Goal: Information Seeking & Learning: Check status

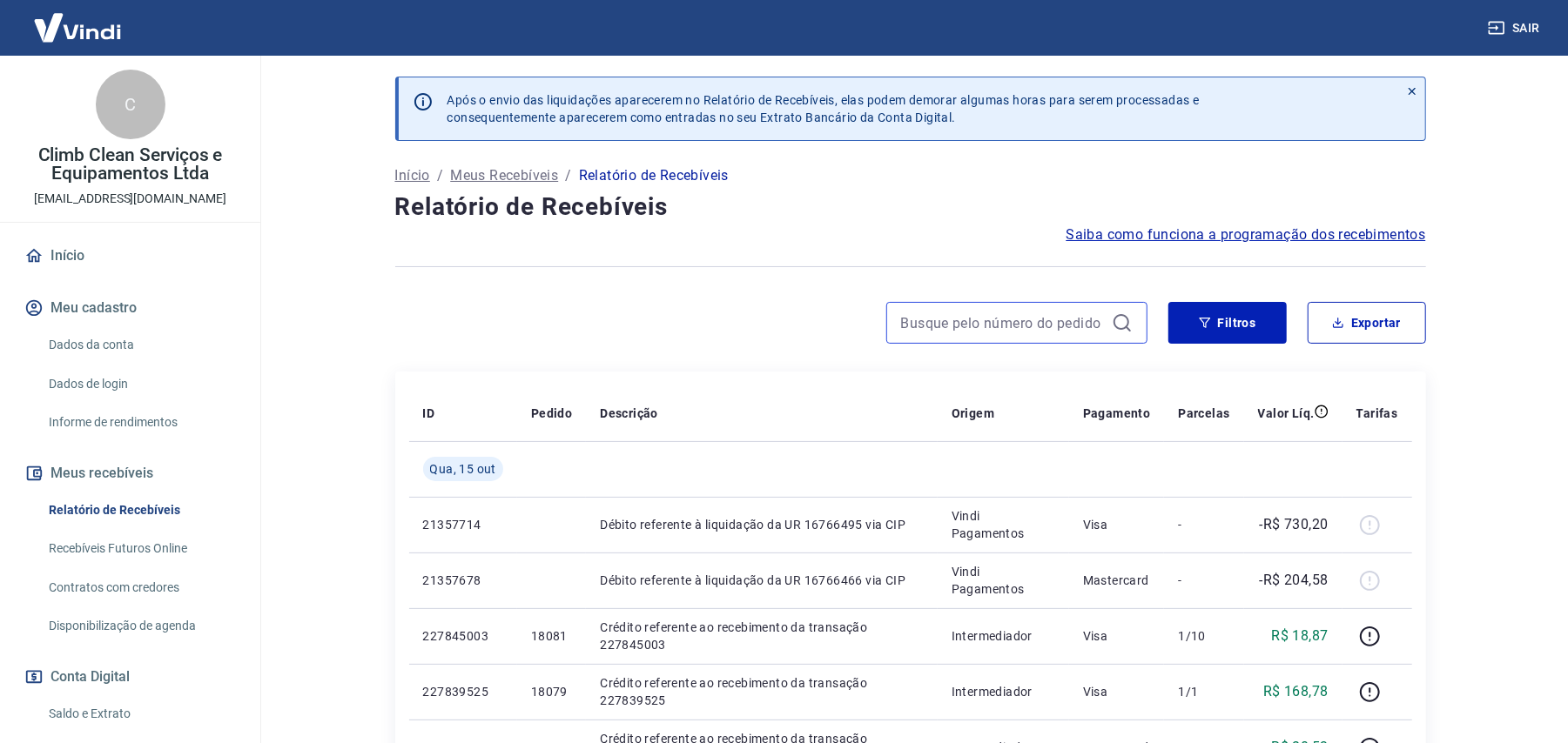
click at [976, 325] on input at bounding box center [1002, 322] width 204 height 26
paste input "14475"
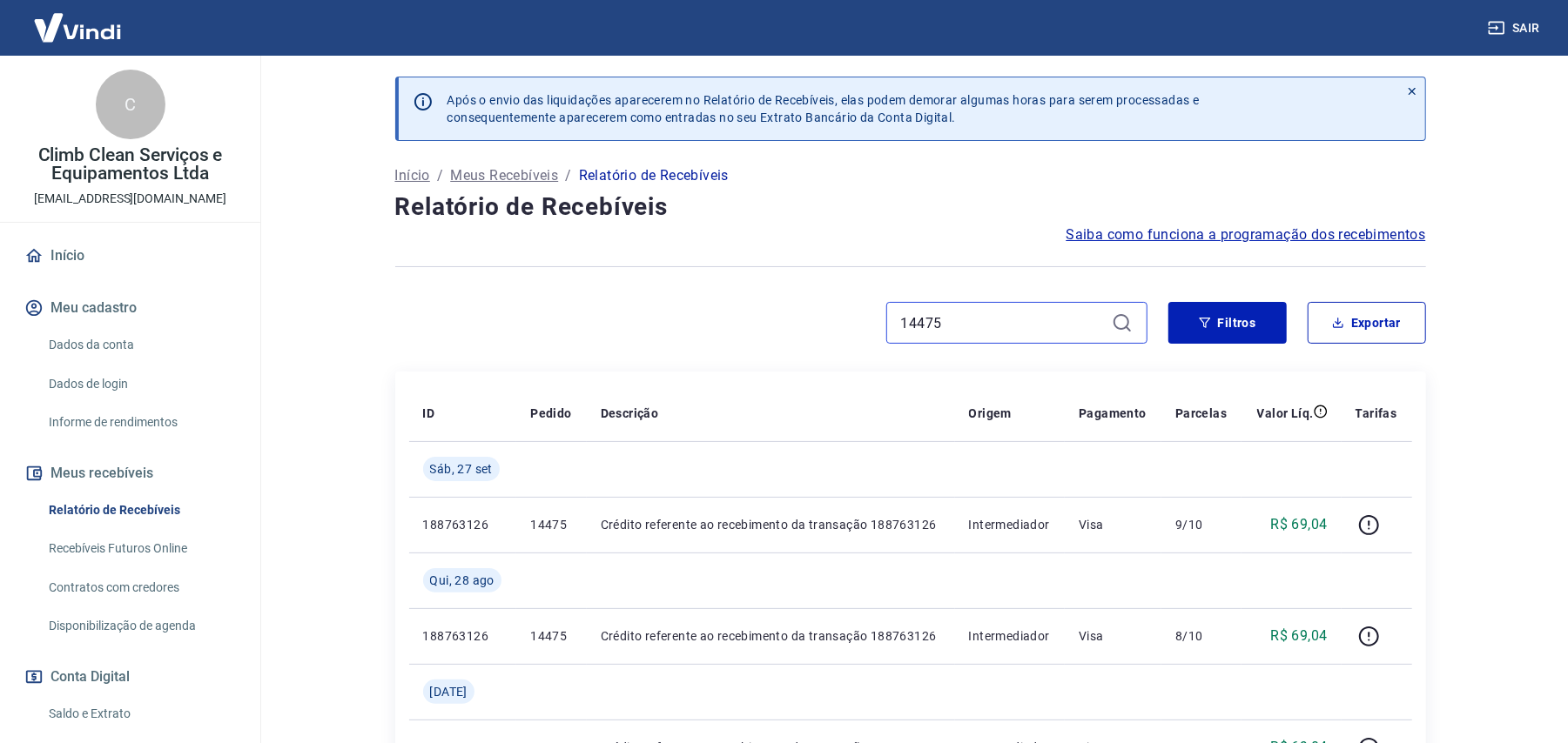
click at [962, 325] on input "14475" at bounding box center [1002, 322] width 204 height 26
paste input "63"
click at [968, 322] on input "14463" at bounding box center [1002, 322] width 204 height 26
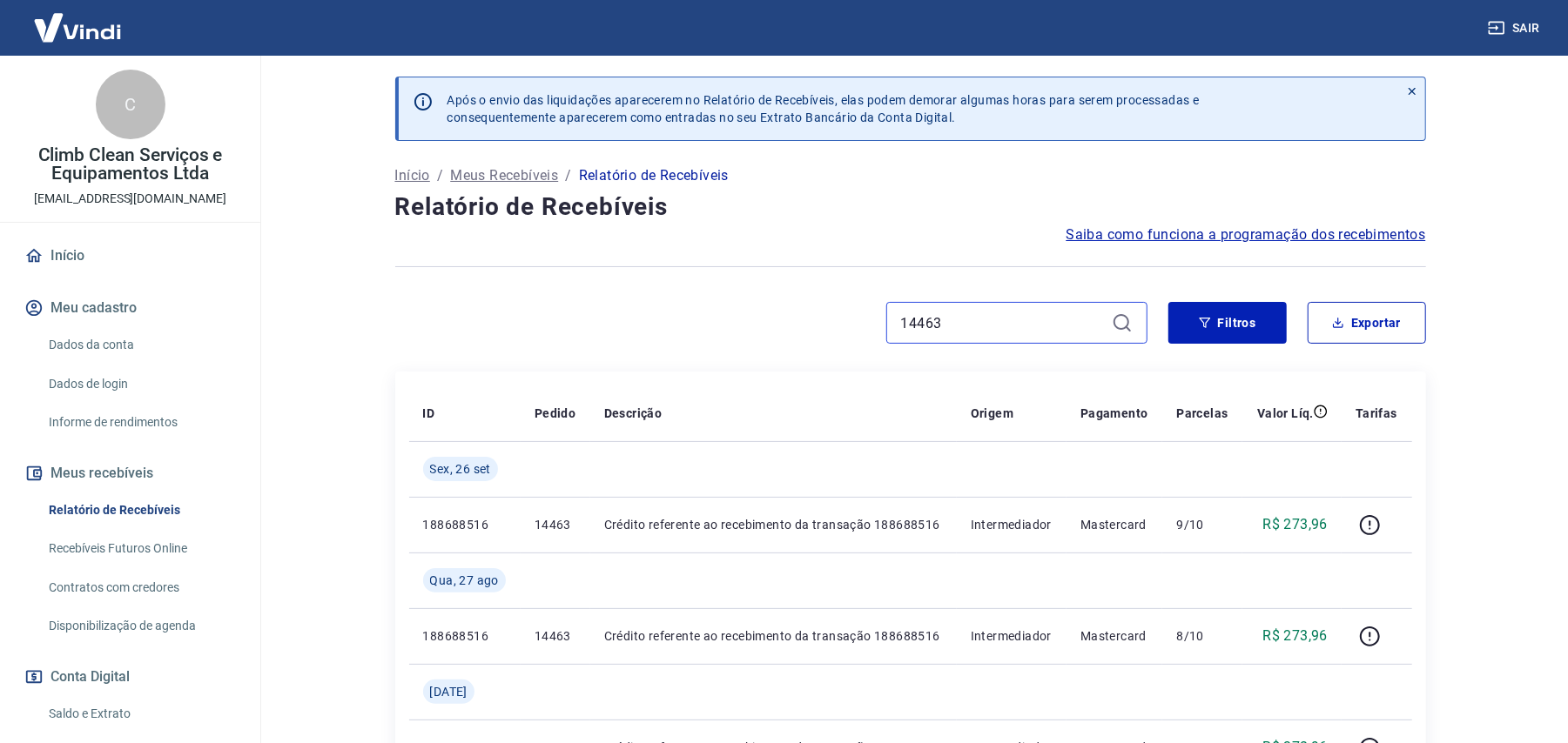
paste input "517"
click at [953, 315] on input "14517" at bounding box center [1002, 322] width 204 height 26
paste input "09"
click at [930, 313] on input "14509" at bounding box center [1002, 322] width 204 height 26
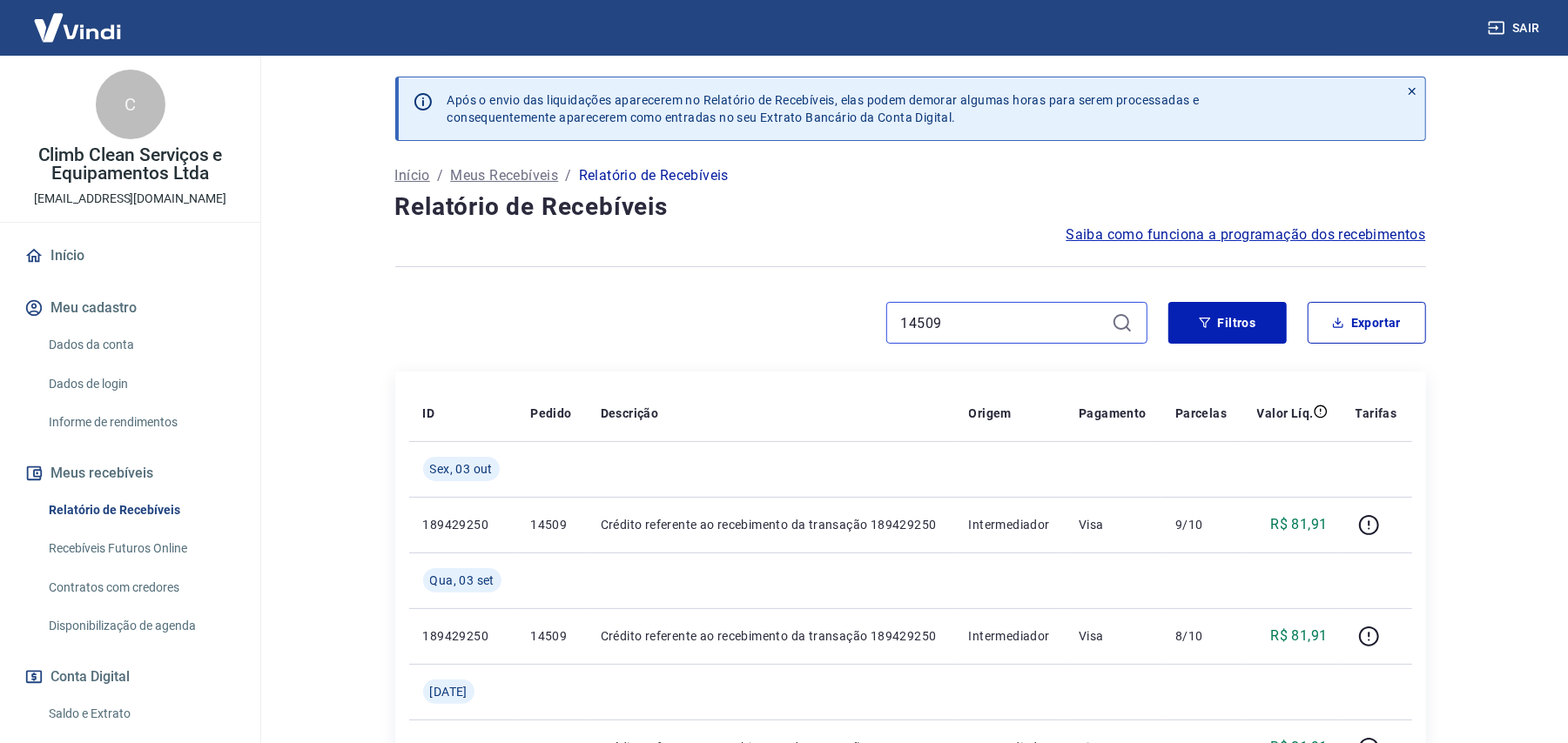
click at [930, 313] on input "14509" at bounding box center [1002, 322] width 204 height 26
paste input "21"
click at [969, 309] on input "14521" at bounding box center [1002, 322] width 204 height 26
paste input "3"
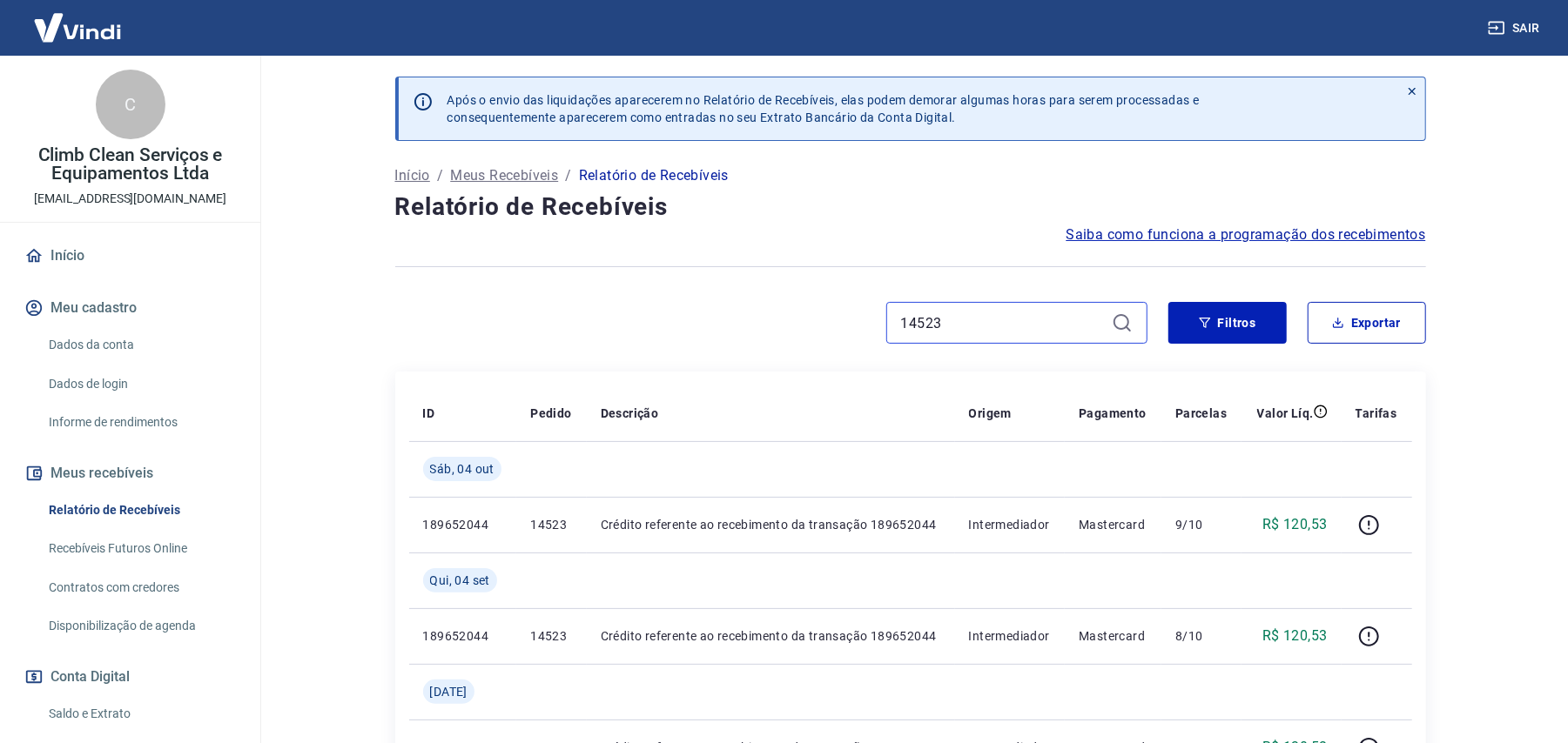
click at [1013, 318] on input "14523" at bounding box center [1002, 322] width 204 height 26
paste input "81"
drag, startPoint x: 973, startPoint y: 343, endPoint x: 978, endPoint y: 315, distance: 28.4
click at [973, 342] on div "14581" at bounding box center [1016, 323] width 261 height 42
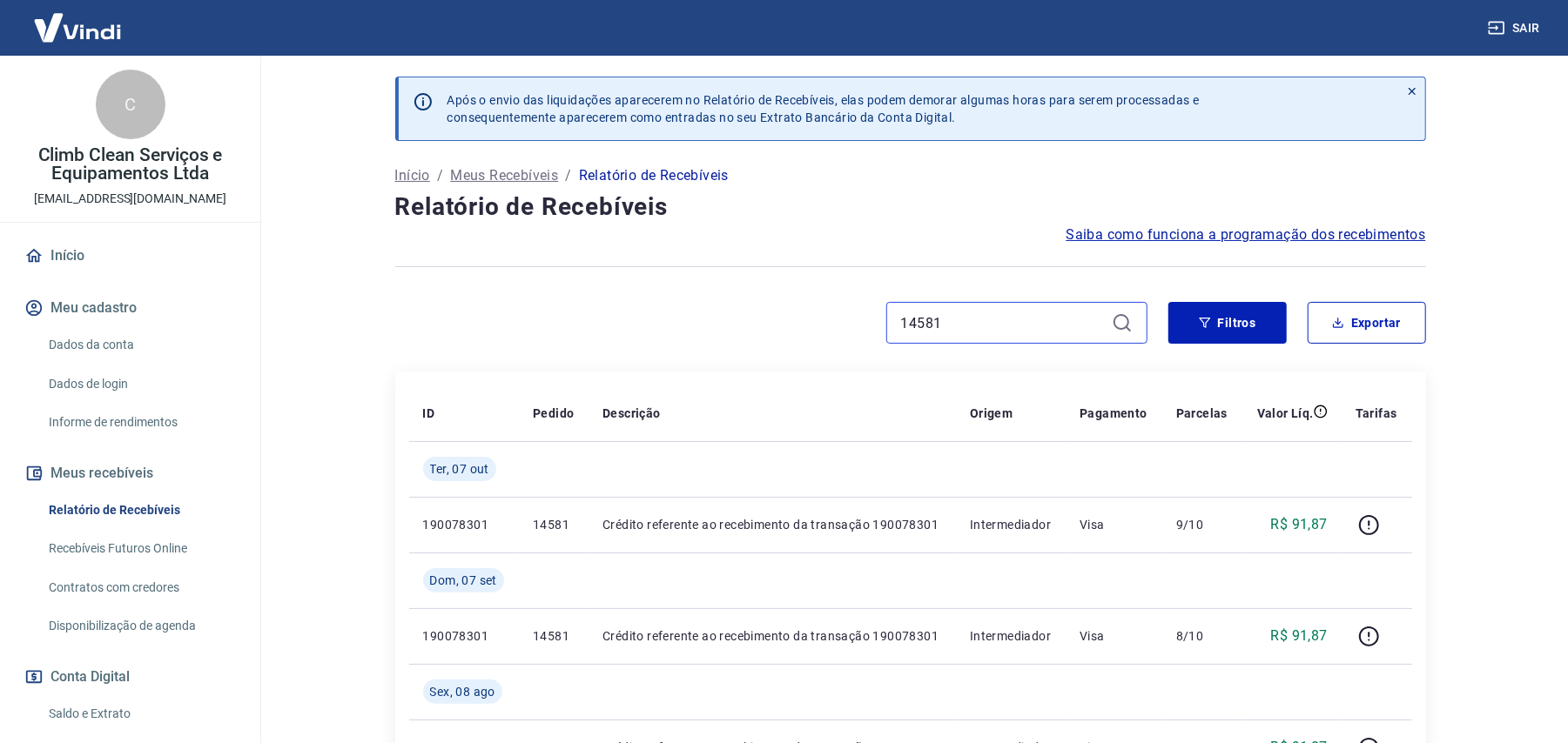
click at [975, 328] on input "14581" at bounding box center [1002, 322] width 204 height 26
click at [978, 317] on input "14581" at bounding box center [1002, 322] width 204 height 26
click at [978, 315] on input "14581" at bounding box center [1002, 322] width 204 height 26
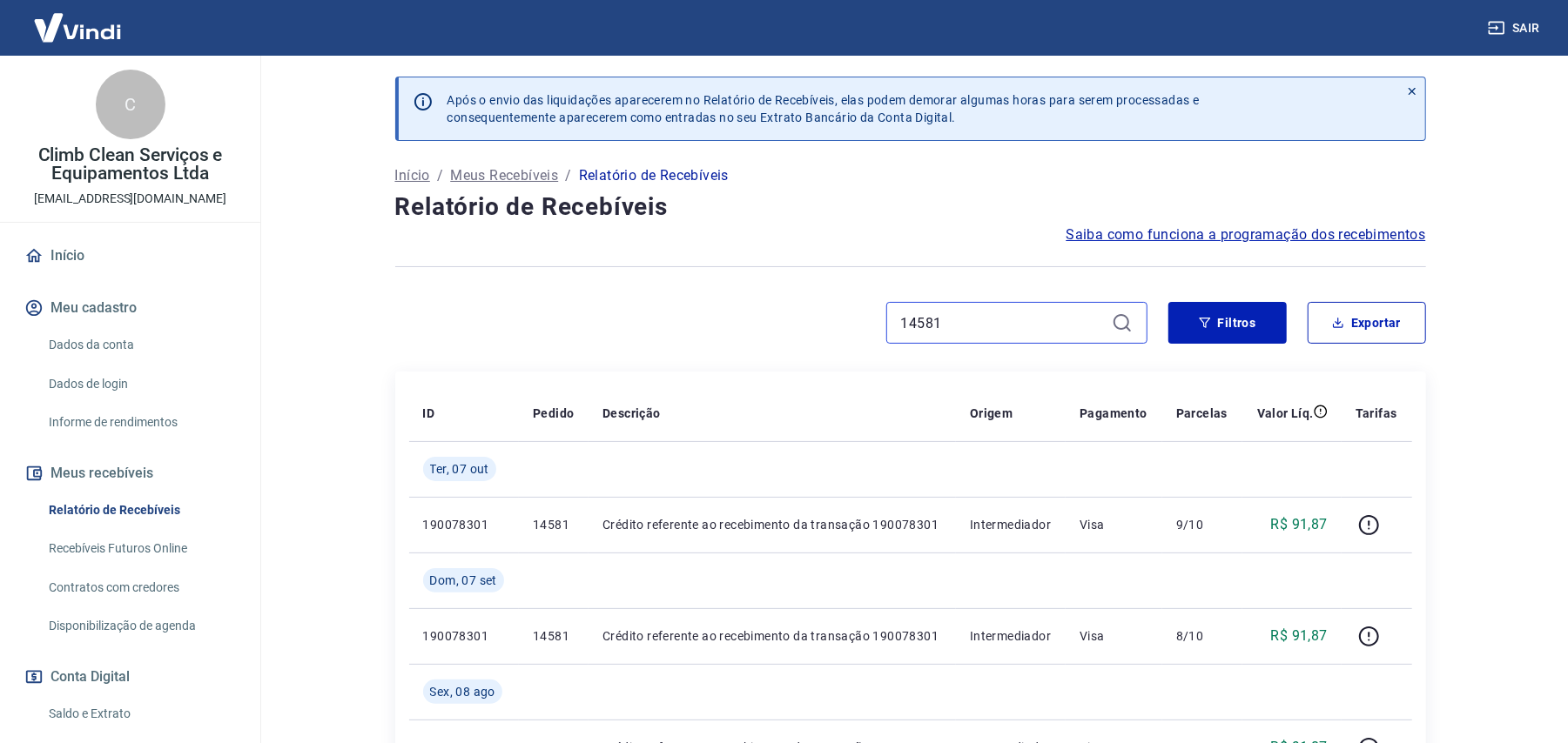
paste input "73"
click at [1050, 318] on input "14573" at bounding box center [1002, 322] width 204 height 26
paste input "607"
click at [987, 327] on input "14607" at bounding box center [1002, 322] width 204 height 26
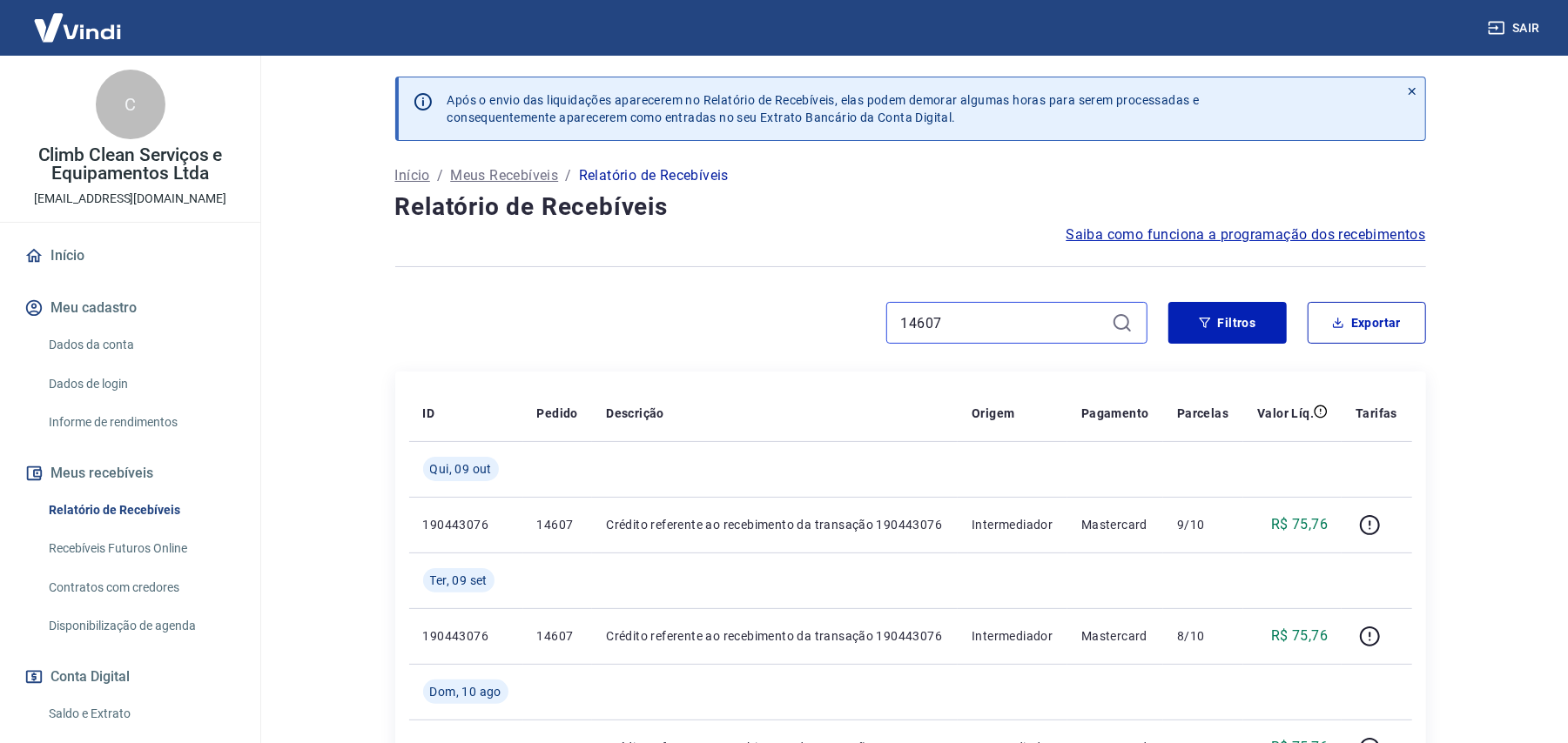
click at [987, 327] on input "14607" at bounding box center [1002, 322] width 204 height 26
paste input "39"
click at [945, 318] on input "14639" at bounding box center [1002, 322] width 204 height 26
paste input "733"
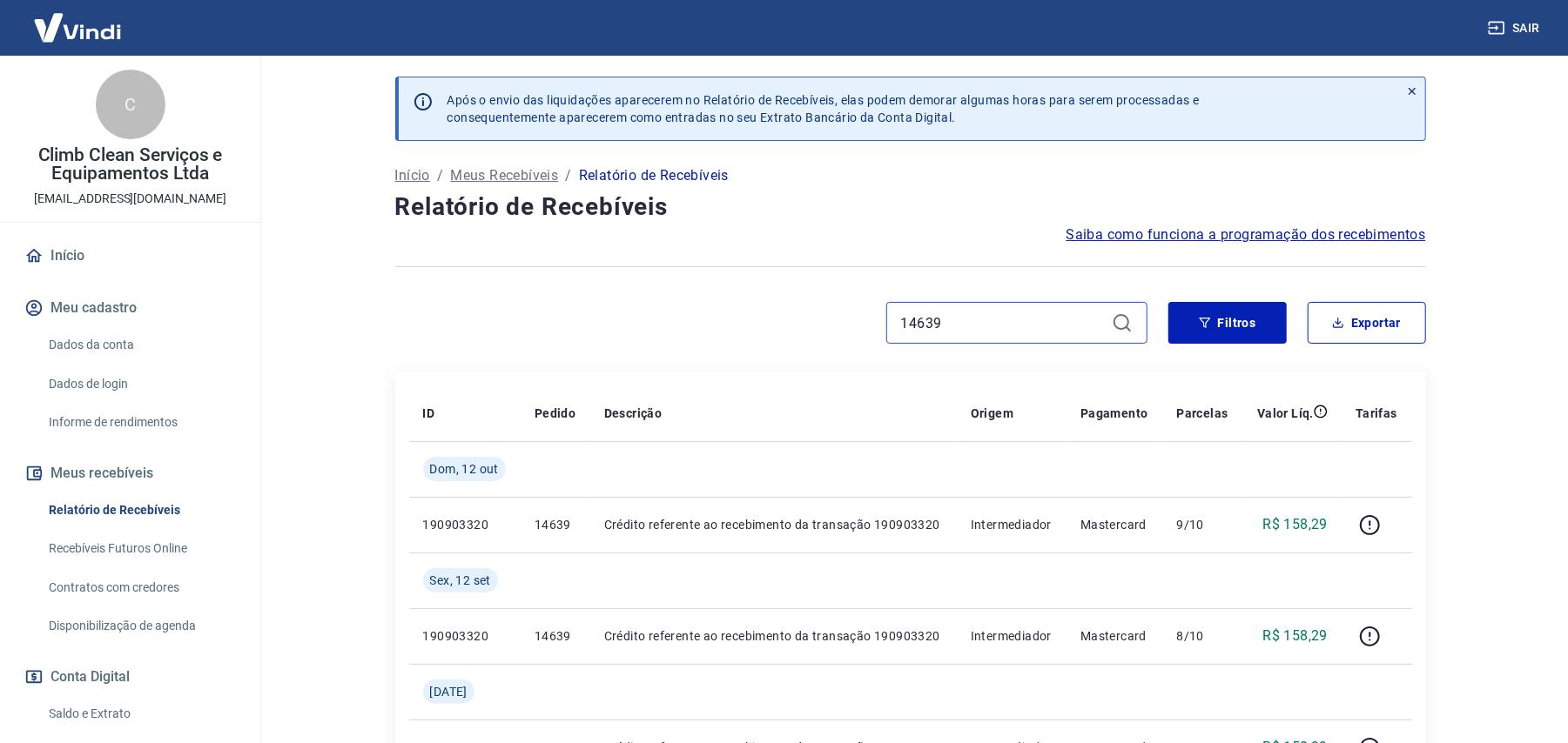
type input "14733"
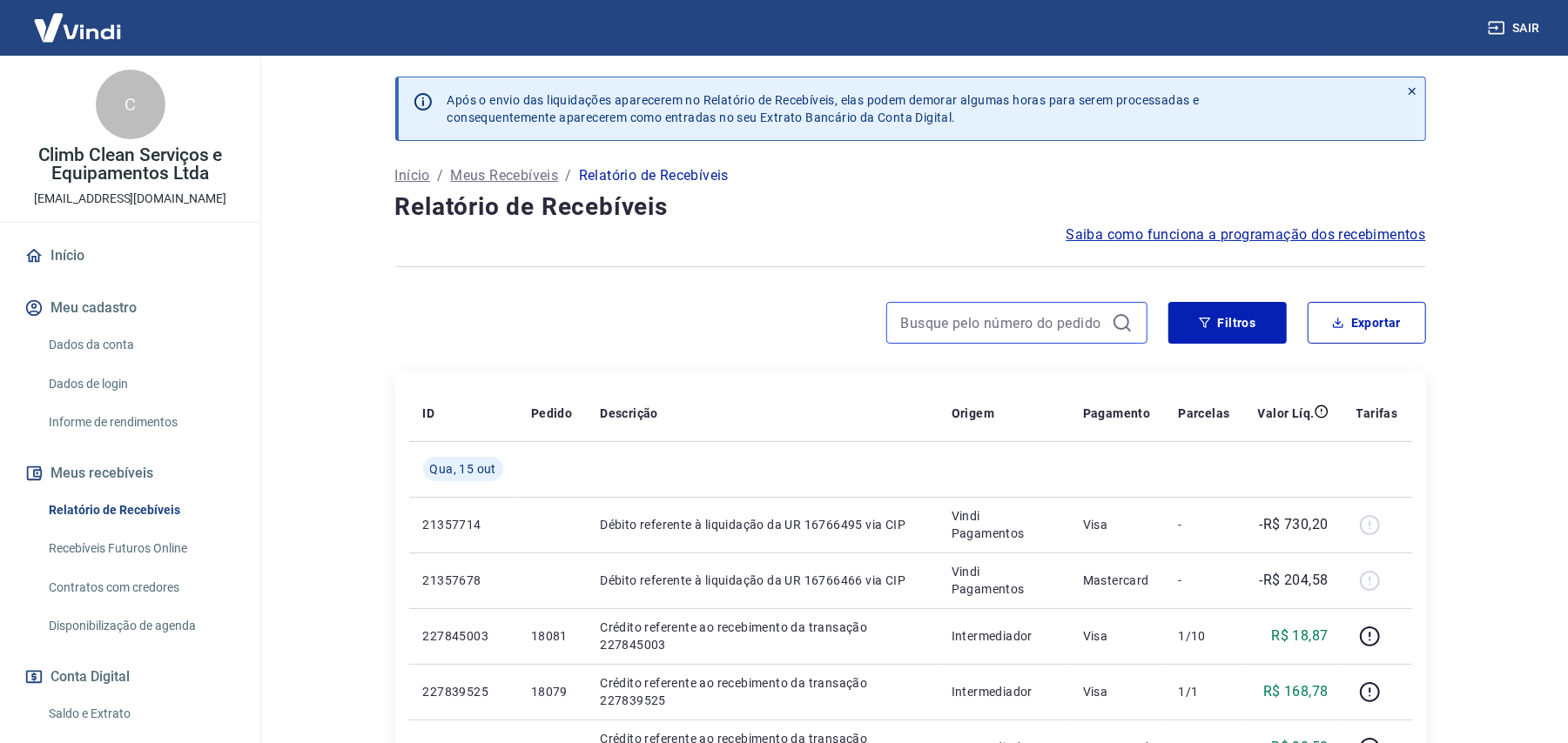
click at [951, 325] on input at bounding box center [1002, 322] width 204 height 26
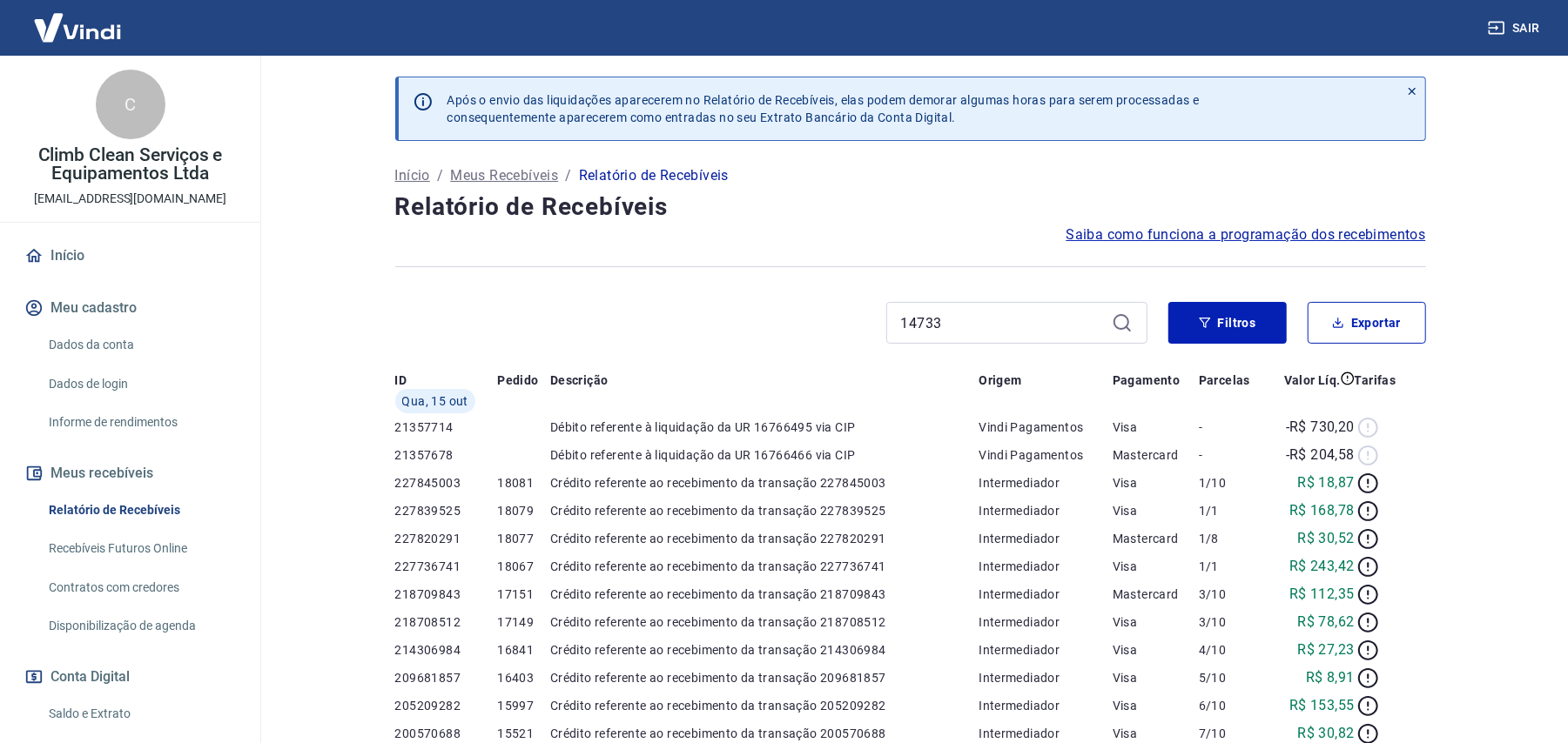
drag, startPoint x: 949, startPoint y: 325, endPoint x: 669, endPoint y: 299, distance: 281.2
click at [669, 299] on div "Após o envio das liquidações aparecerem no Relatório de Recebíveis, elas podem …" at bounding box center [911, 637] width 1072 height 1164
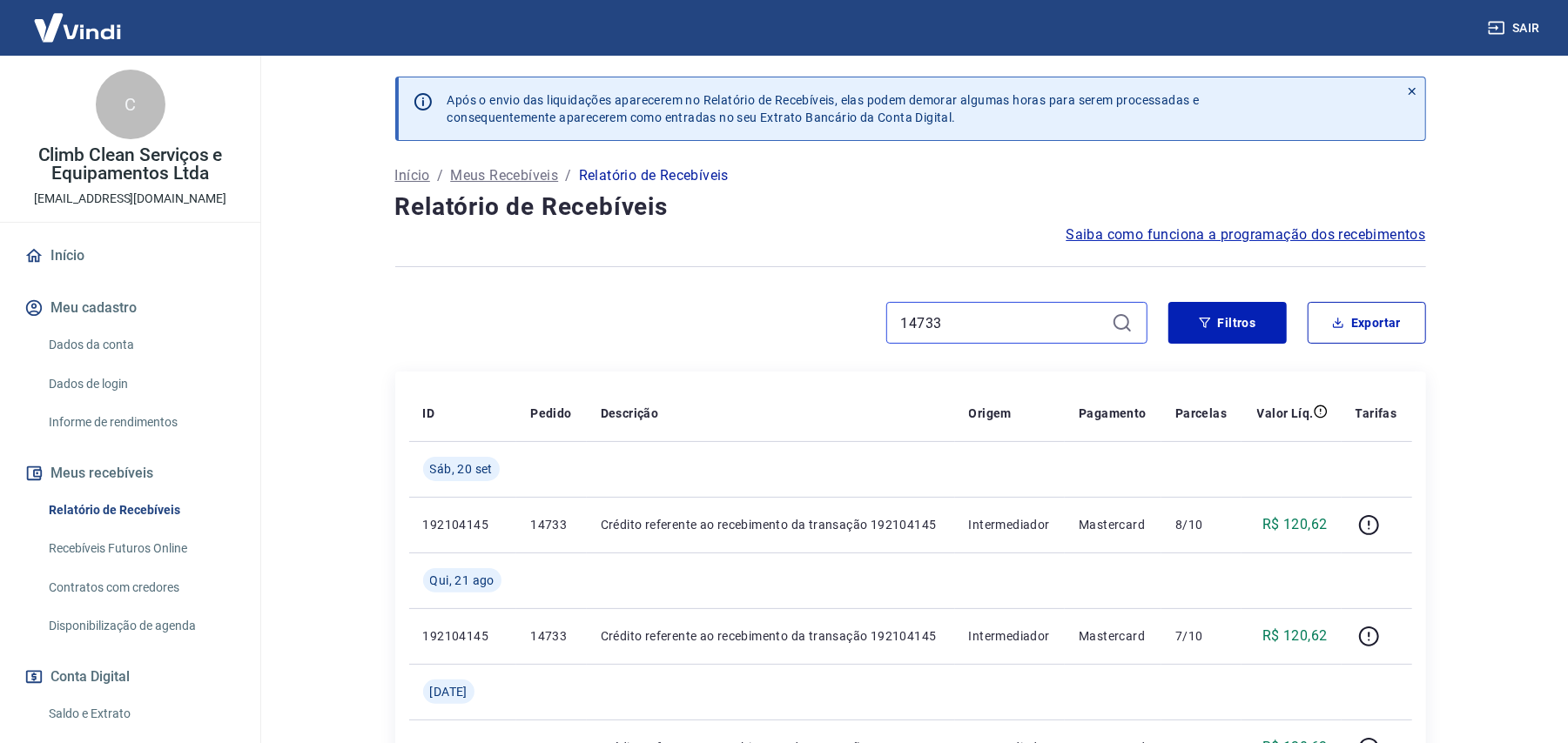
click at [962, 317] on input "14733" at bounding box center [1002, 322] width 204 height 26
click at [985, 309] on input "14729" at bounding box center [1002, 322] width 204 height 26
click at [961, 326] on input "14729" at bounding box center [1002, 322] width 204 height 26
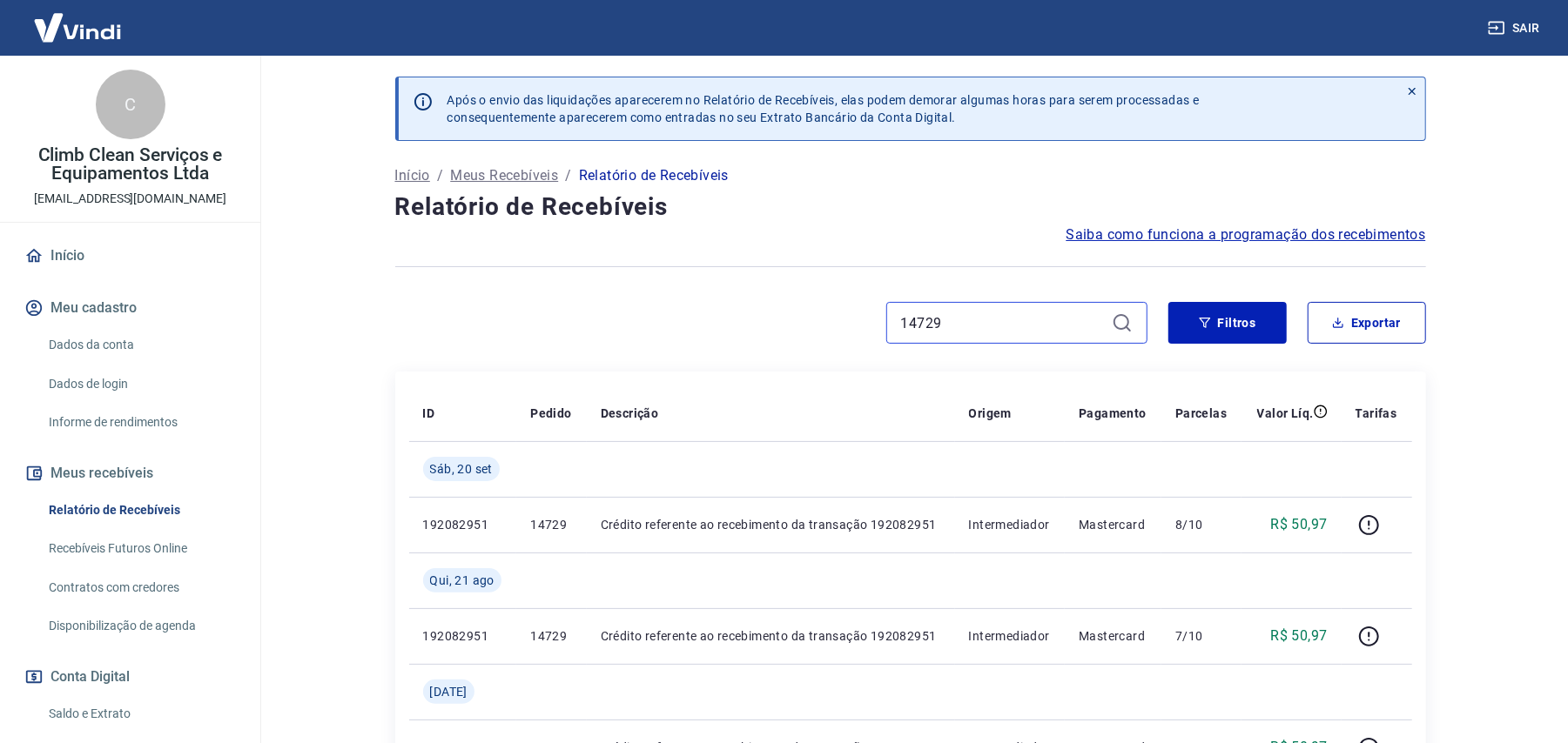
click at [961, 326] on input "14729" at bounding box center [1002, 322] width 204 height 26
paste input "61"
click at [1011, 330] on input "14761" at bounding box center [1002, 322] width 204 height 26
paste input "77"
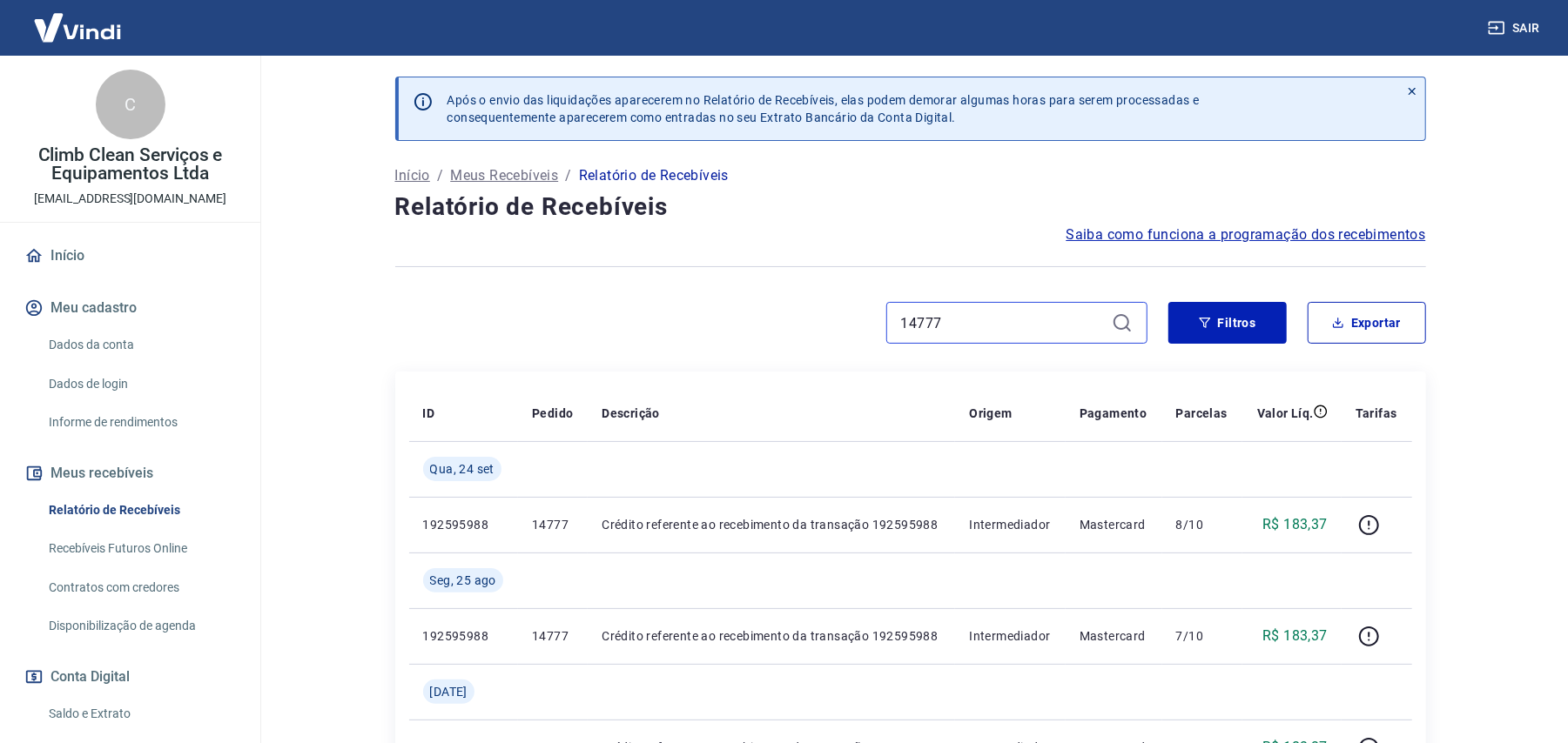
click at [947, 326] on input "14777" at bounding box center [1002, 322] width 204 height 26
paste input "3"
click at [970, 311] on input "14773" at bounding box center [1002, 322] width 204 height 26
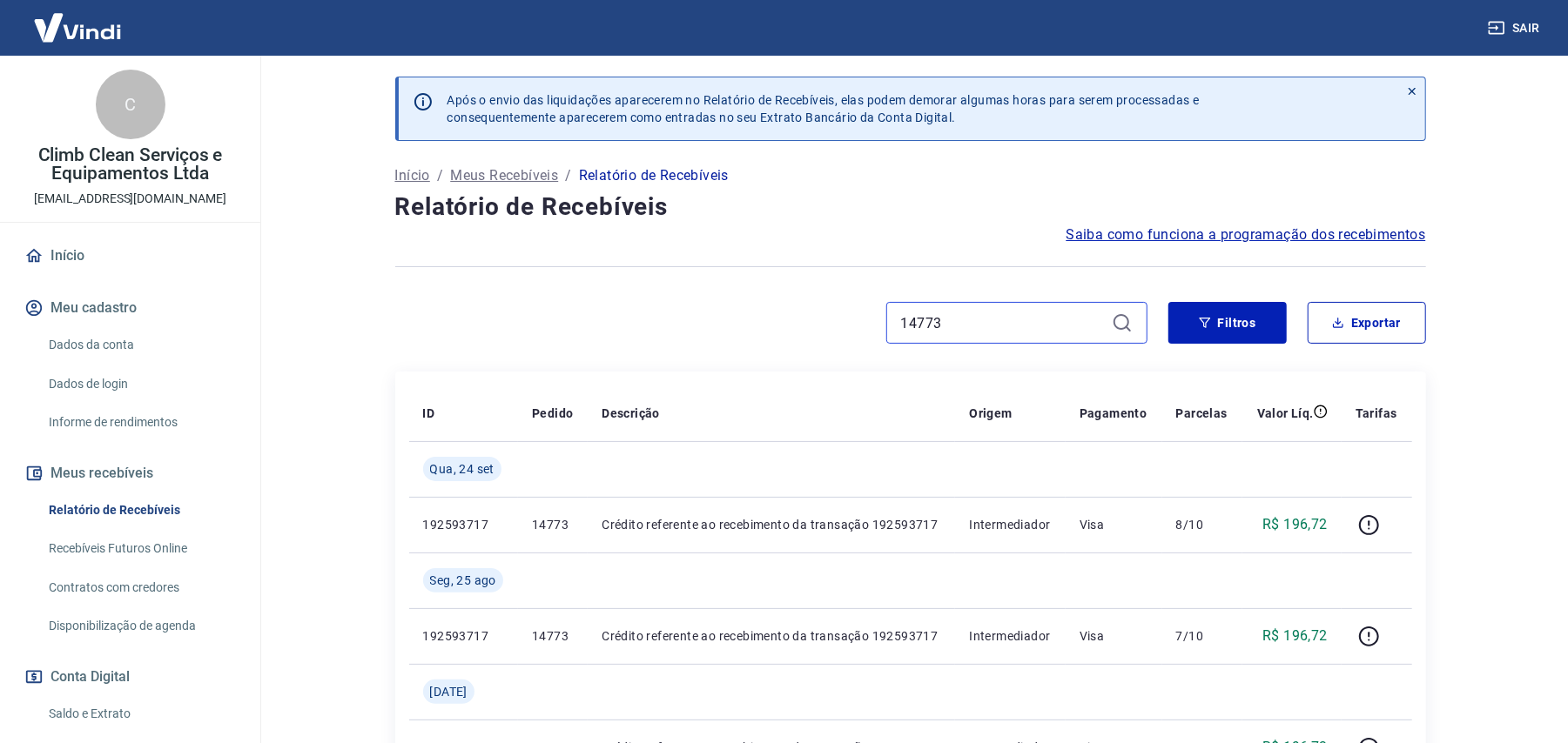
paste input "99"
click at [934, 317] on input "14799" at bounding box center [1002, 322] width 204 height 26
paste input "7"
click at [941, 328] on input "14797" at bounding box center [1002, 322] width 204 height 26
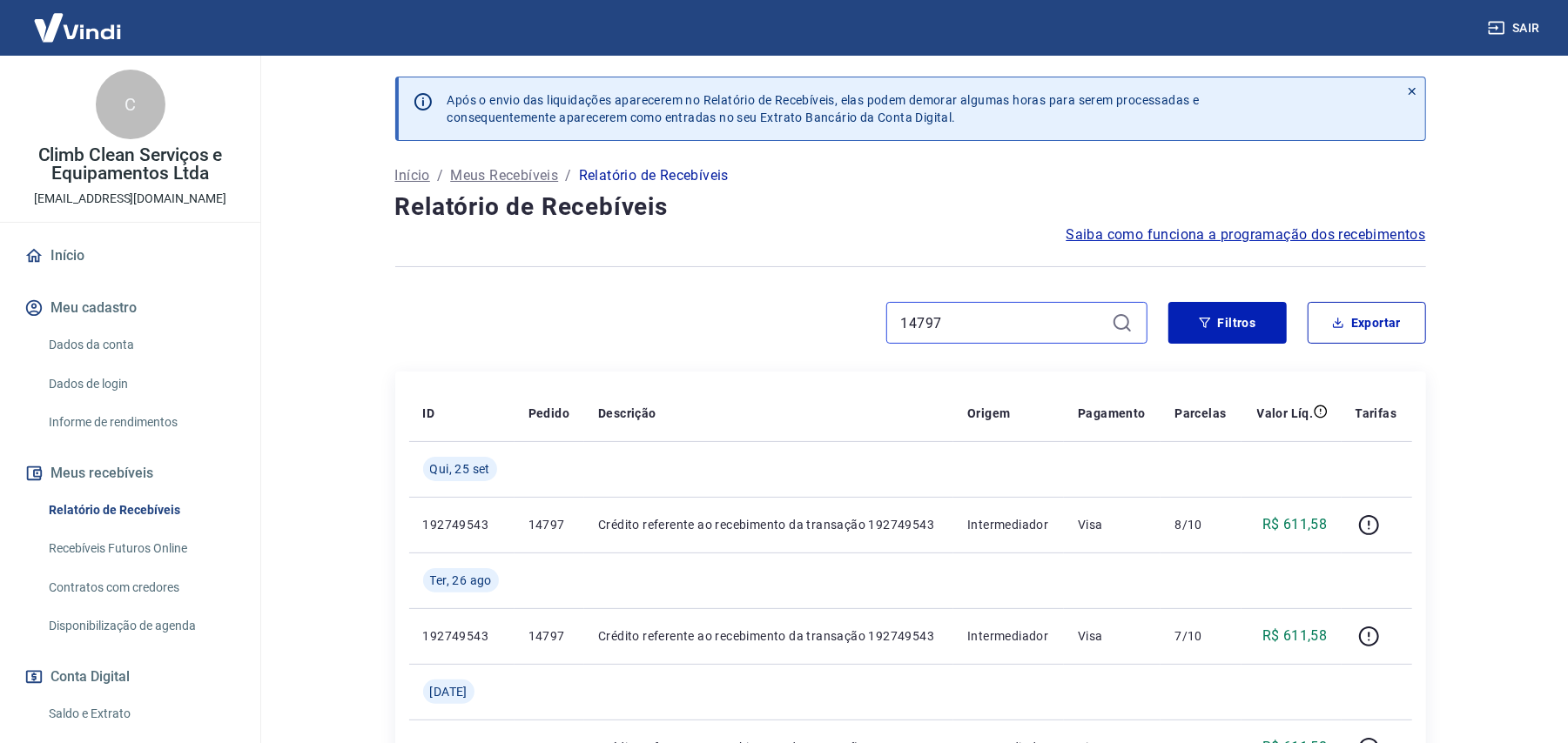
click at [941, 328] on input "14797" at bounding box center [1002, 322] width 204 height 26
paste input "803"
click at [958, 329] on input "14803" at bounding box center [1002, 322] width 204 height 26
paste input "2"
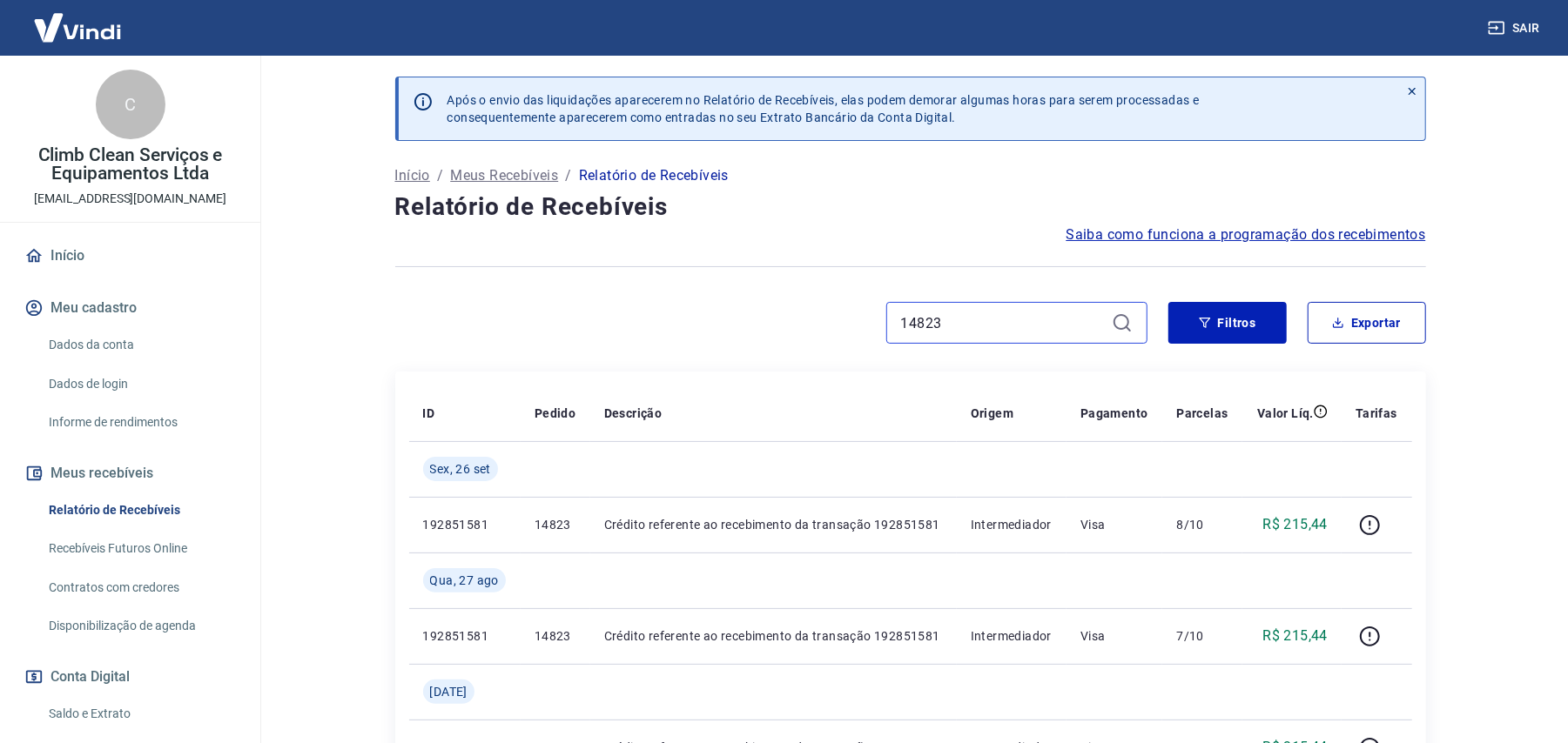
click at [983, 324] on input "14823" at bounding box center [1002, 322] width 204 height 26
paste input "5"
click at [973, 313] on input "14825" at bounding box center [1002, 322] width 204 height 26
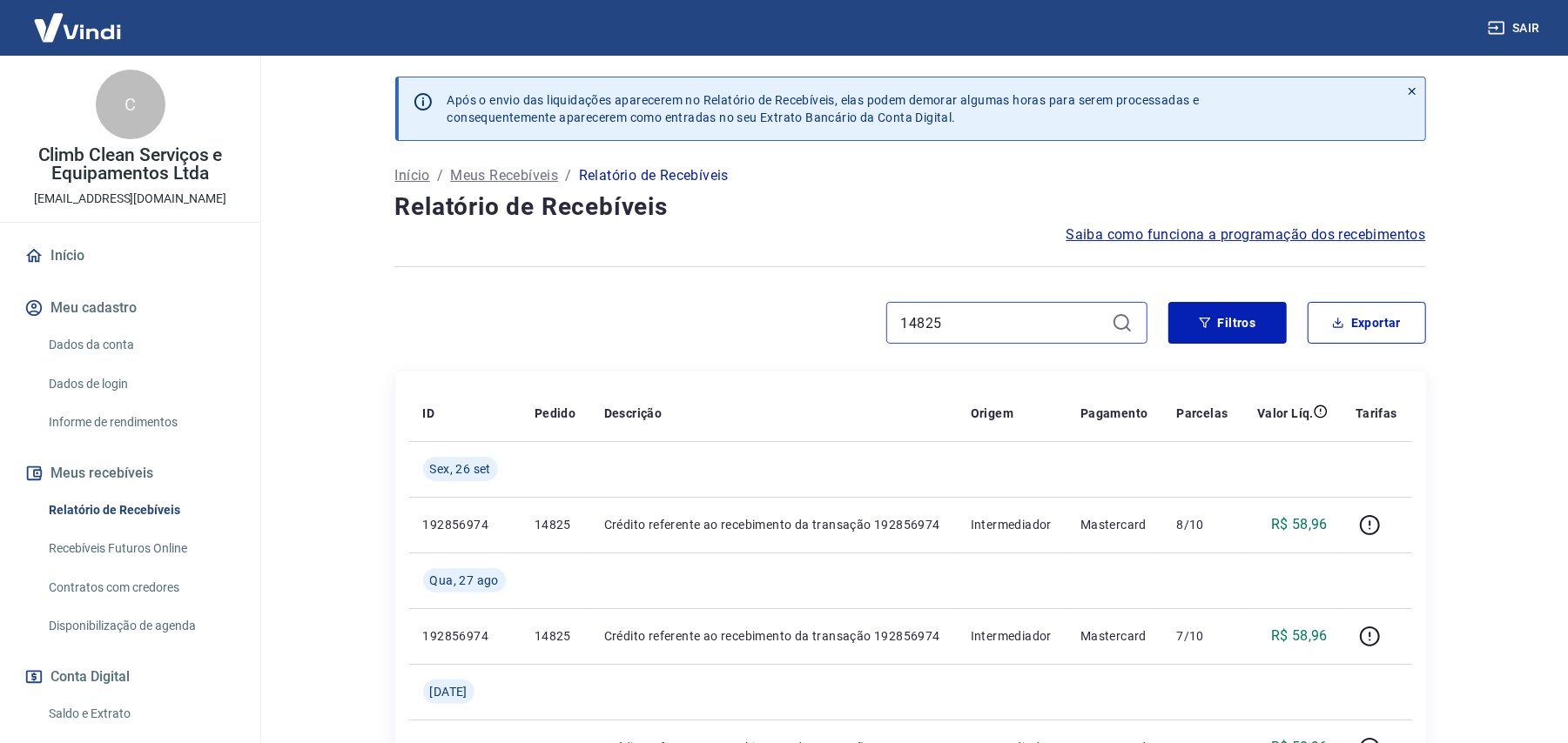
paste input "0"
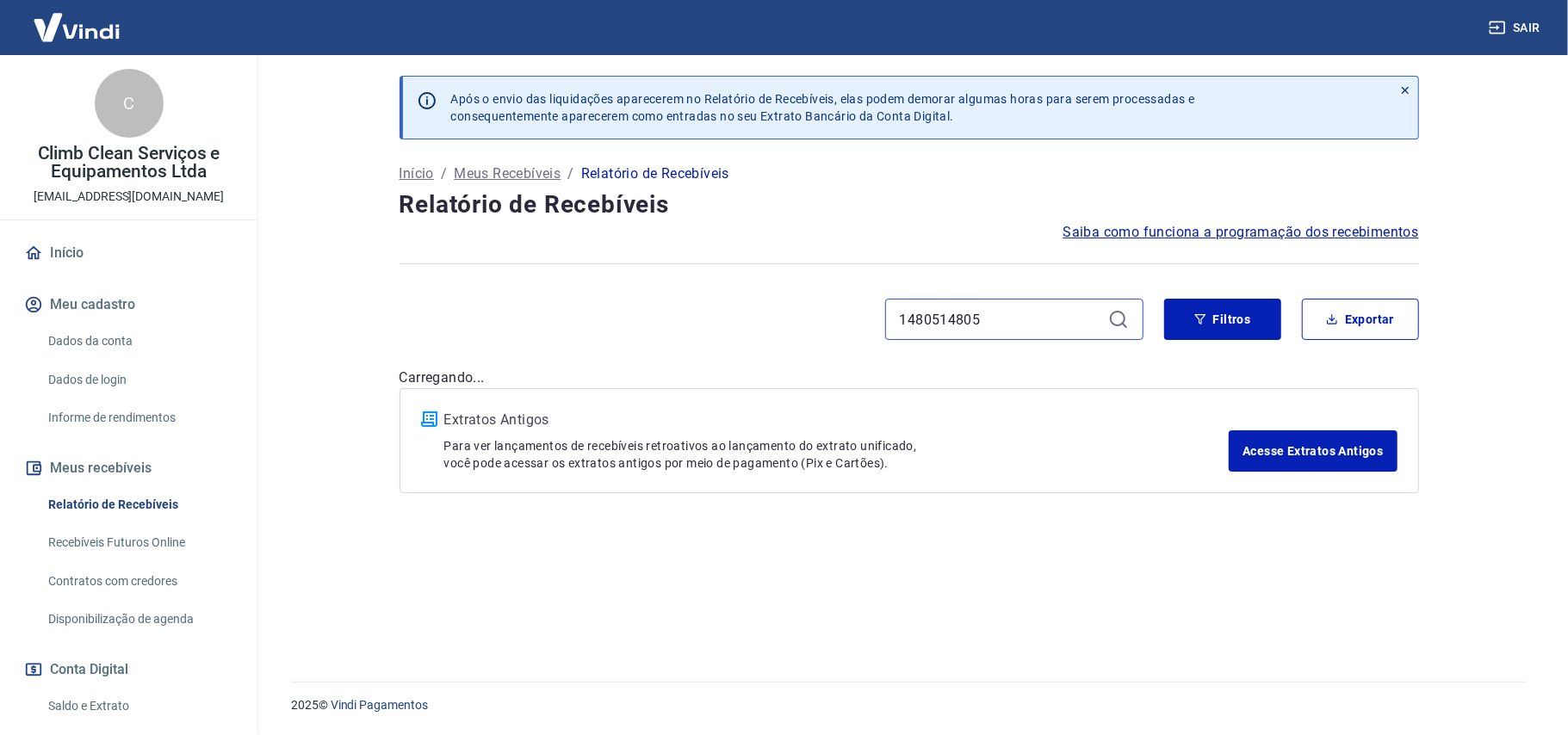
drag, startPoint x: 986, startPoint y: 324, endPoint x: 725, endPoint y: 311, distance: 261.3
click at [727, 311] on div "1480514805" at bounding box center [771, 319] width 744 height 42
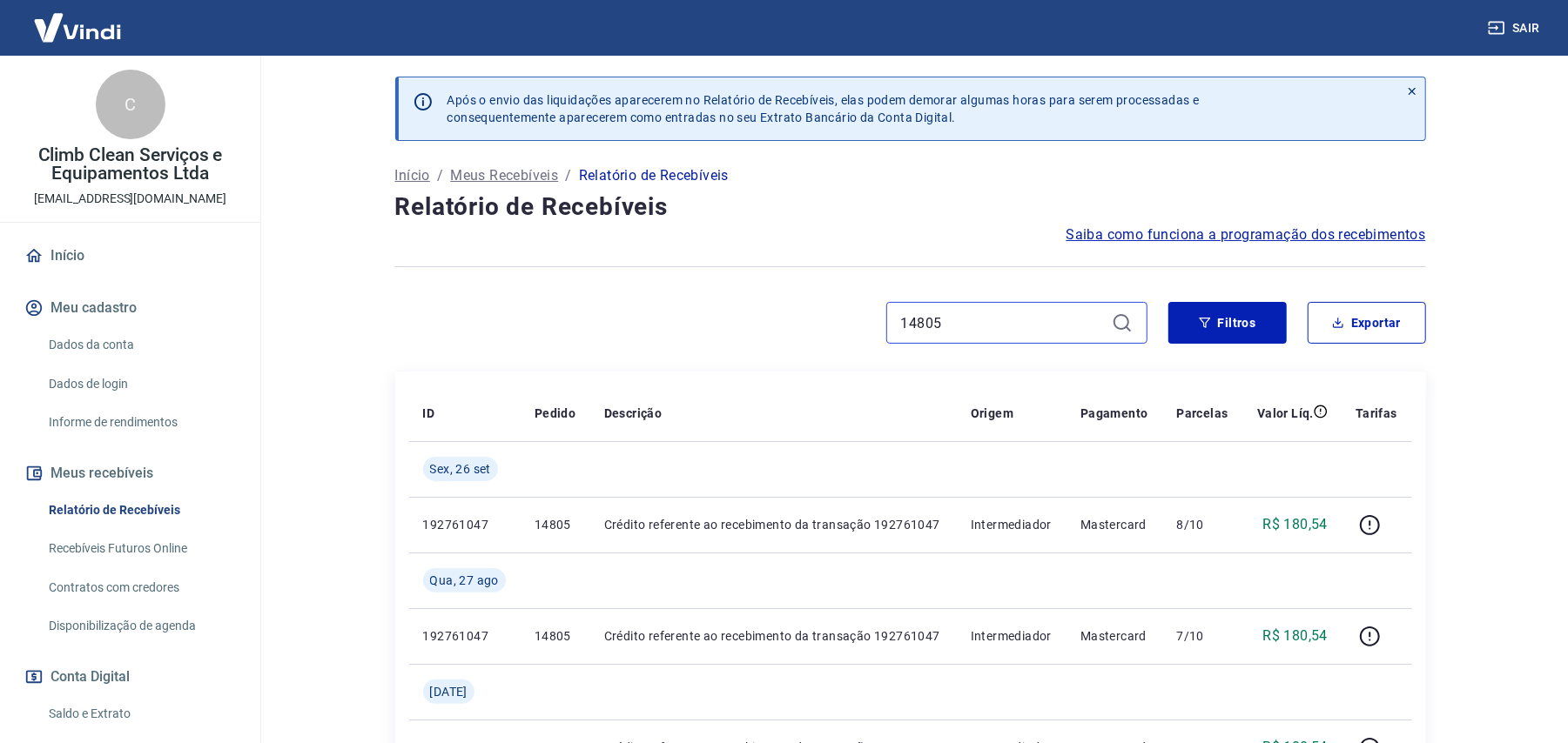
click at [976, 314] on input "14805" at bounding box center [1002, 322] width 204 height 26
paste input "6"
click at [961, 308] on div "14865" at bounding box center [1016, 323] width 261 height 42
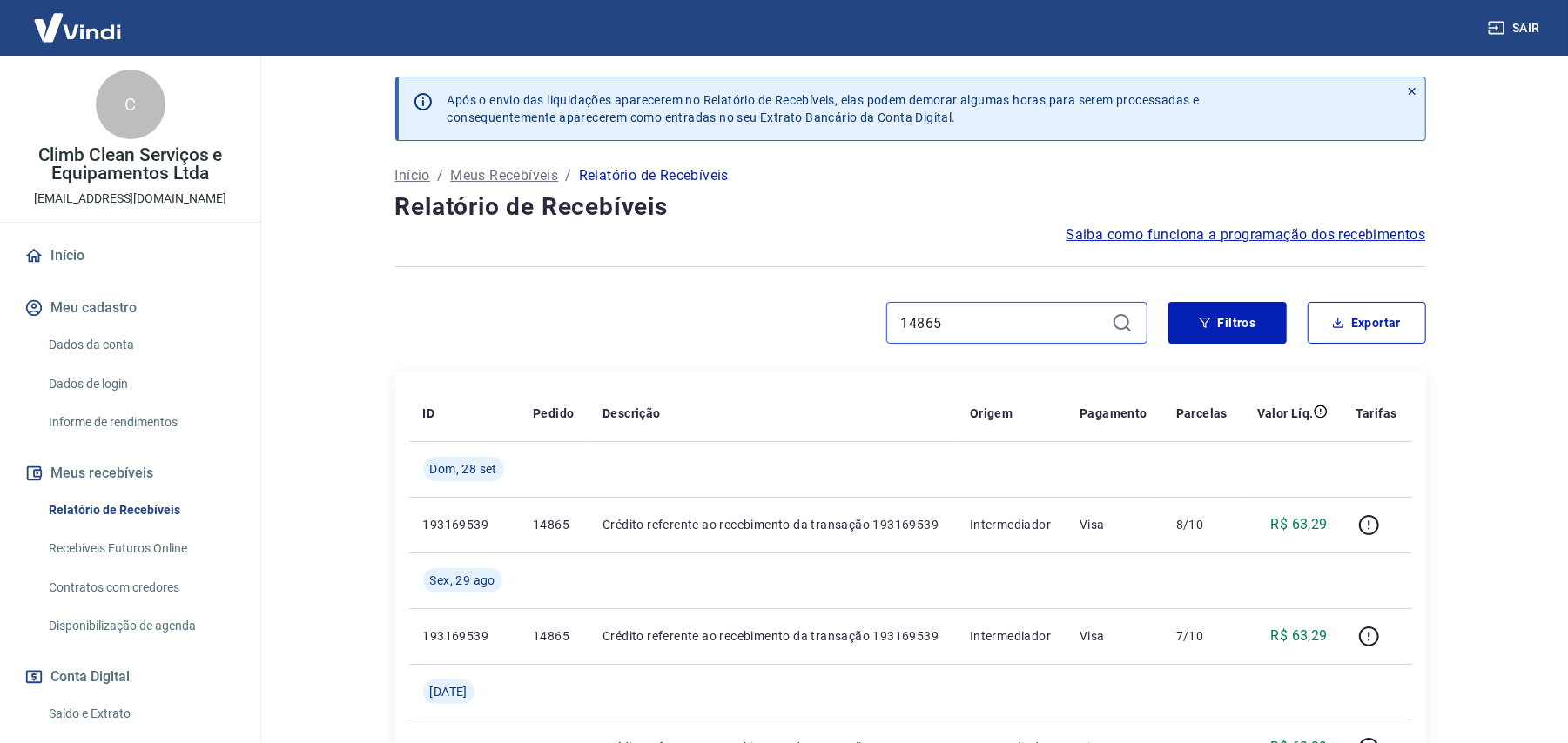
click at [957, 321] on input "14865" at bounding box center [1002, 322] width 204 height 26
click at [937, 325] on input "14865" at bounding box center [1002, 322] width 204 height 26
click at [937, 326] on input "14865" at bounding box center [1002, 322] width 204 height 26
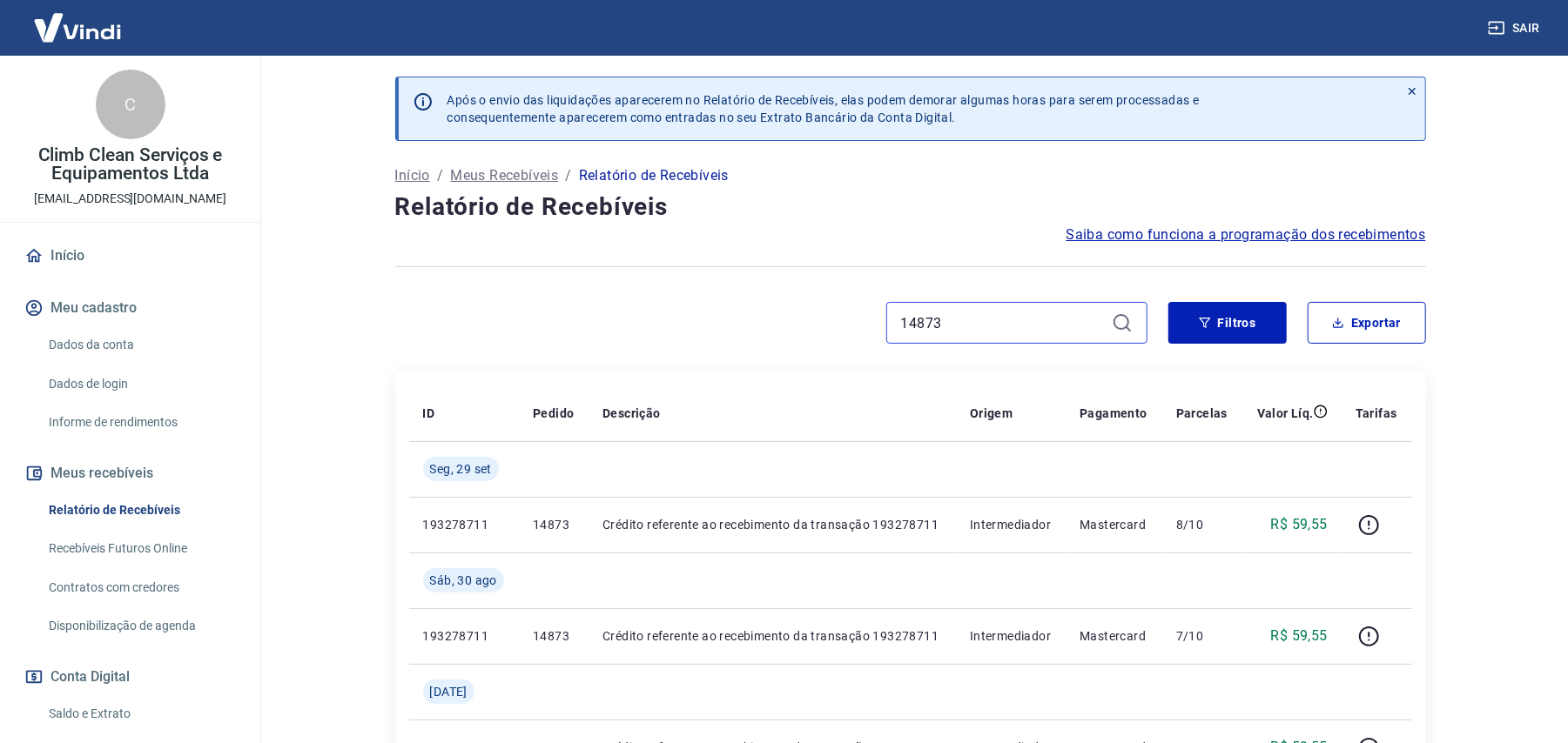
click at [972, 328] on input "14873" at bounding box center [1002, 322] width 204 height 26
paste input "8"
click at [941, 307] on div "14883" at bounding box center [1016, 323] width 261 height 42
click at [942, 315] on input "14883" at bounding box center [1002, 322] width 204 height 26
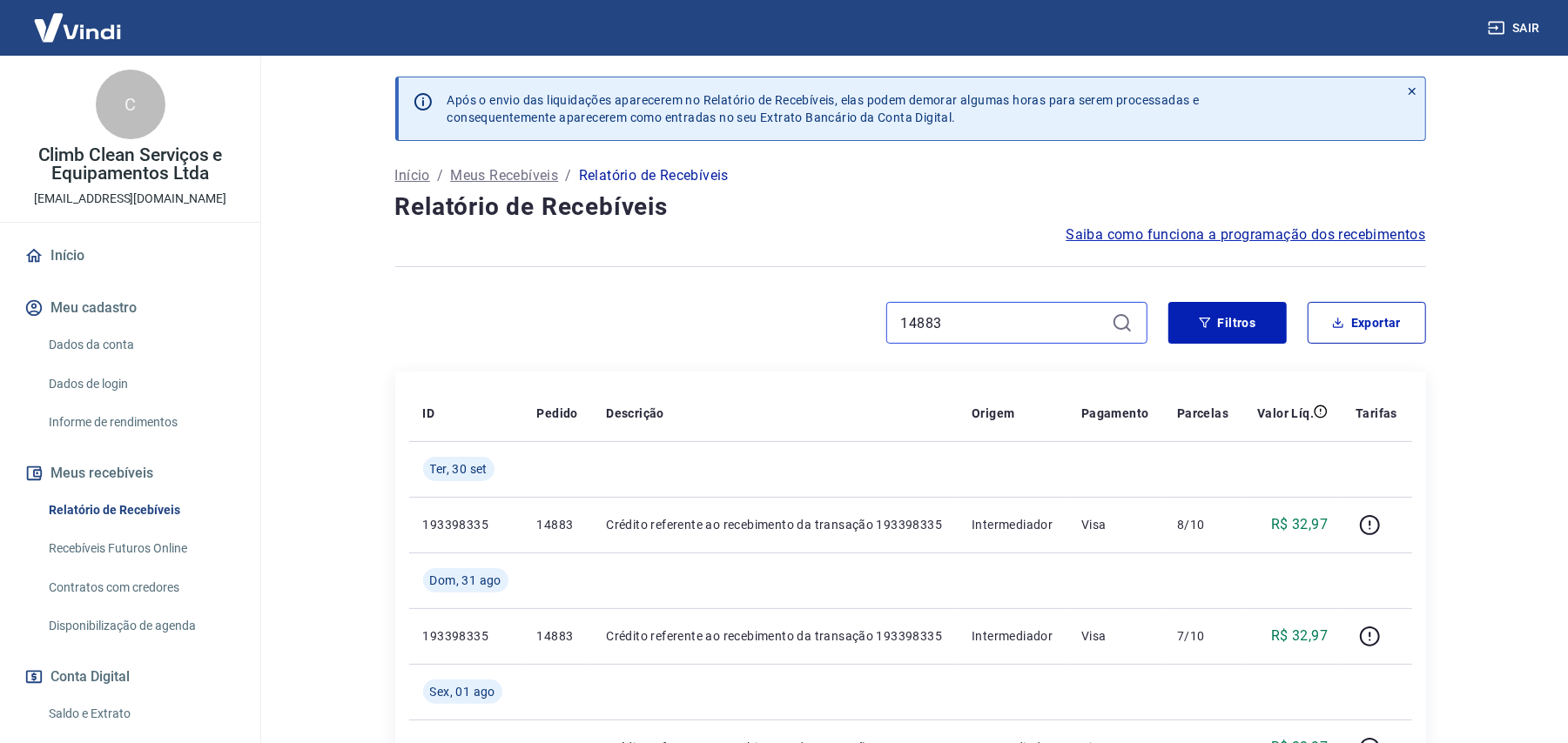
click at [941, 321] on input "14883" at bounding box center [1002, 322] width 204 height 26
click at [941, 322] on input "14883" at bounding box center [1002, 322] width 204 height 26
paste input "979"
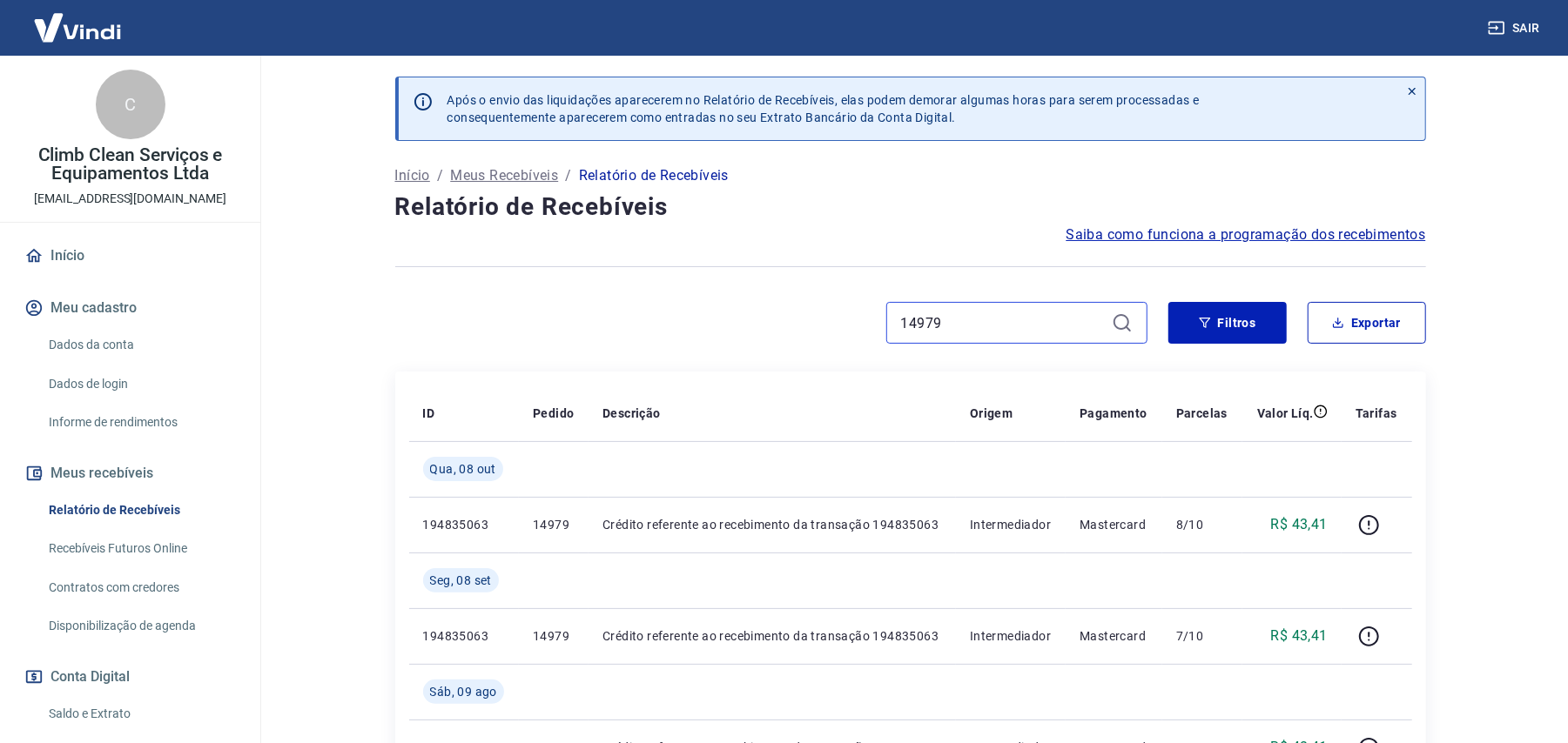
click at [959, 321] on input "14979" at bounding box center [1002, 322] width 204 height 26
paste input "5"
click at [956, 317] on input "14975" at bounding box center [1002, 322] width 204 height 26
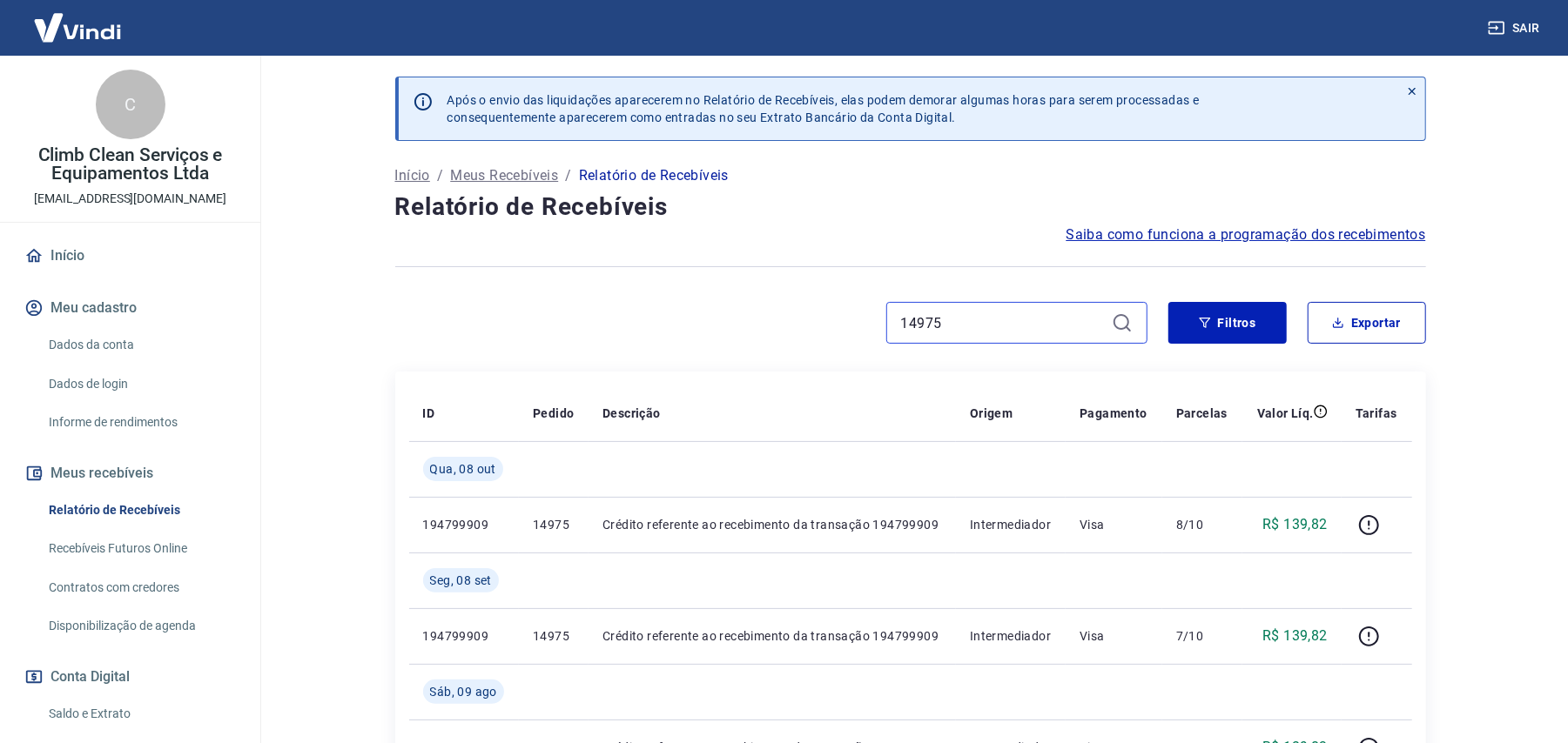
paste input "5001"
click at [962, 324] on input "15001" at bounding box center [1002, 322] width 204 height 26
click at [961, 324] on input "15001" at bounding box center [1002, 322] width 204 height 26
paste input "19"
type input "15019"
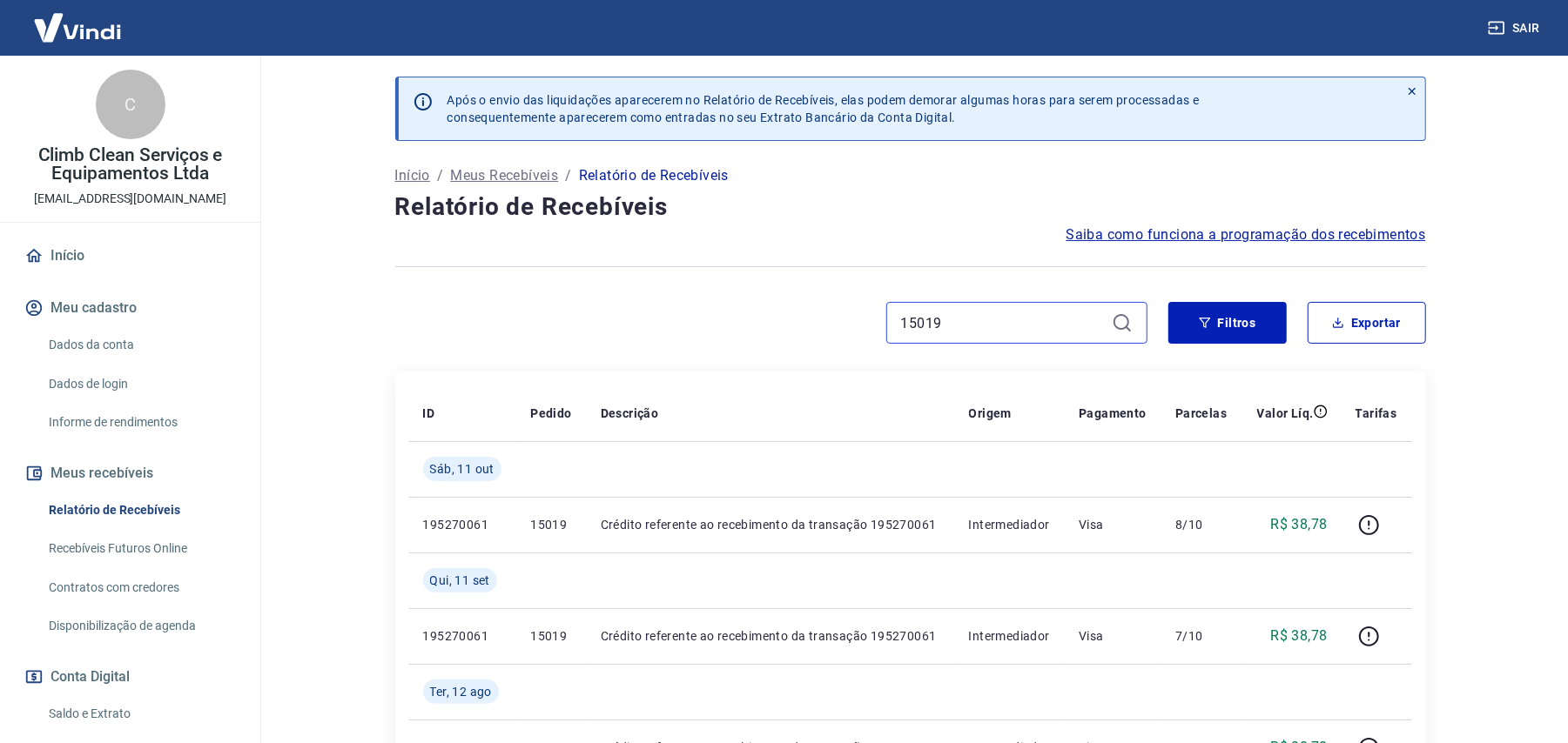
click at [994, 313] on input "15019" at bounding box center [1002, 322] width 204 height 26
paste input "43"
click at [979, 328] on input "15043" at bounding box center [1002, 322] width 204 height 26
click at [979, 327] on input "15043" at bounding box center [1002, 322] width 204 height 26
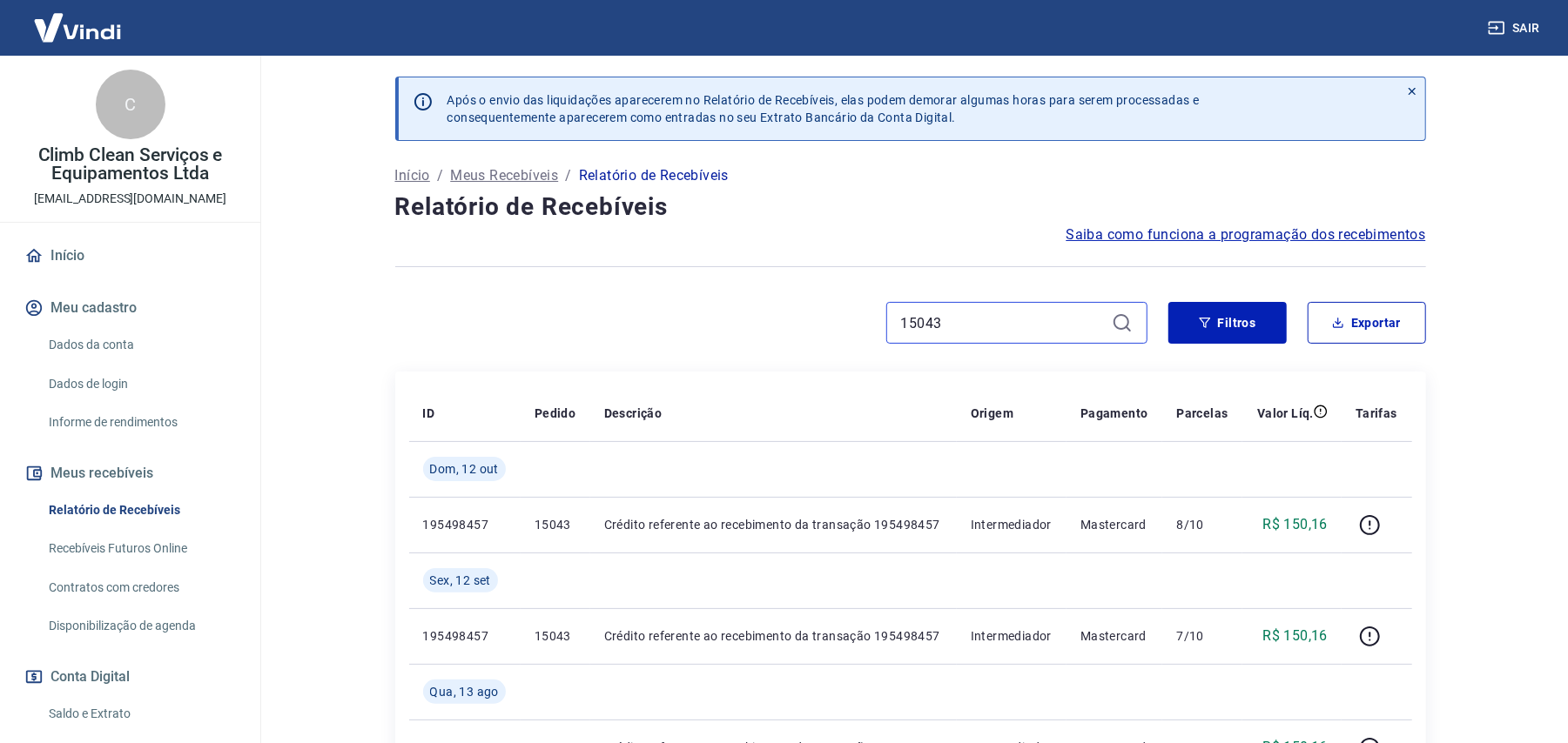
paste input "65"
click at [982, 326] on input "15065" at bounding box center [1002, 322] width 204 height 26
paste input "91"
click at [985, 317] on input "15091" at bounding box center [1002, 322] width 204 height 26
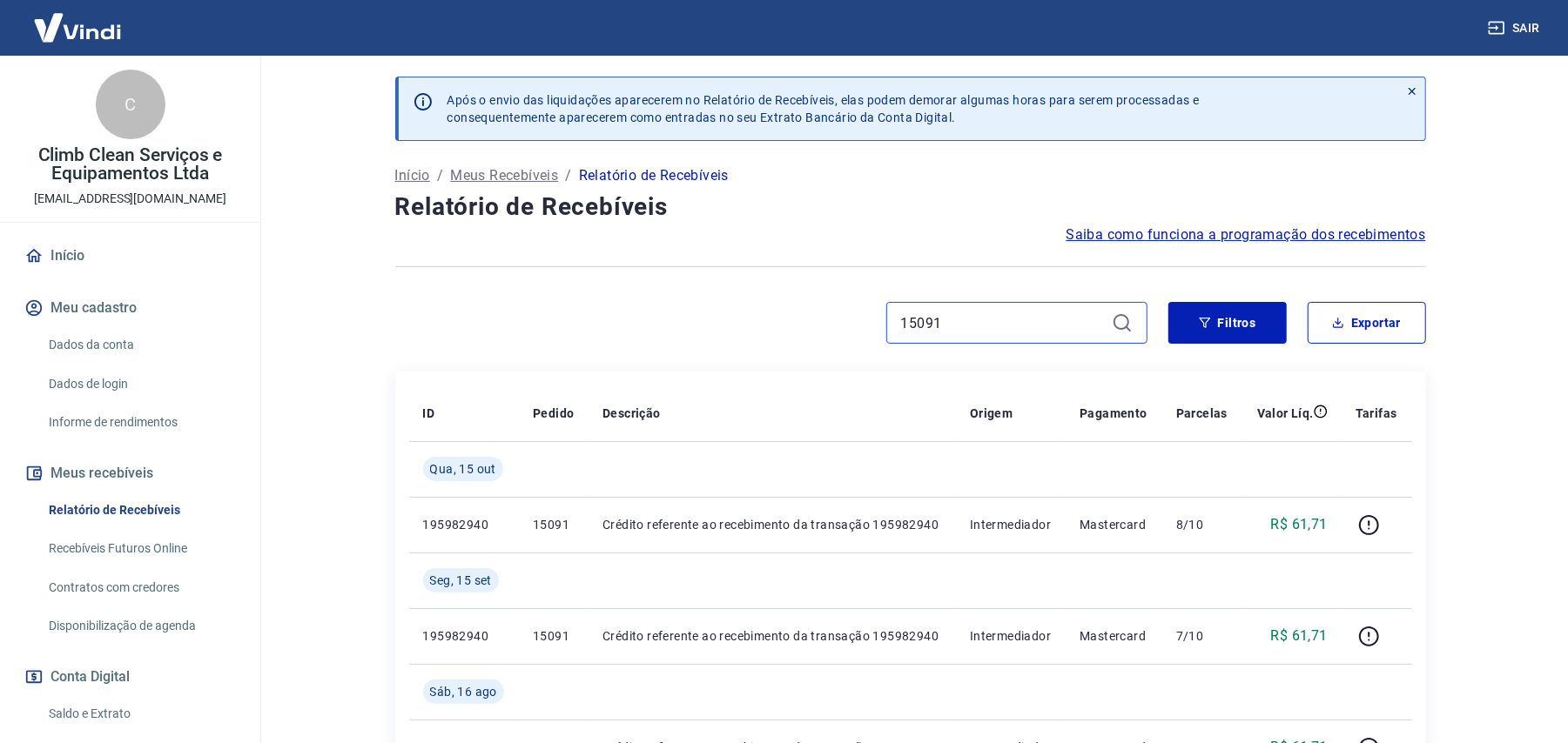
click at [985, 317] on input "15091" at bounding box center [1002, 322] width 204 height 26
paste input "157"
click at [964, 325] on input "15157" at bounding box center [1002, 322] width 204 height 26
click at [964, 324] on input "15157" at bounding box center [1002, 322] width 204 height 26
paste input "215"
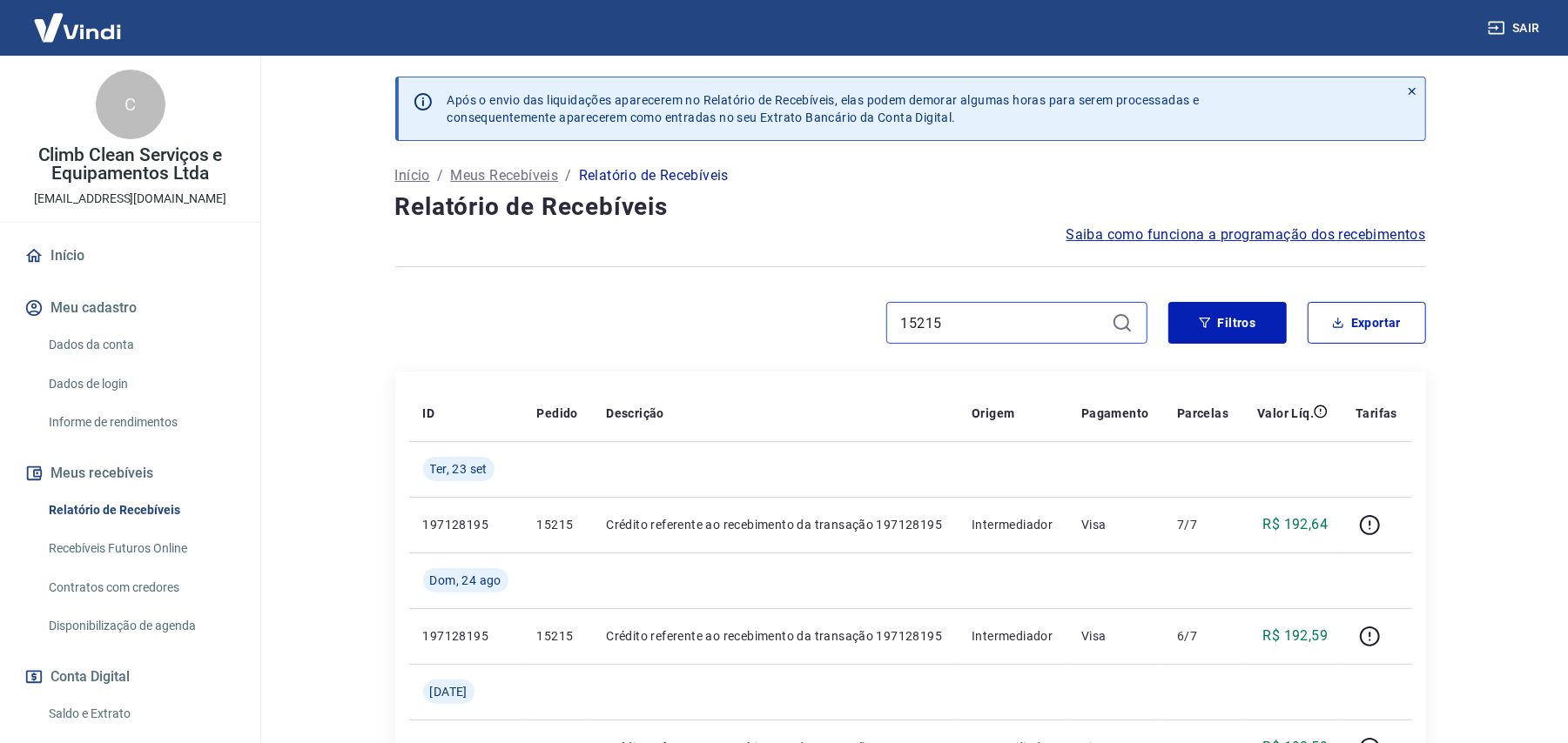
click at [951, 328] on input "15215" at bounding box center [1002, 322] width 204 height 26
paste input "7"
click at [944, 317] on input "15217" at bounding box center [1002, 322] width 204 height 26
click at [944, 315] on input "15217" at bounding box center [1002, 322] width 204 height 26
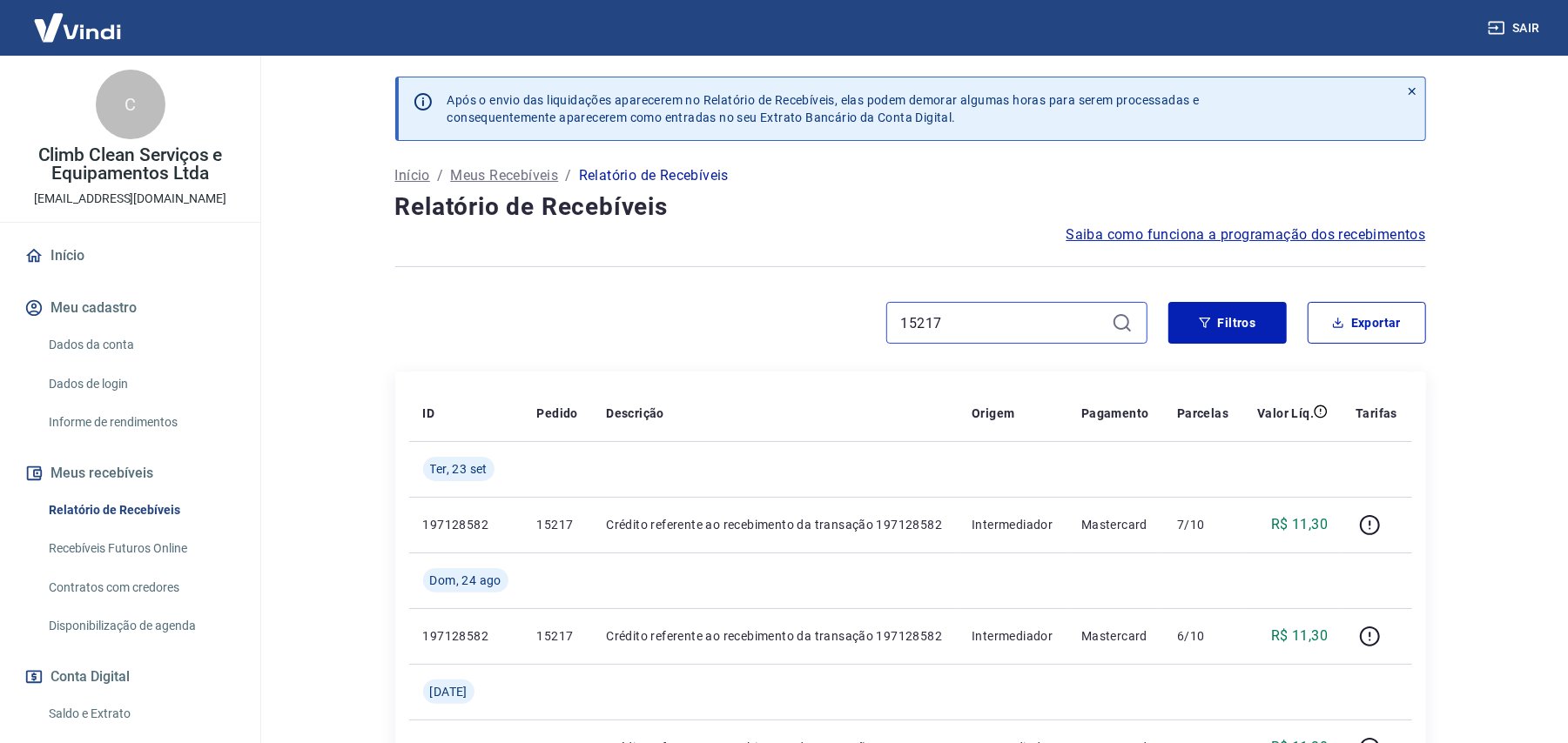
paste input "35"
click at [972, 321] on input "15235" at bounding box center [1002, 322] width 204 height 26
paste input "309"
click at [968, 326] on input "15309" at bounding box center [1002, 322] width 204 height 26
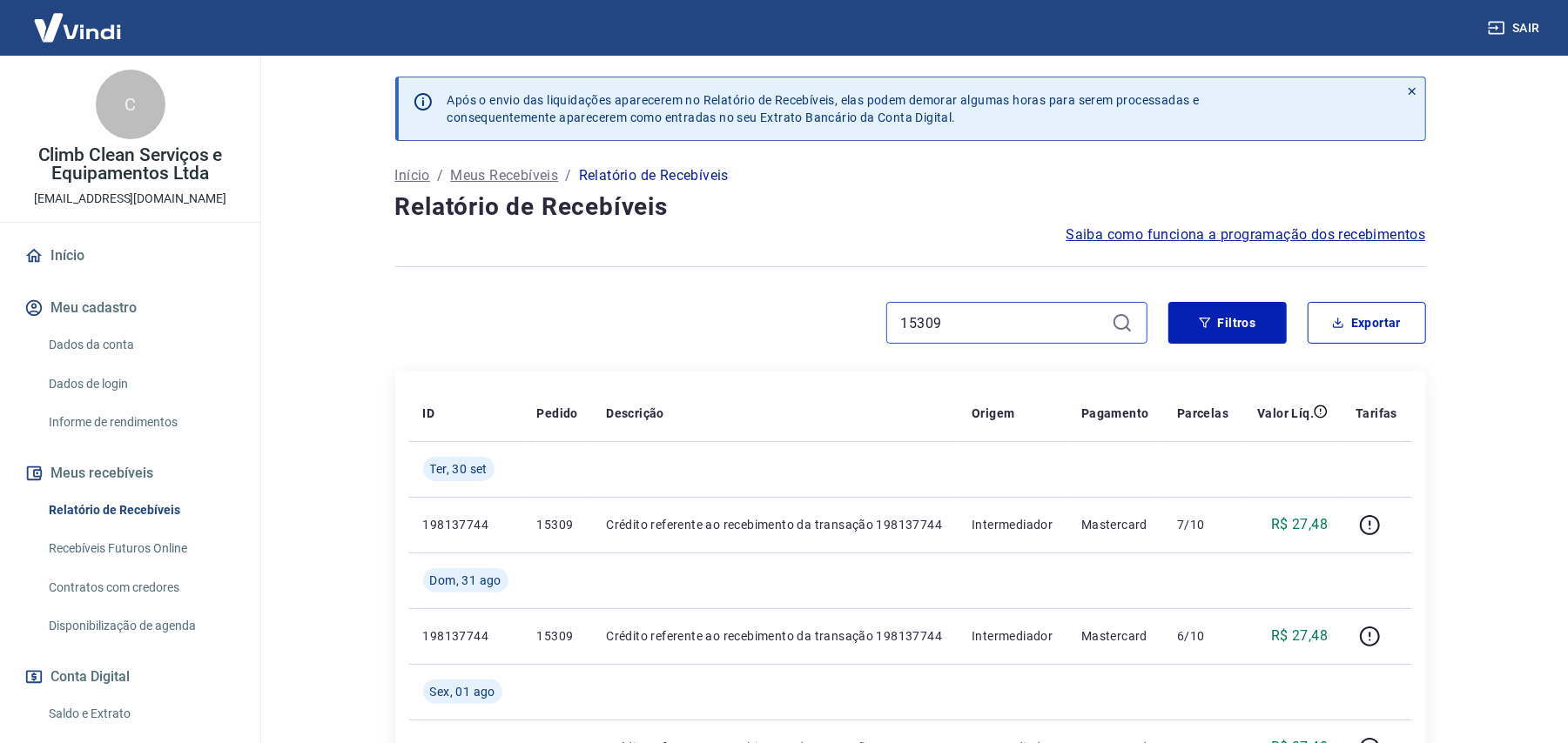
click at [968, 326] on input "15309" at bounding box center [1002, 322] width 204 height 26
paste input "281"
click at [983, 329] on input "15281" at bounding box center [1002, 322] width 204 height 26
paste input "3"
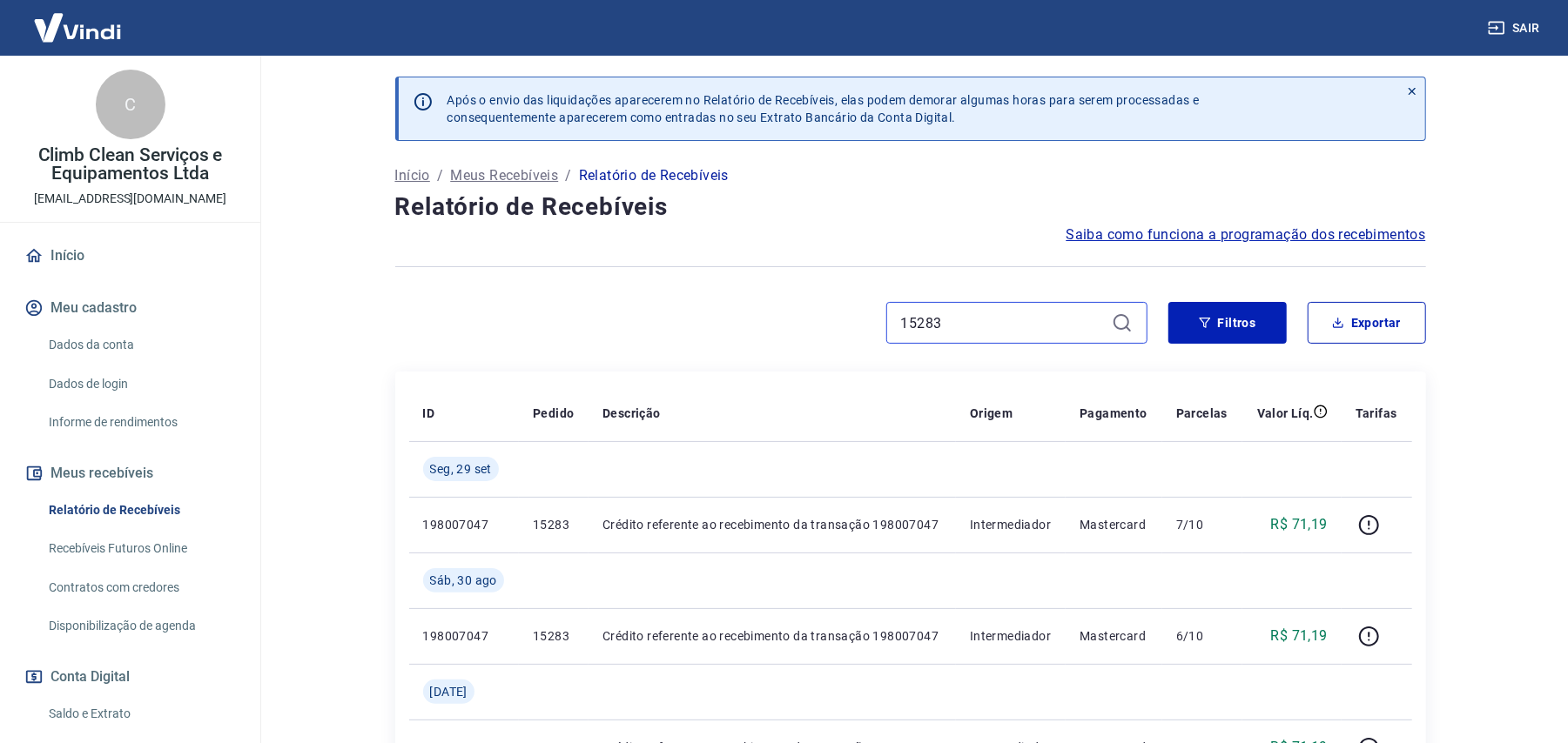
click at [954, 314] on input "15283" at bounding box center [1002, 322] width 204 height 26
paste input "357"
click at [948, 302] on div "15357" at bounding box center [1016, 323] width 261 height 42
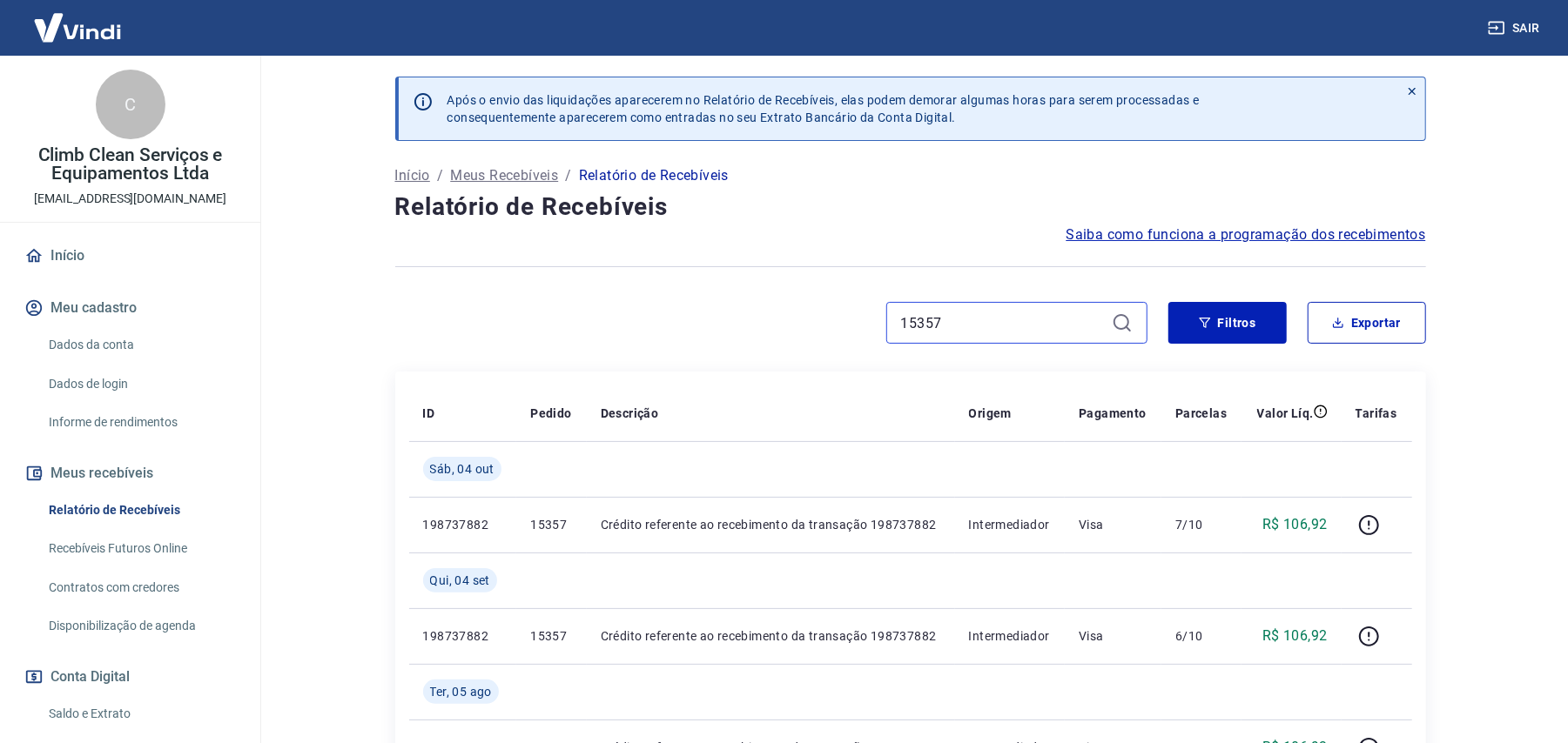
click at [938, 318] on input "15357" at bounding box center [1002, 322] width 204 height 26
paste input "8"
click at [999, 329] on input "15387" at bounding box center [1002, 322] width 204 height 26
click at [999, 328] on input "15387" at bounding box center [1002, 322] width 204 height 26
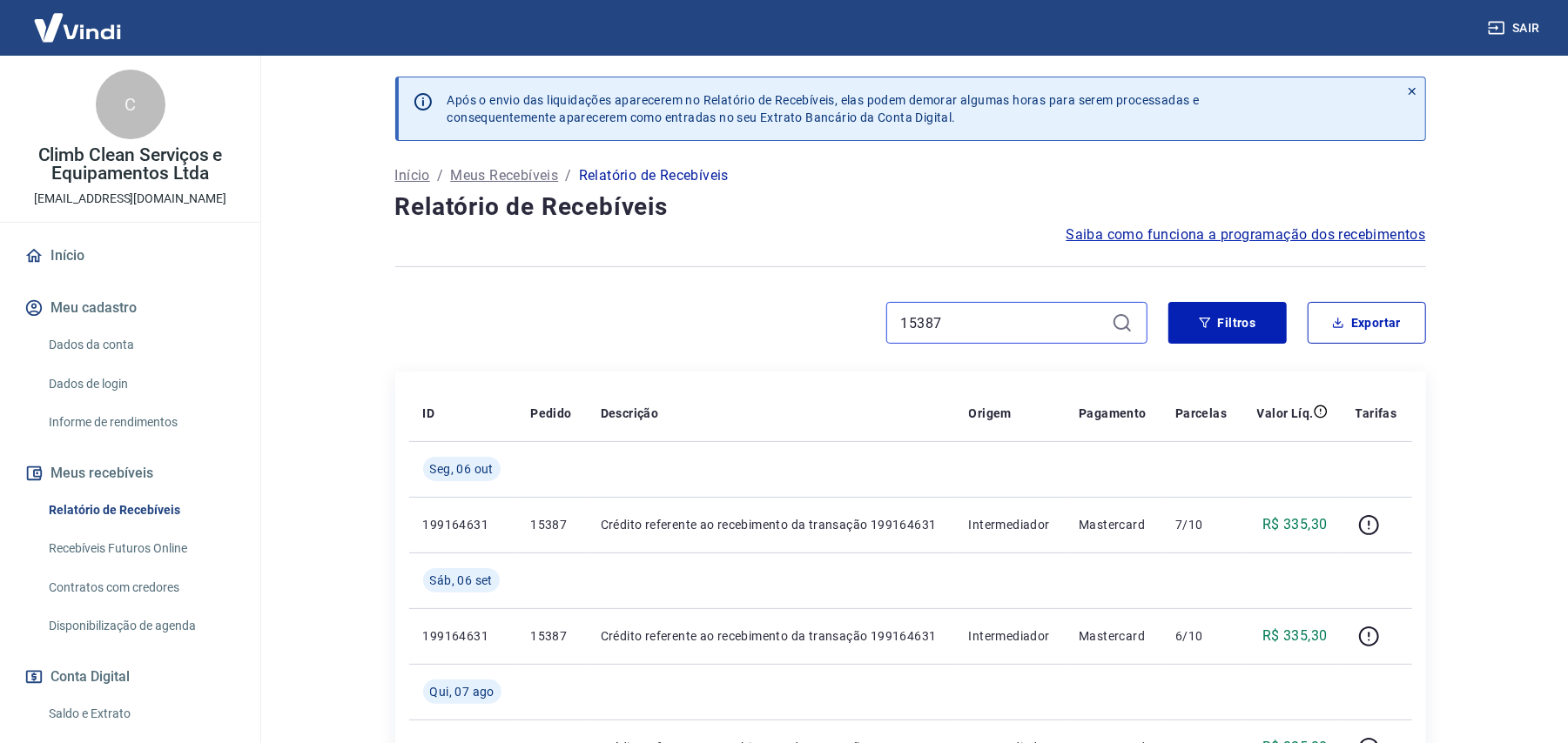
paste input "95"
click at [978, 317] on input "15395" at bounding box center [1002, 322] width 204 height 26
paste input "477"
click at [1004, 320] on input "15477" at bounding box center [1002, 322] width 204 height 26
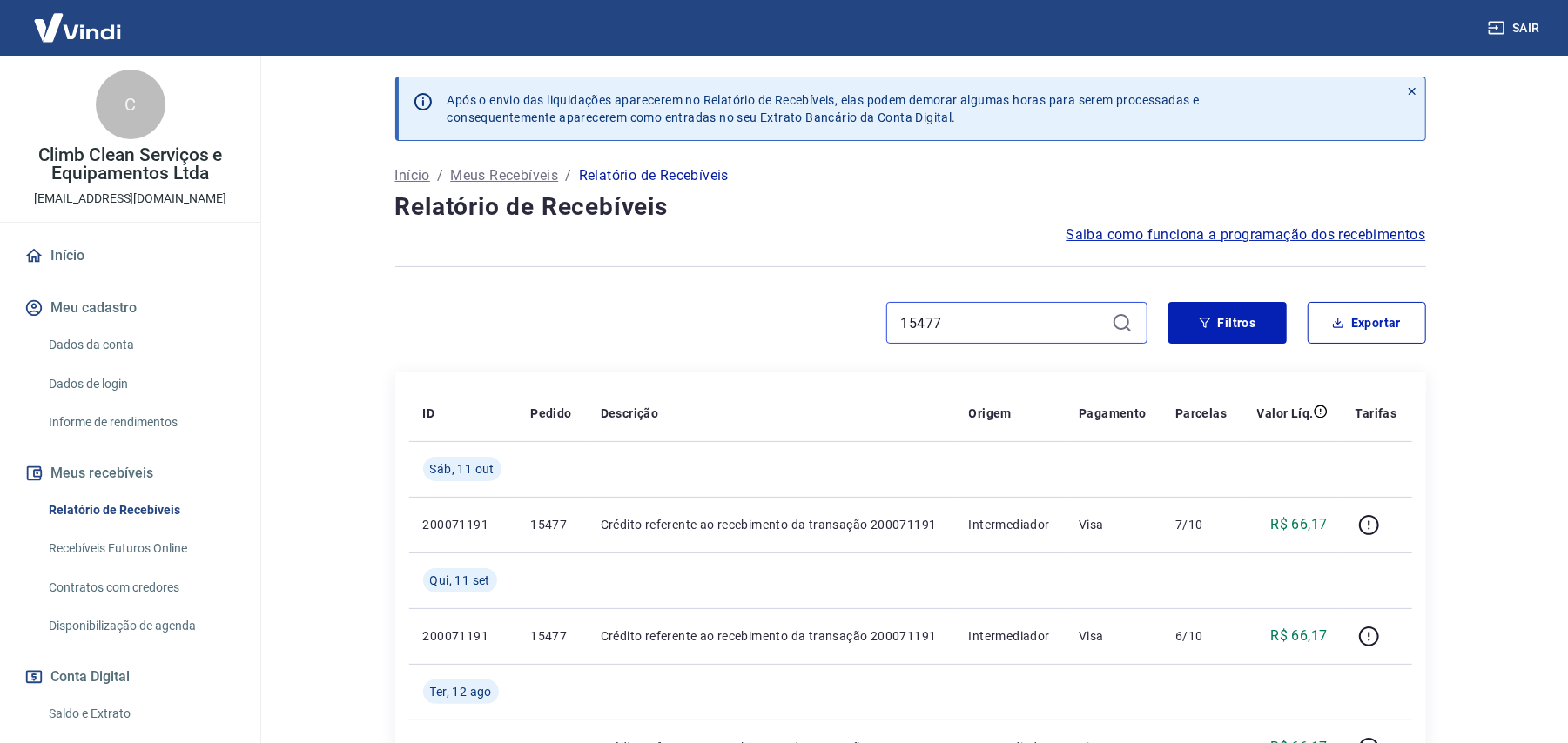
click at [1004, 320] on input "15477" at bounding box center [1002, 322] width 204 height 26
paste input "55"
click at [999, 313] on input "15455" at bounding box center [1002, 322] width 204 height 26
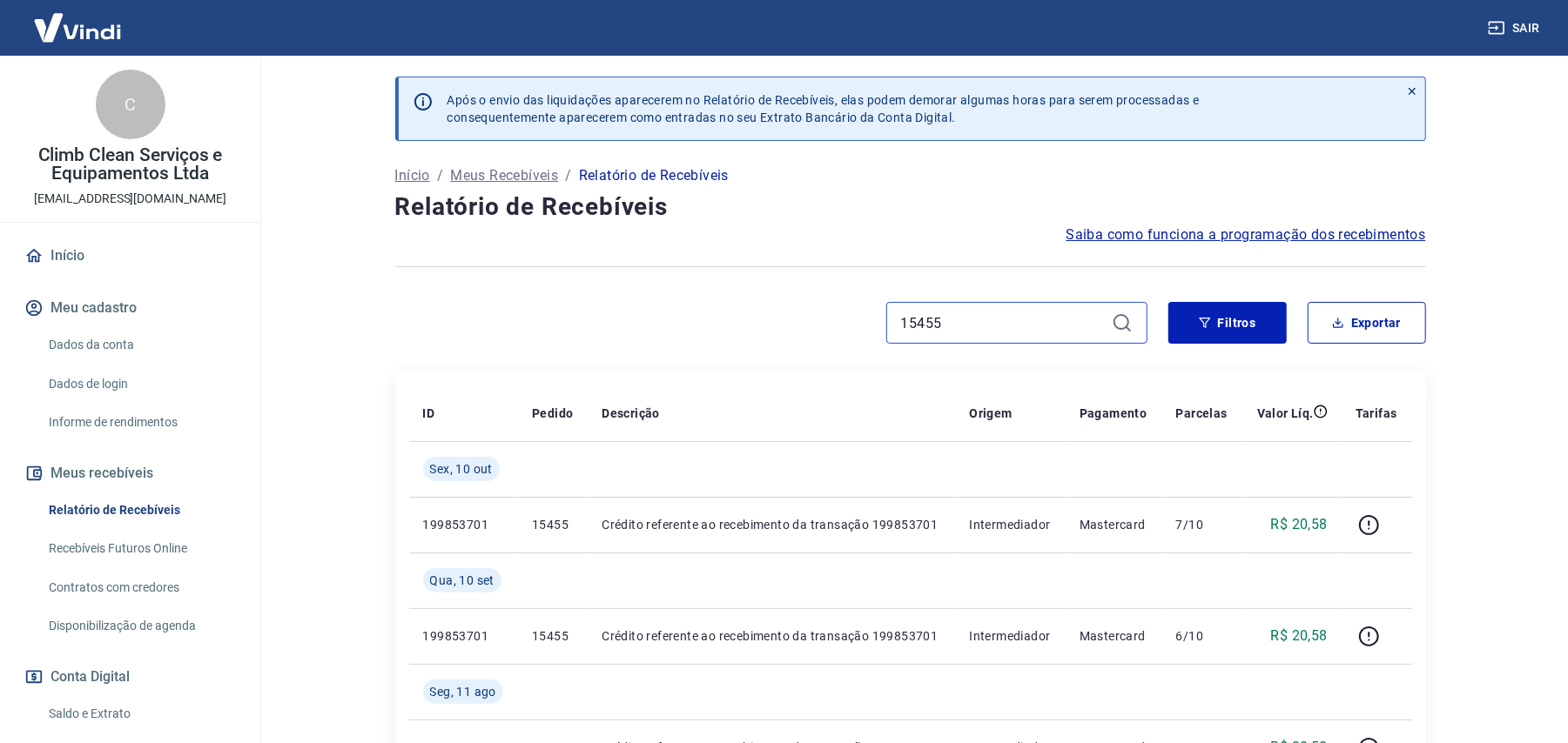
click at [999, 313] on input "15455" at bounding box center [1002, 322] width 204 height 26
paste input "519"
click at [976, 321] on input "15519" at bounding box center [1002, 322] width 204 height 26
paste input "21"
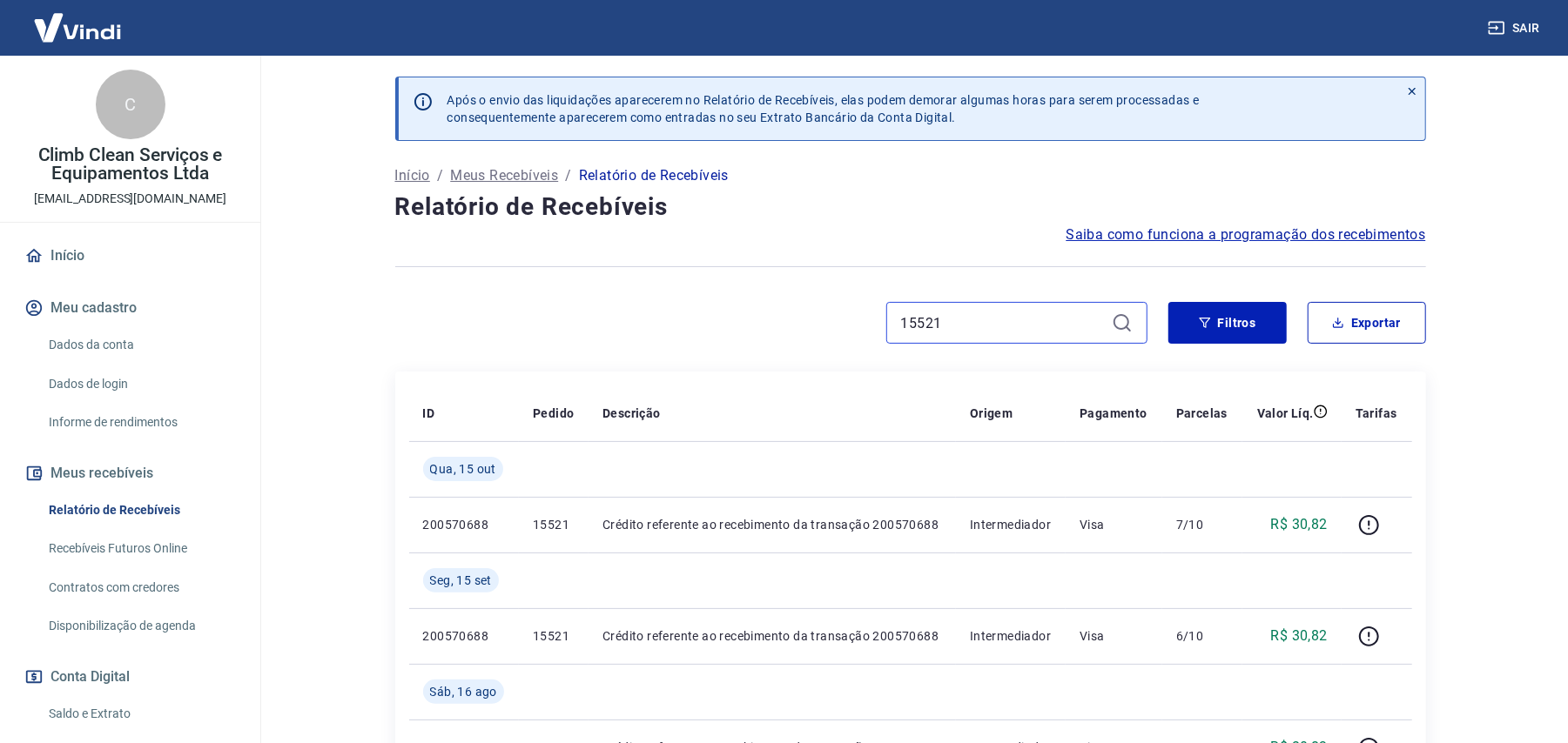
click at [972, 326] on input "15521" at bounding box center [1002, 322] width 204 height 26
paste input "5"
type input "15551"
click at [947, 324] on input "15551" at bounding box center [1002, 322] width 204 height 26
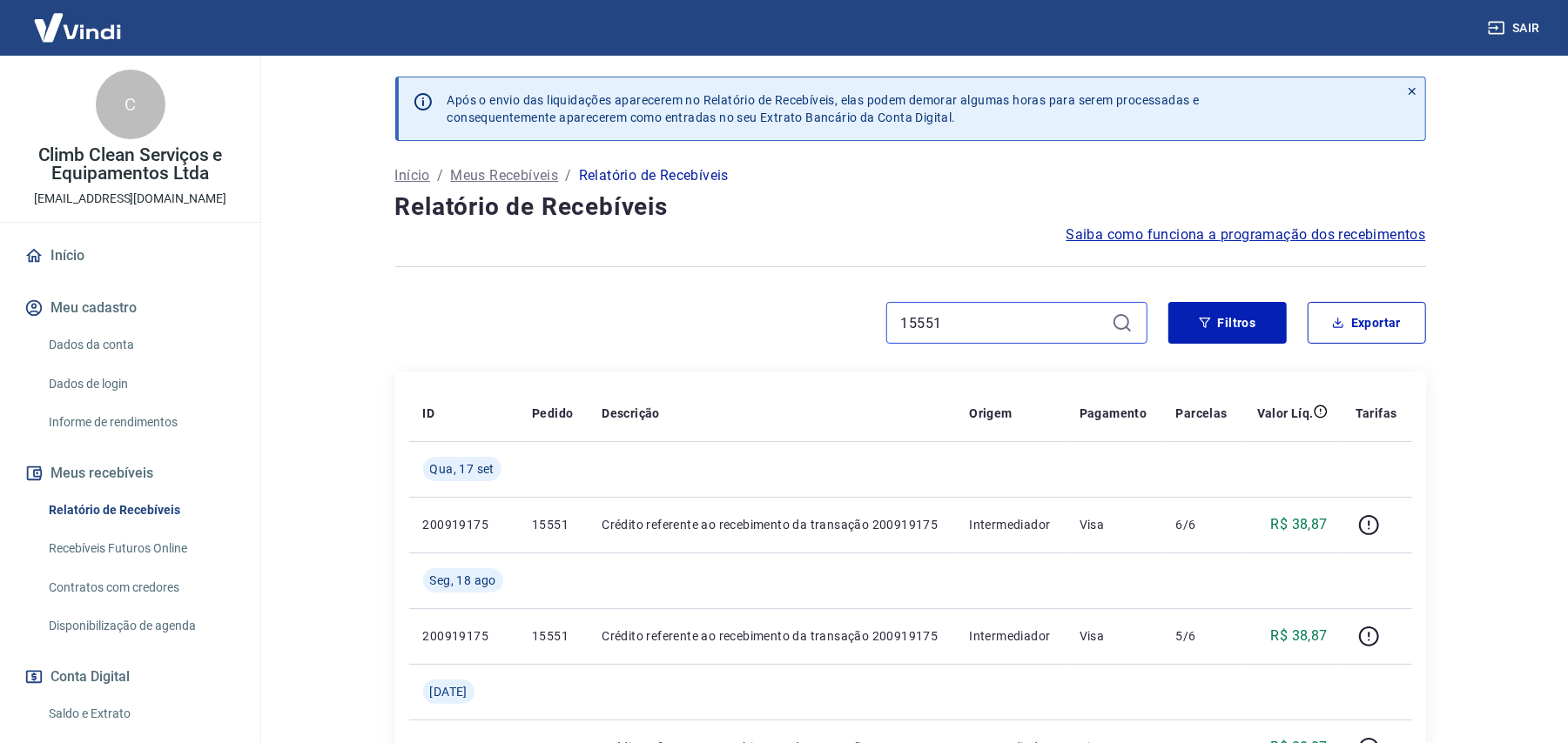
click at [947, 324] on input "15551" at bounding box center [1002, 322] width 204 height 26
paste input "3"
click at [945, 329] on input "15553" at bounding box center [1002, 322] width 204 height 26
paste input "627"
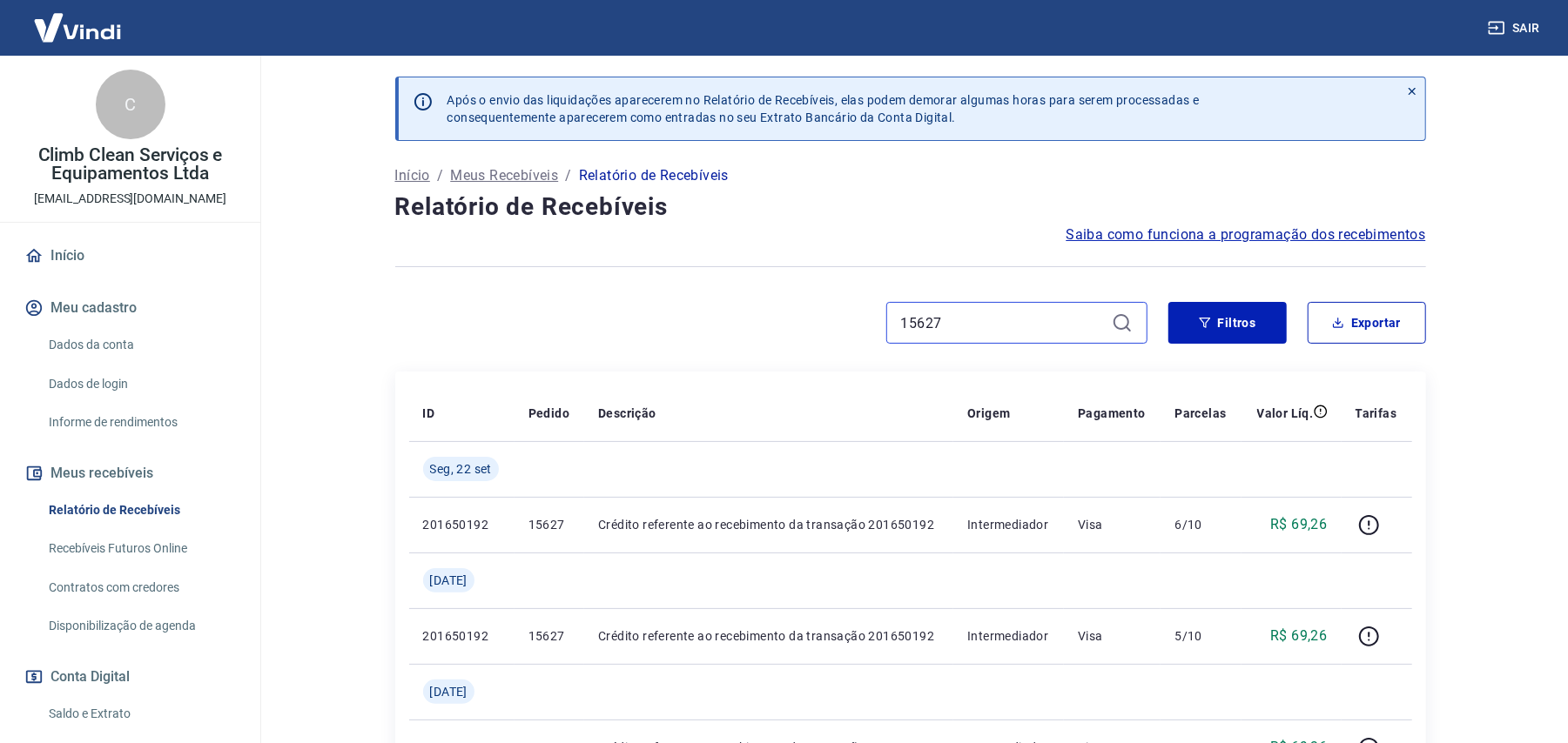
click at [957, 330] on input "15627" at bounding box center [1002, 322] width 204 height 26
click at [957, 329] on input "15627" at bounding box center [1002, 322] width 204 height 26
paste input "53"
click at [953, 322] on input "15653" at bounding box center [1002, 322] width 204 height 26
click at [952, 321] on input "15653" at bounding box center [1002, 322] width 204 height 26
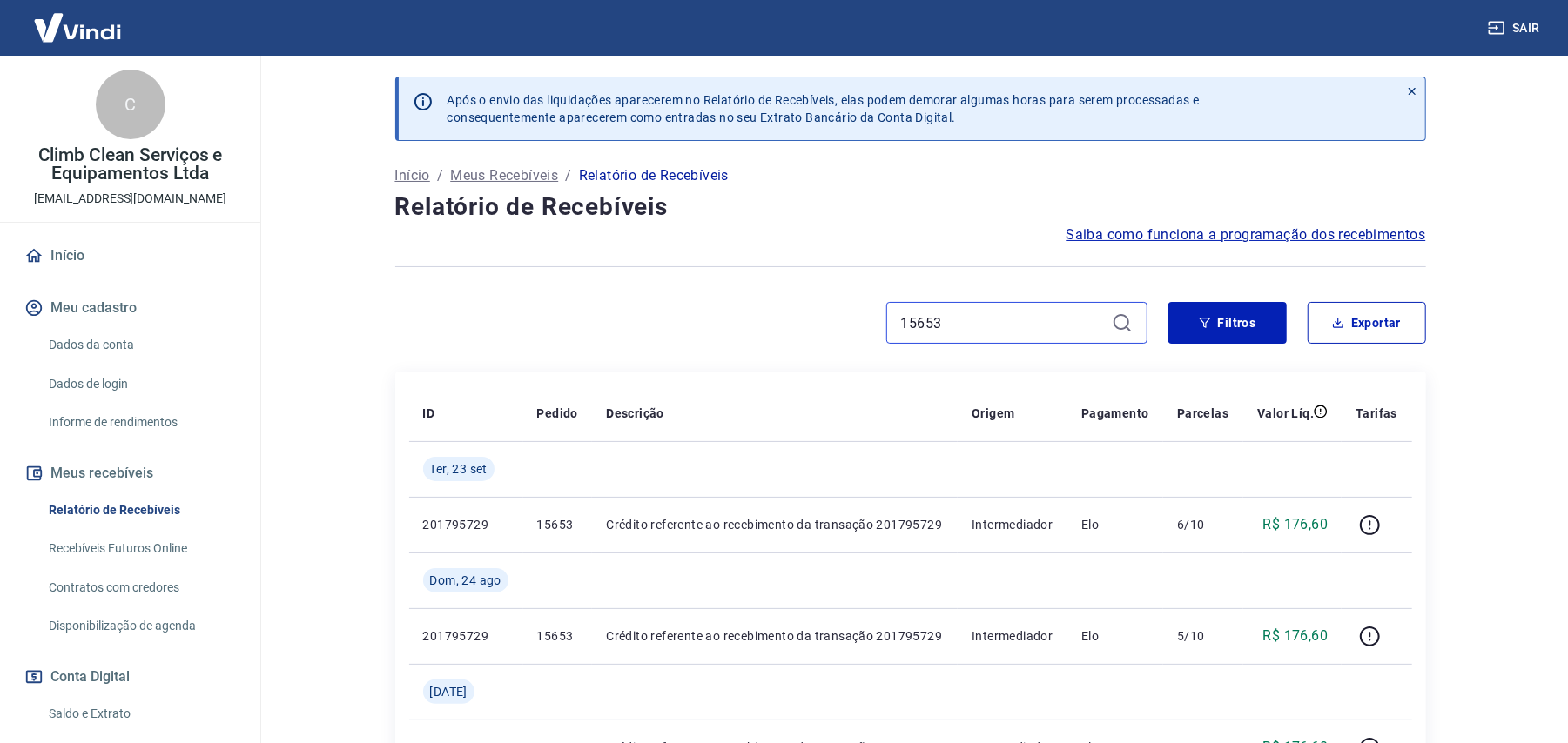
paste input "39"
click at [951, 332] on input "15639" at bounding box center [1002, 322] width 204 height 26
paste input "77"
click at [962, 317] on input "15677" at bounding box center [1002, 322] width 204 height 26
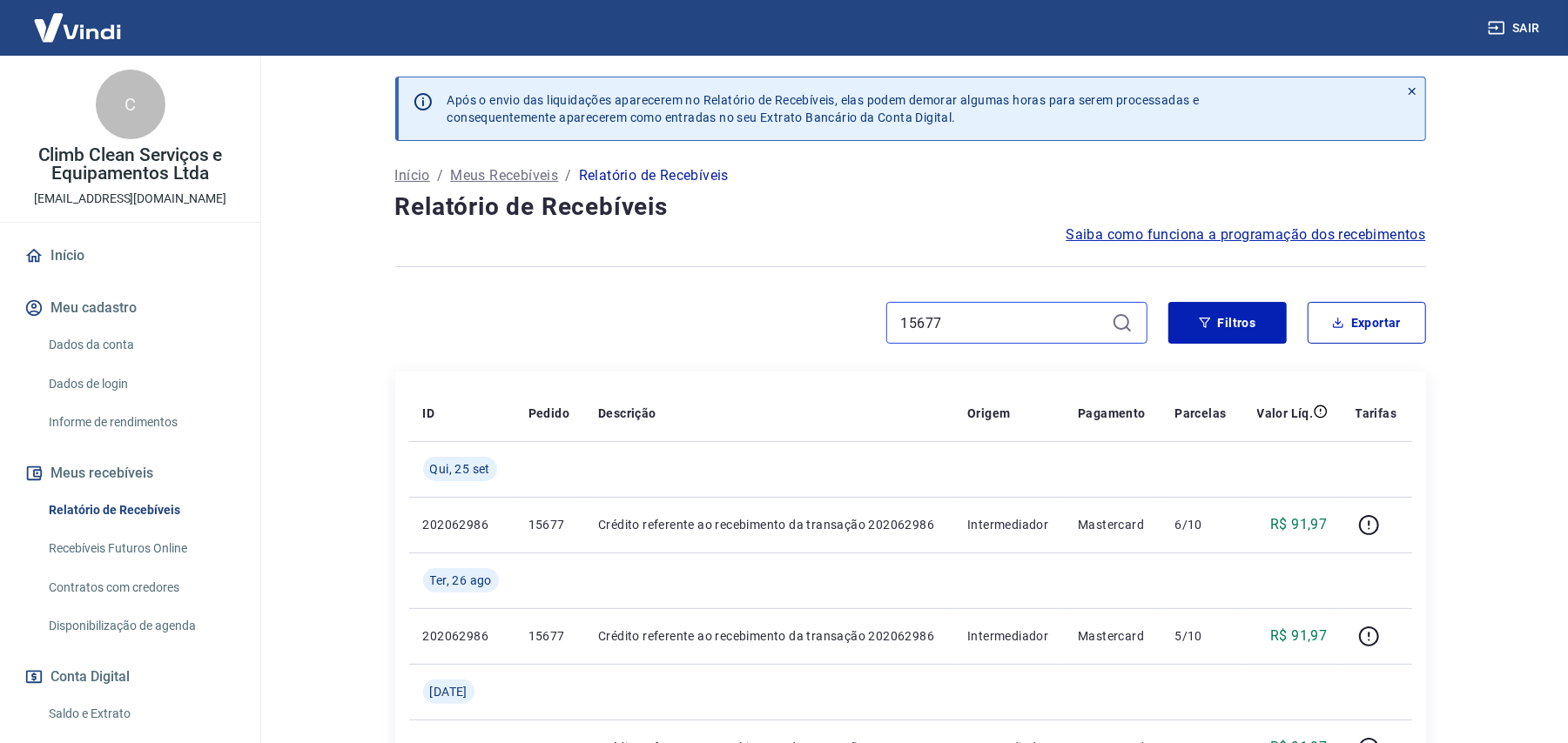
click at [962, 317] on input "15677" at bounding box center [1002, 322] width 204 height 26
paste input "93"
click at [948, 320] on input "15693" at bounding box center [1002, 322] width 204 height 26
paste input "75"
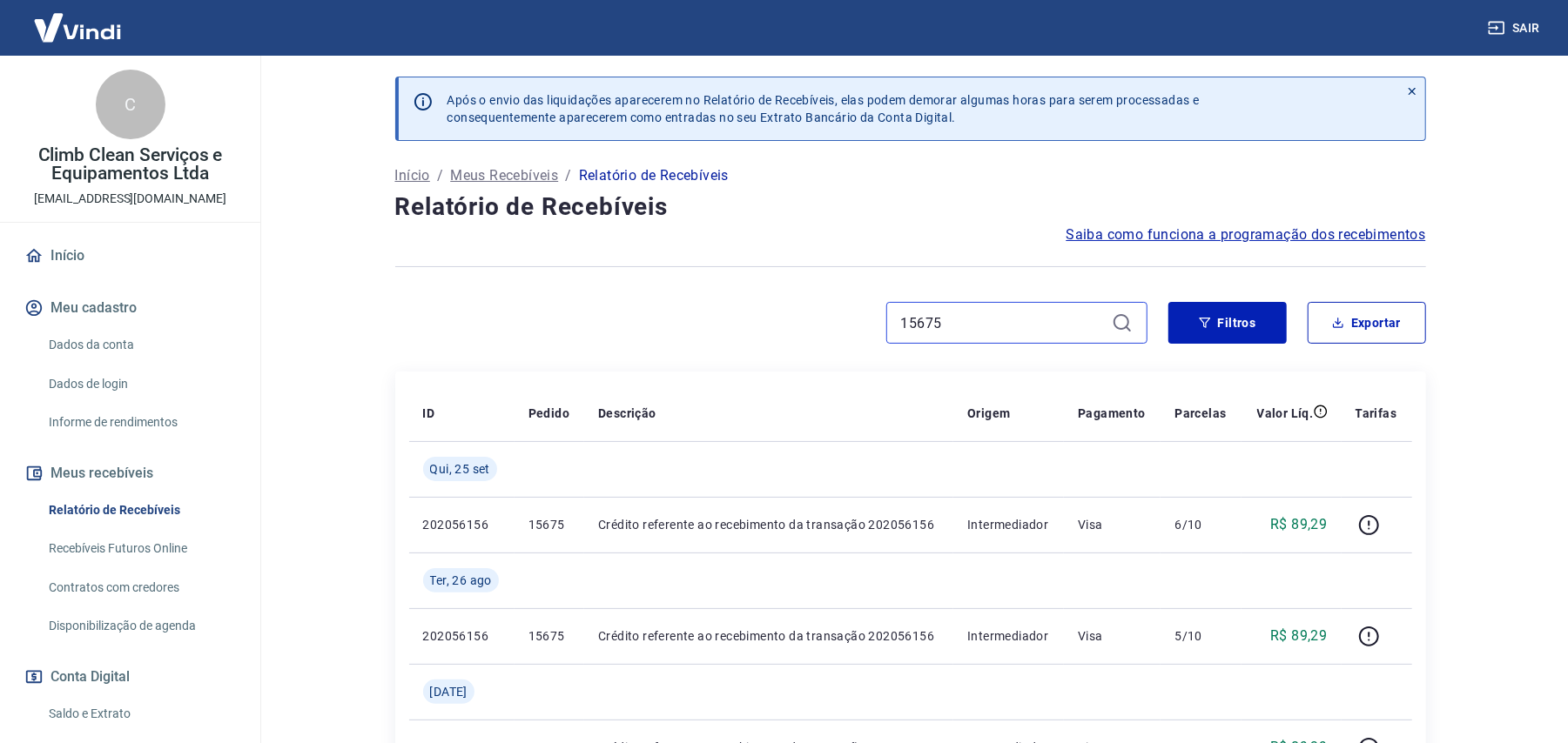
click at [985, 336] on input "15675" at bounding box center [1002, 322] width 204 height 26
paste input "703"
click at [985, 322] on input "15703" at bounding box center [1002, 322] width 204 height 26
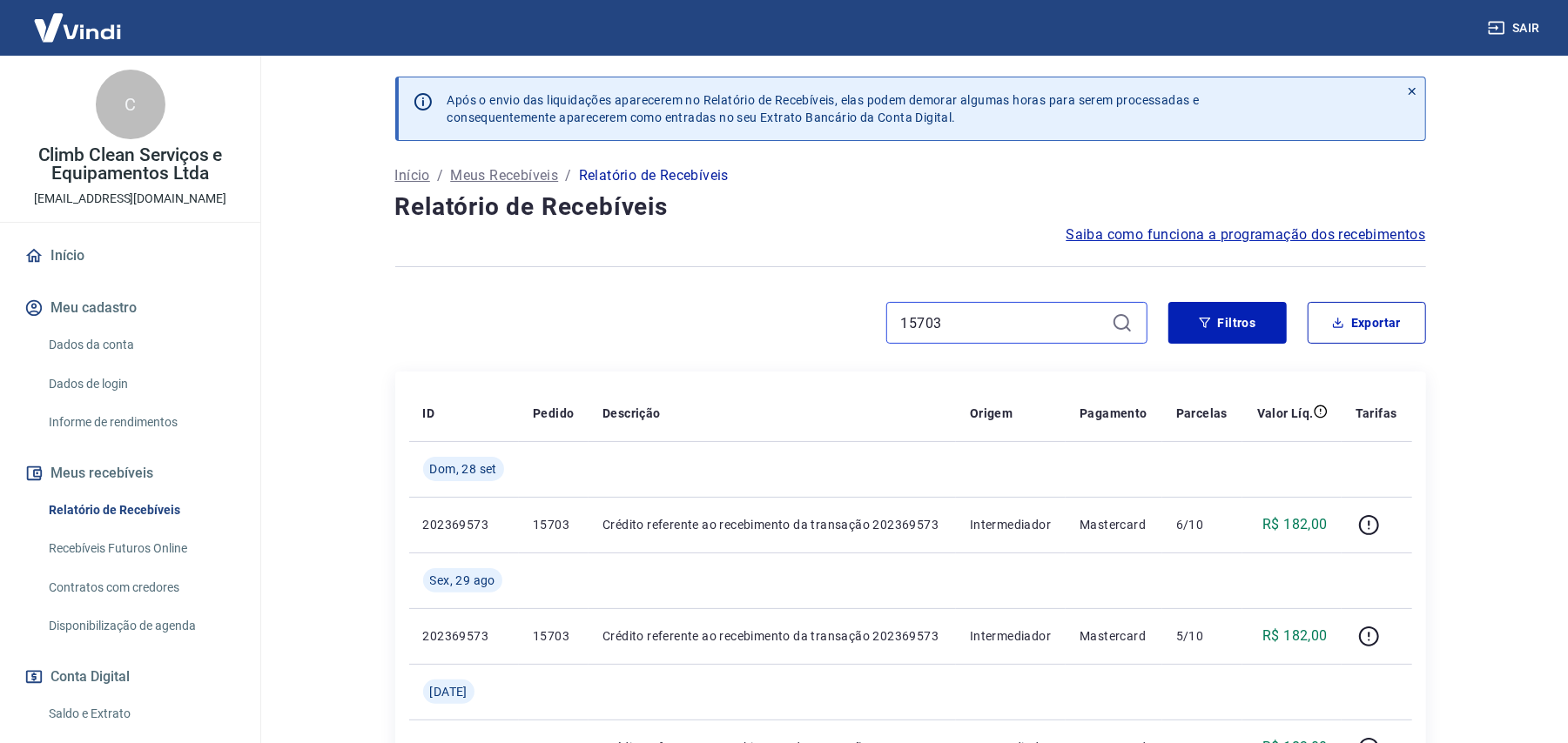
paste input "4"
click at [953, 327] on input "15743" at bounding box center [1002, 322] width 204 height 26
click at [953, 326] on input "15743" at bounding box center [1002, 322] width 204 height 26
paste input "1"
click at [980, 313] on input "15741" at bounding box center [1002, 322] width 204 height 26
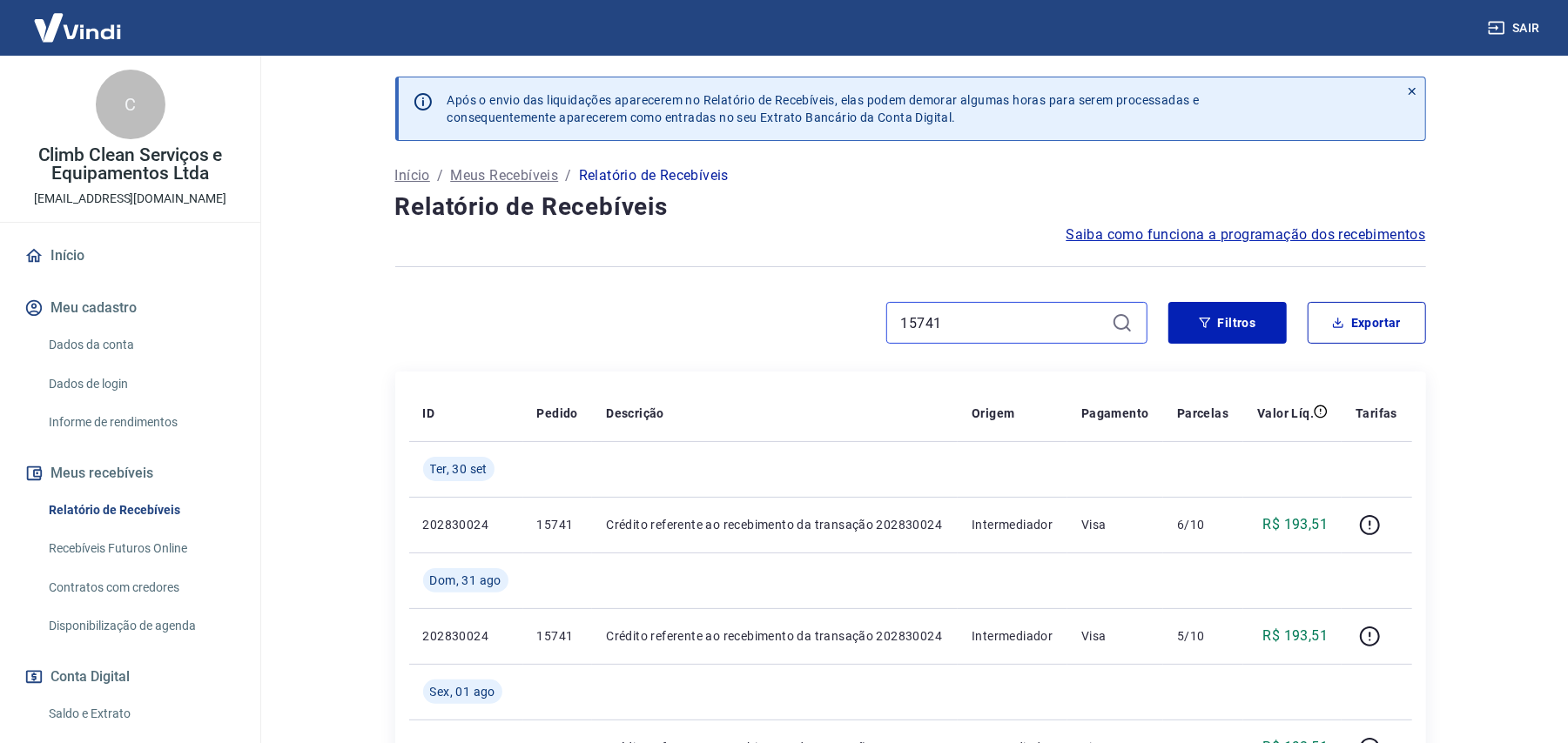
click at [980, 313] on input "15741" at bounding box center [1002, 322] width 204 height 26
paste input "65"
click at [1004, 324] on input "15765" at bounding box center [1002, 322] width 204 height 26
paste input "71"
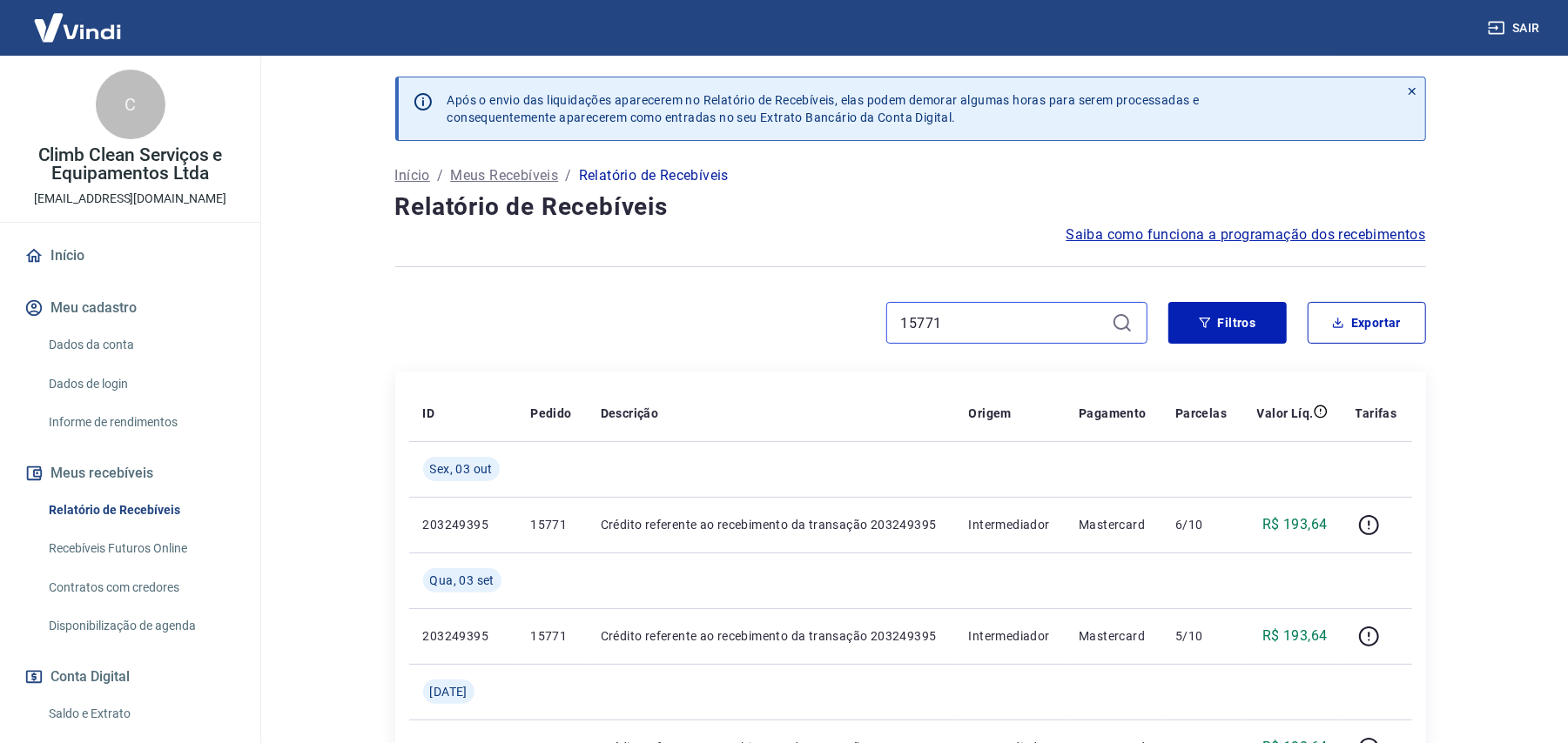
click at [973, 311] on input "15771" at bounding box center [1002, 322] width 204 height 26
paste input "83"
click at [992, 337] on div "15783" at bounding box center [1016, 323] width 261 height 42
click at [982, 318] on input "15783" at bounding box center [1002, 322] width 204 height 26
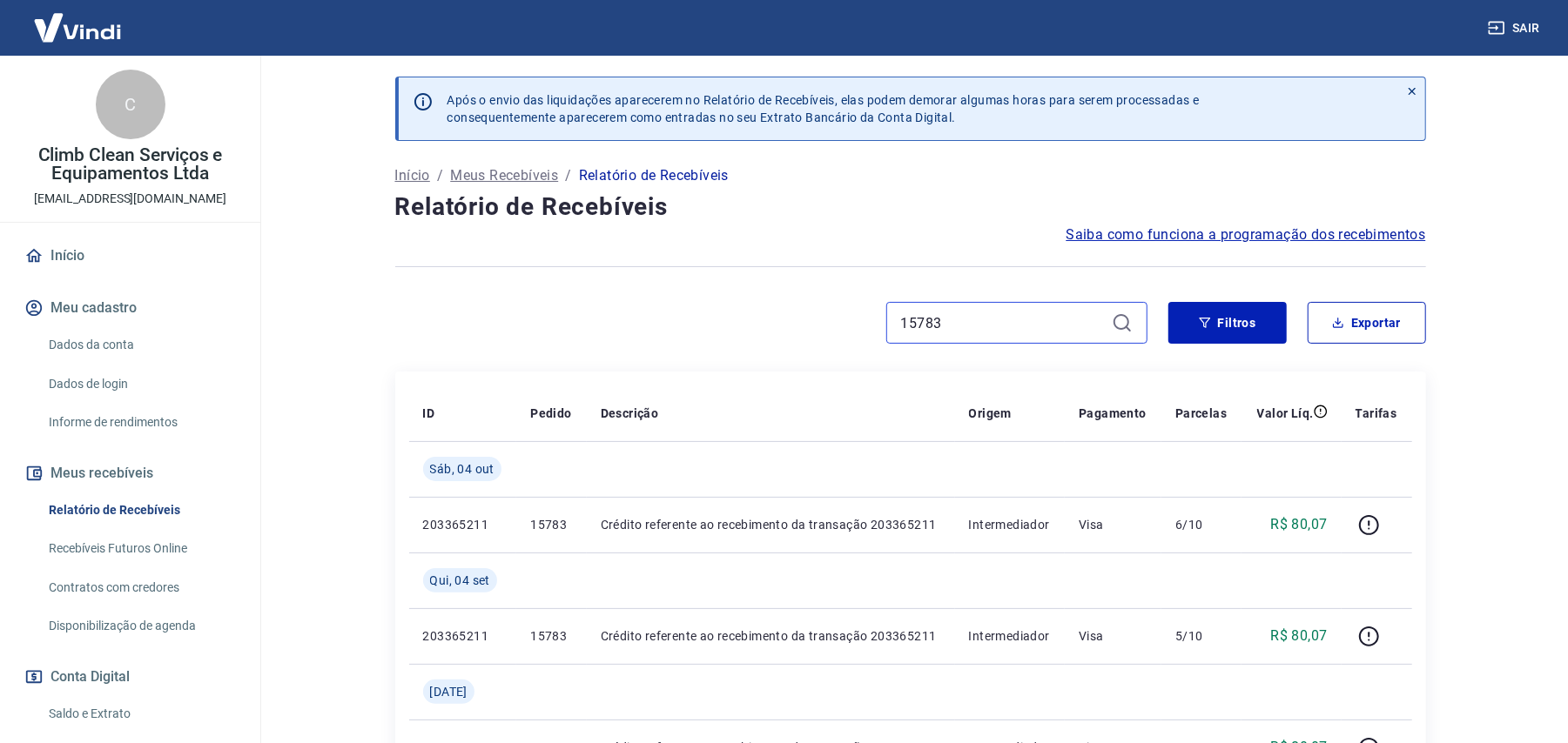
click at [982, 318] on input "15783" at bounding box center [1002, 322] width 204 height 26
paste input "75"
click at [980, 325] on input "15775" at bounding box center [1002, 322] width 204 height 26
paste input "89"
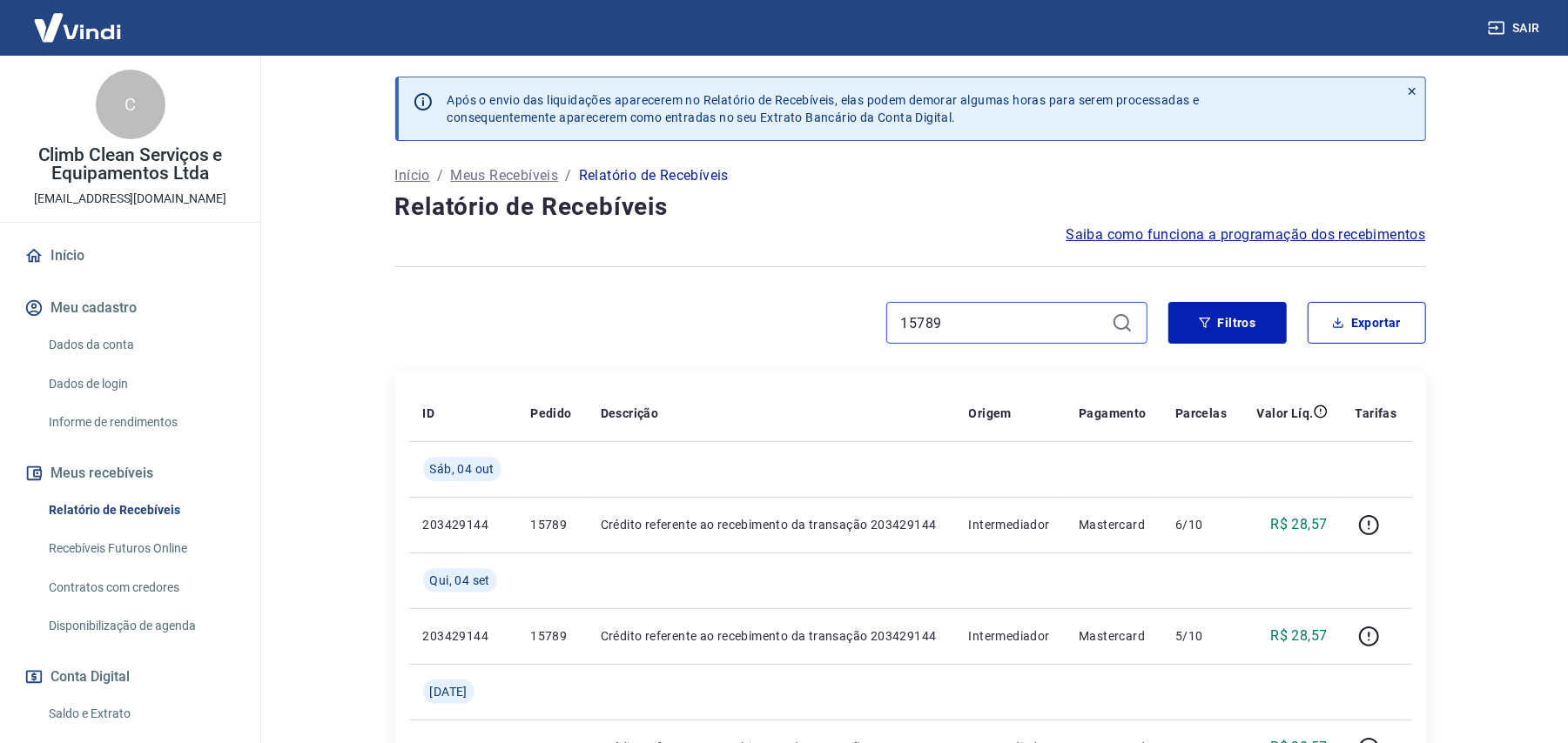
click at [972, 318] on input "15789" at bounding box center [1002, 322] width 204 height 26
paste input "801"
click at [1003, 320] on input "15801" at bounding box center [1002, 322] width 204 height 26
click at [1003, 318] on input "15801" at bounding box center [1002, 322] width 204 height 26
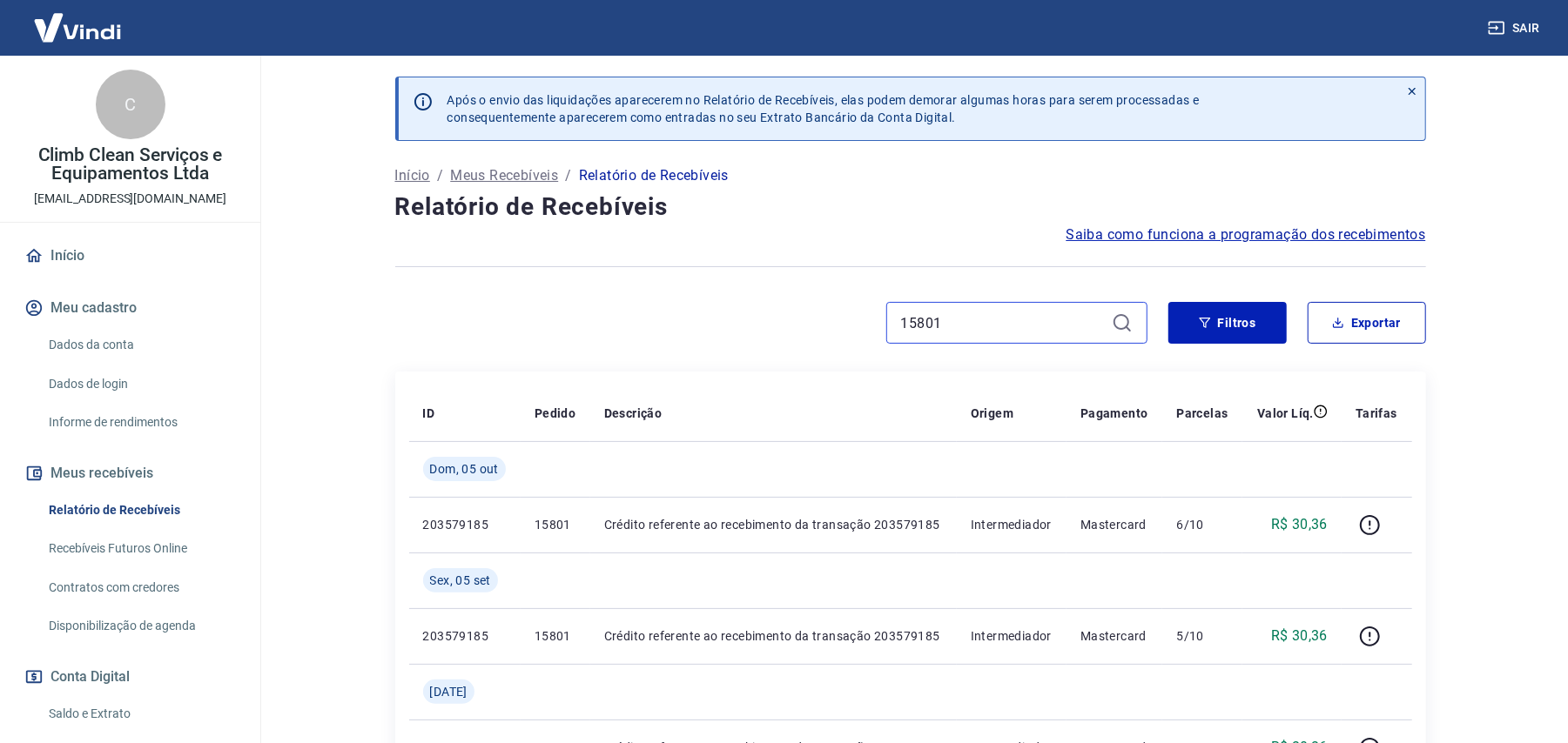
paste input "29"
click at [1017, 311] on input "15829" at bounding box center [1002, 322] width 204 height 26
paste input "51"
click at [966, 331] on input "15851" at bounding box center [1002, 322] width 204 height 26
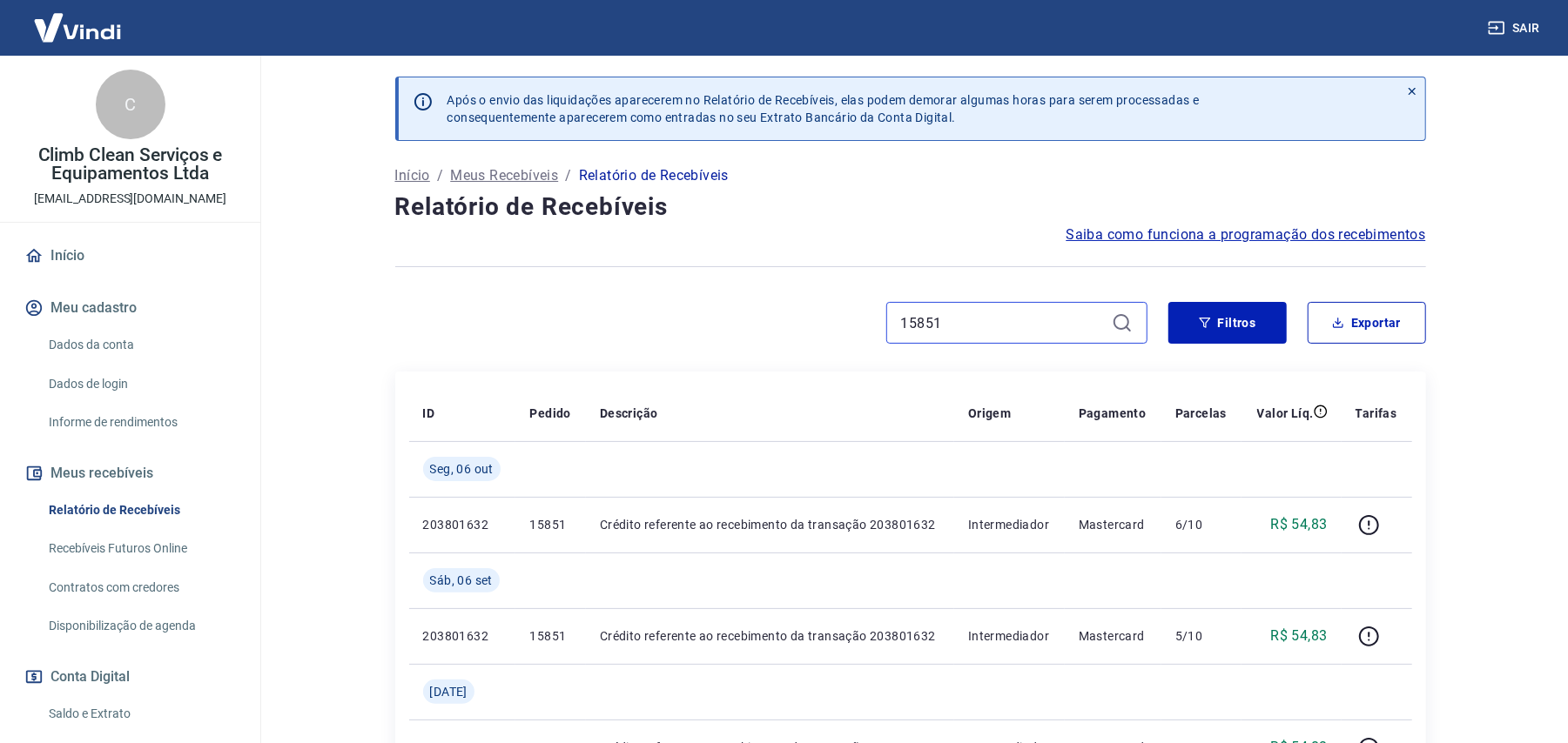
click at [966, 331] on input "15851" at bounding box center [1002, 322] width 204 height 26
paste input "775"
click at [978, 330] on input "15775" at bounding box center [1002, 322] width 204 height 26
click at [977, 330] on input "15775" at bounding box center [1002, 322] width 204 height 26
paste input "89"
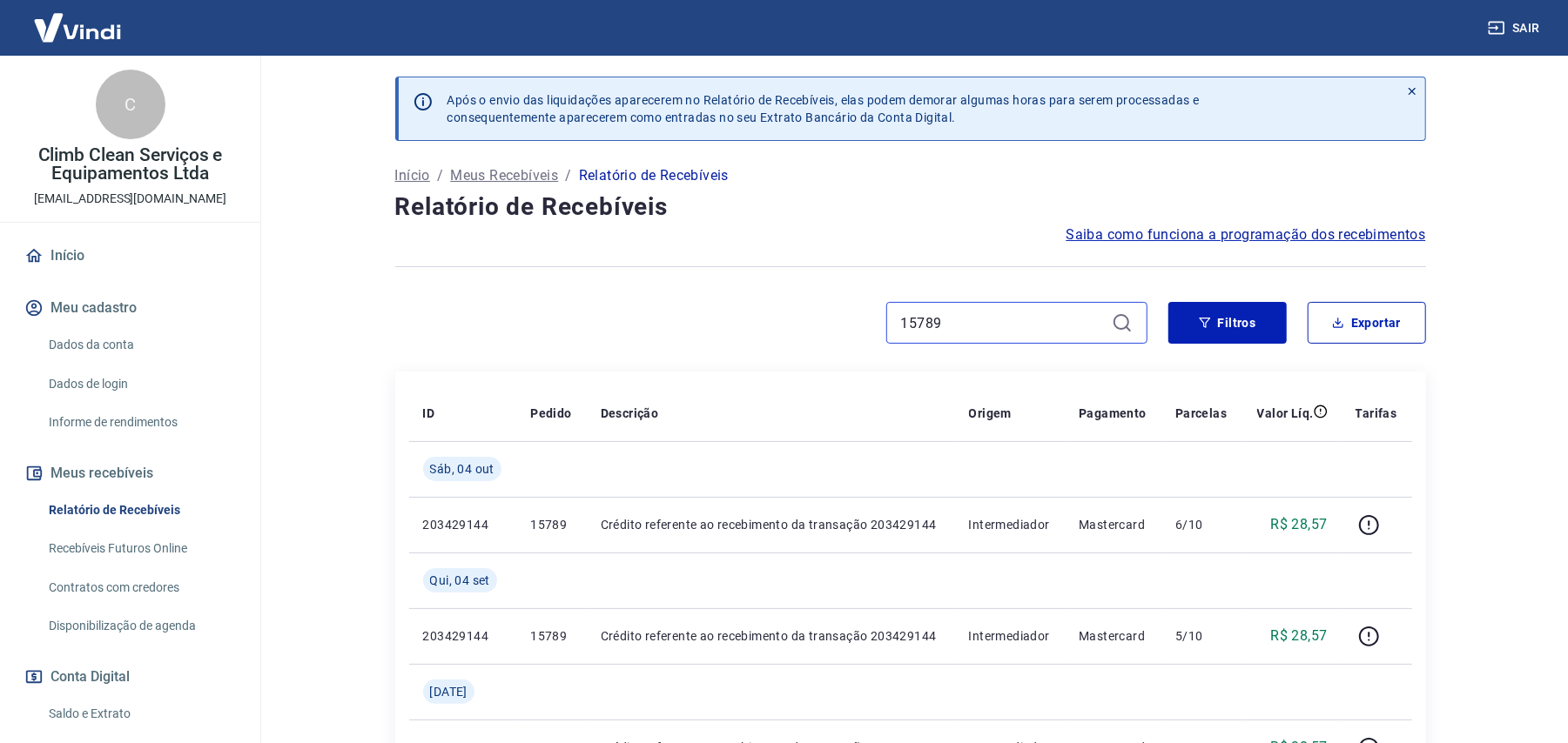
click at [1004, 321] on input "15789" at bounding box center [1002, 322] width 204 height 26
paste input "851"
type input "15851"
click at [932, 321] on input "15851" at bounding box center [1002, 322] width 204 height 26
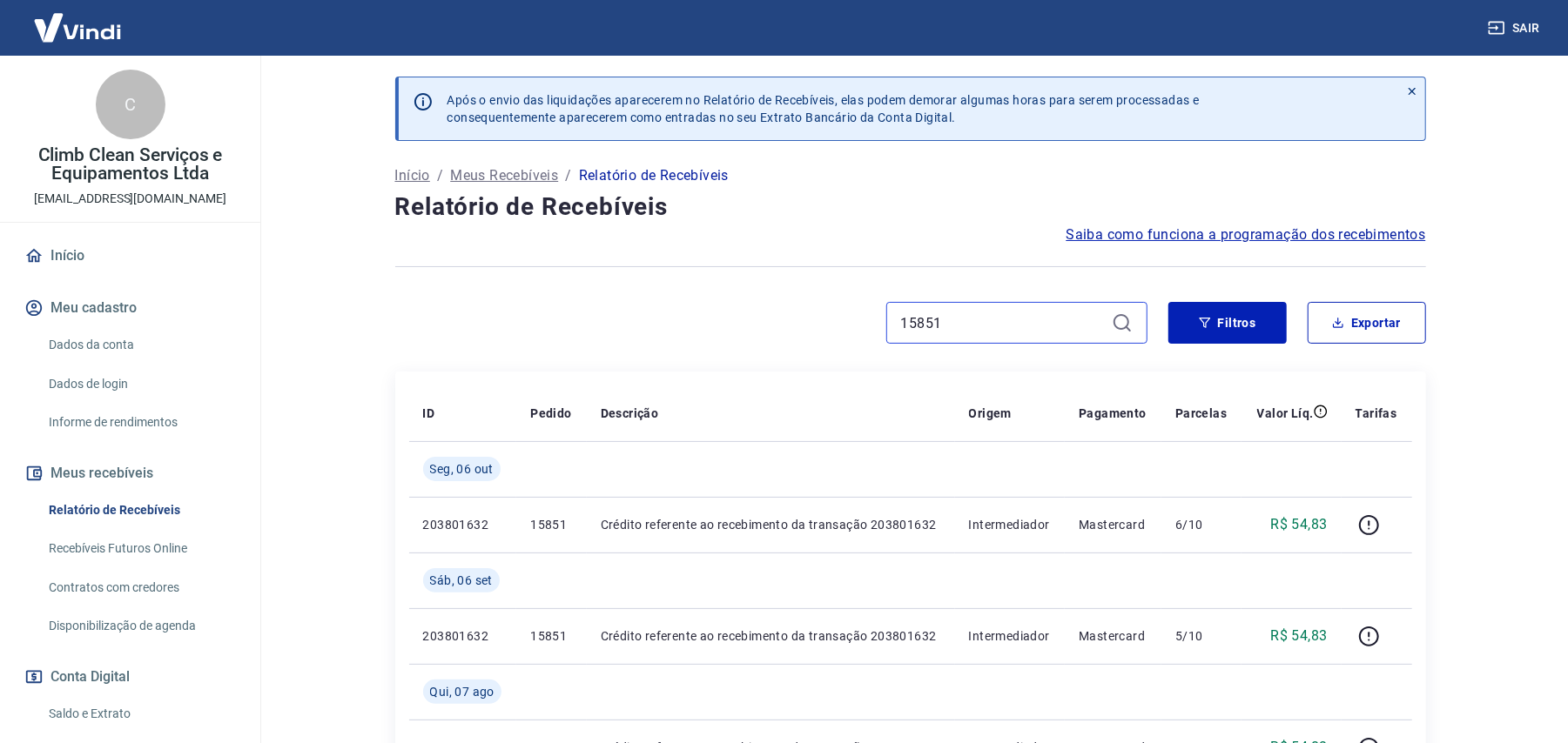
click at [932, 321] on input "15851" at bounding box center [1002, 322] width 204 height 26
paste input "969"
click at [986, 322] on input "15969" at bounding box center [1002, 322] width 204 height 26
paste input "75"
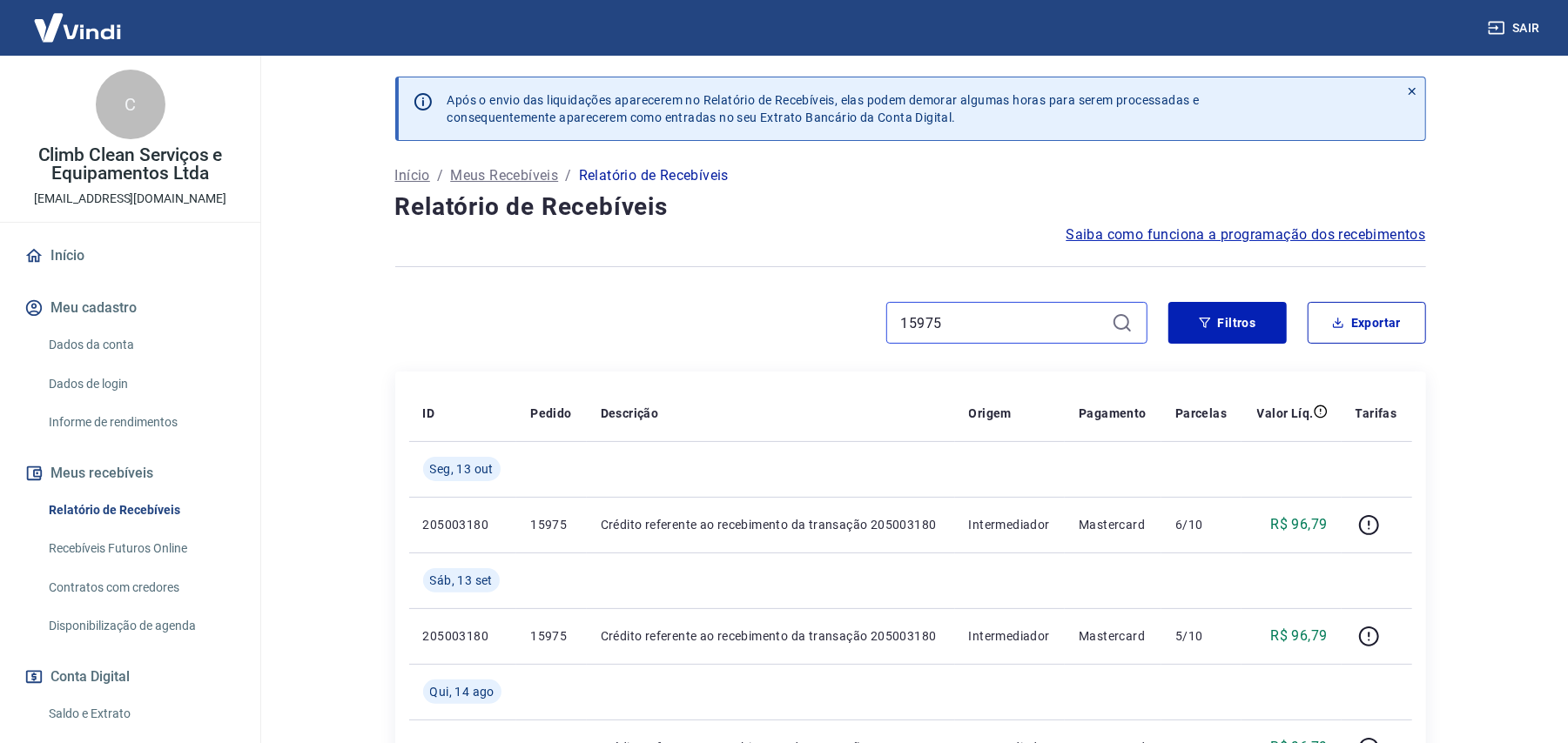
click at [952, 334] on input "15975" at bounding box center [1002, 322] width 204 height 26
paste input "6037"
click at [954, 334] on input "16037" at bounding box center [1002, 322] width 204 height 26
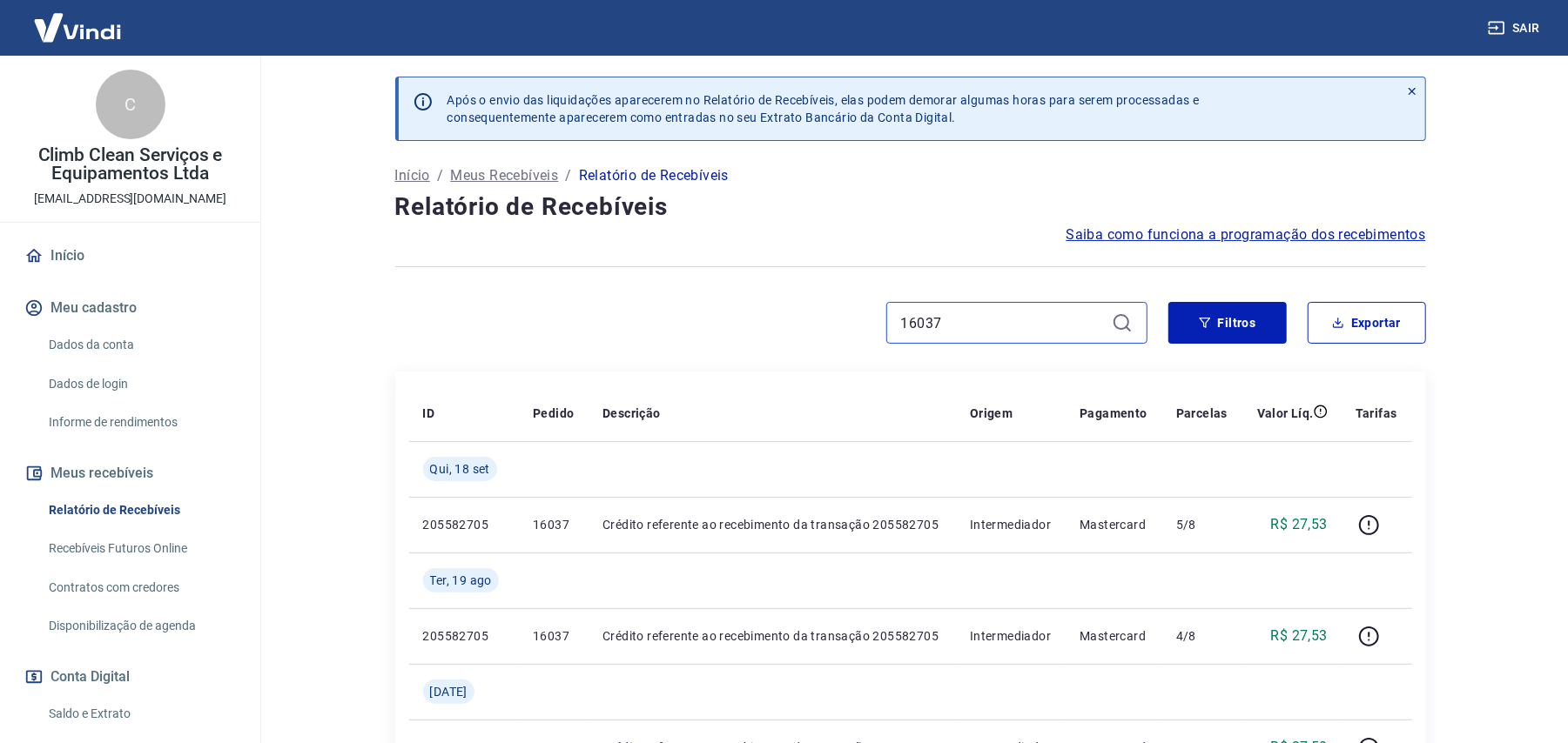
paste input "1"
click at [964, 328] on input "16017" at bounding box center [1002, 322] width 204 height 26
paste input "29"
click at [1032, 313] on input "16029" at bounding box center [1002, 322] width 204 height 26
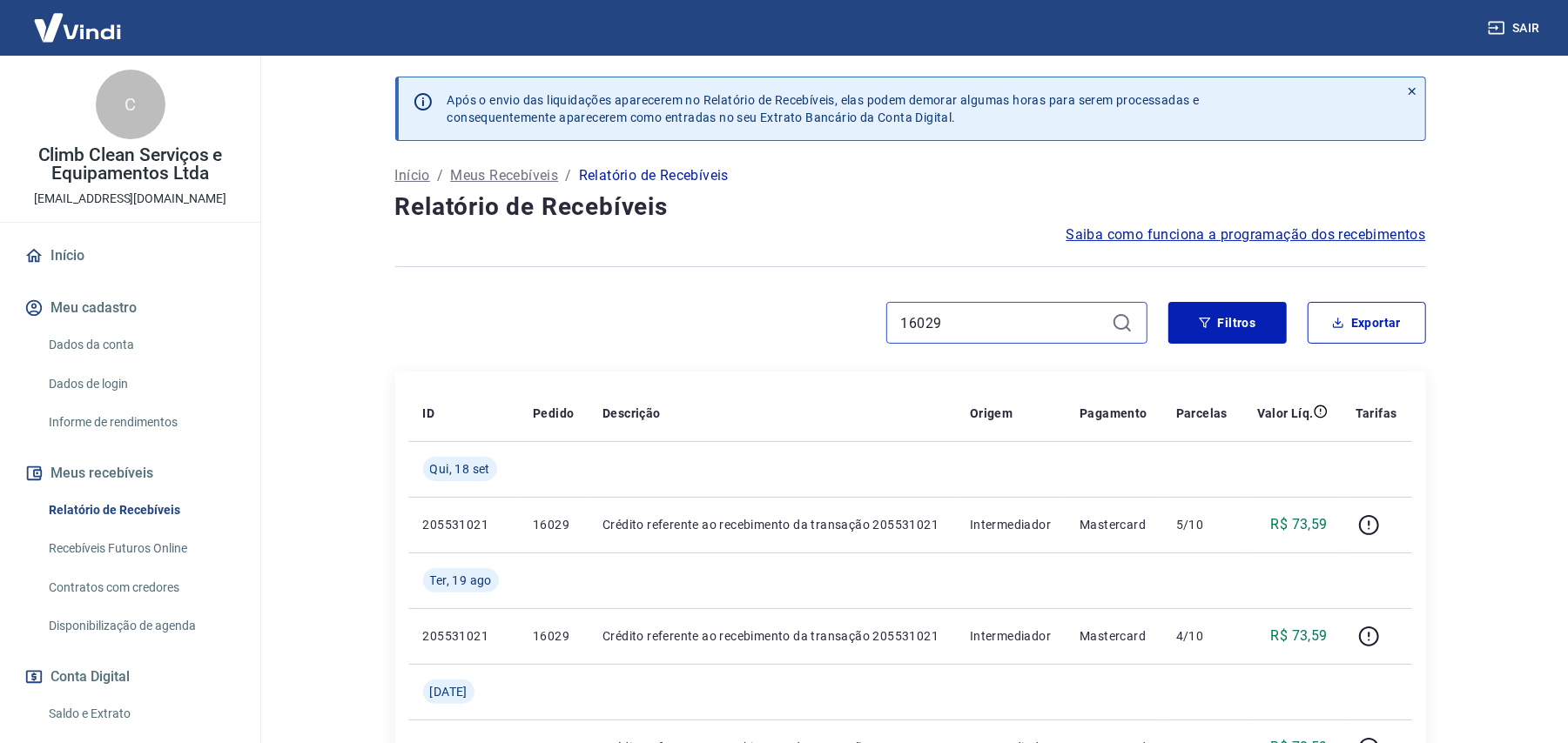
click at [1032, 313] on input "16029" at bounding box center [1002, 322] width 204 height 26
paste input "5997"
click at [966, 325] on input "15997" at bounding box center [1002, 322] width 204 height 26
paste input "6045"
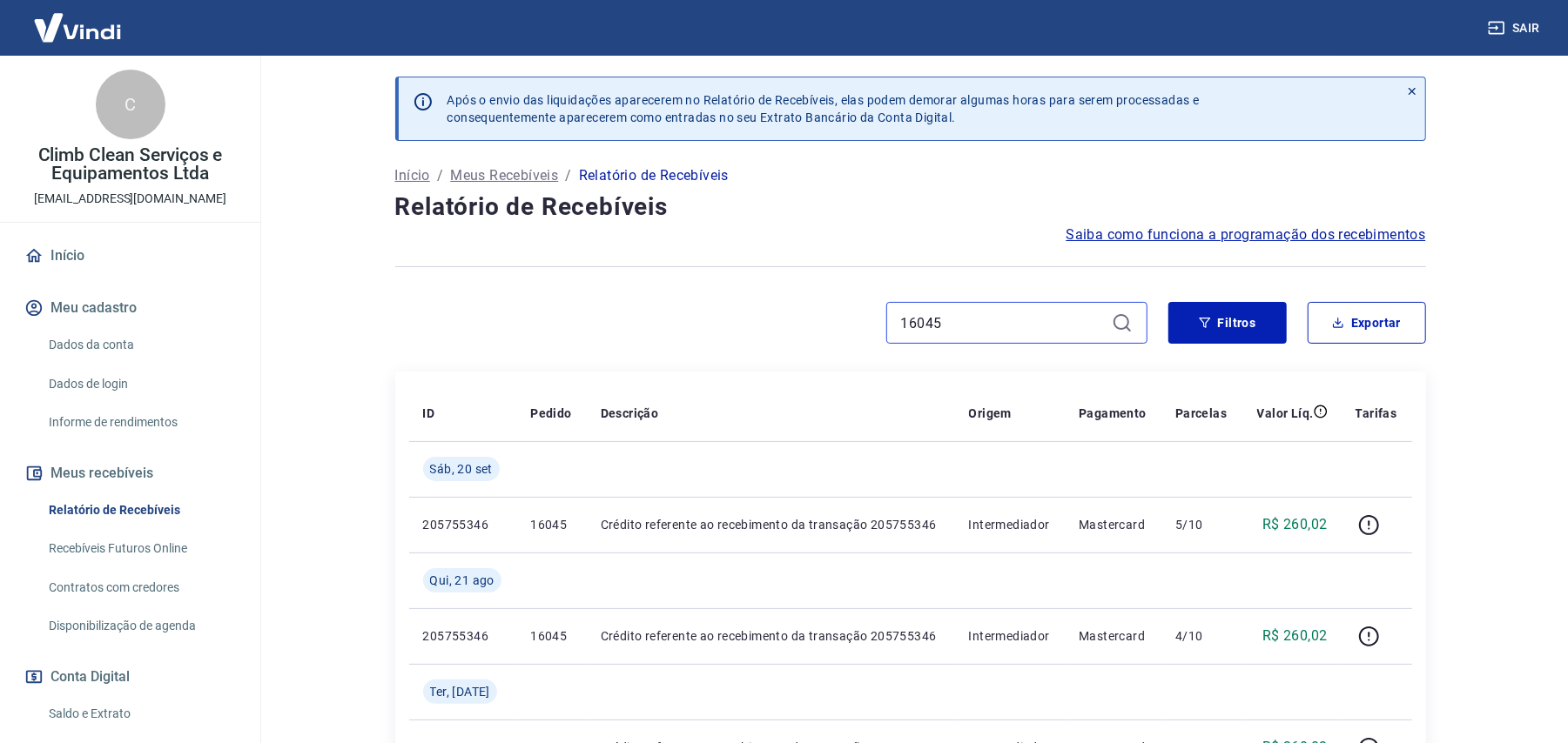
click at [981, 329] on input "16045" at bounding box center [1002, 322] width 204 height 26
click at [981, 328] on input "16045" at bounding box center [1002, 322] width 204 height 26
paste input "69"
click at [962, 317] on input "16069" at bounding box center [1002, 322] width 204 height 26
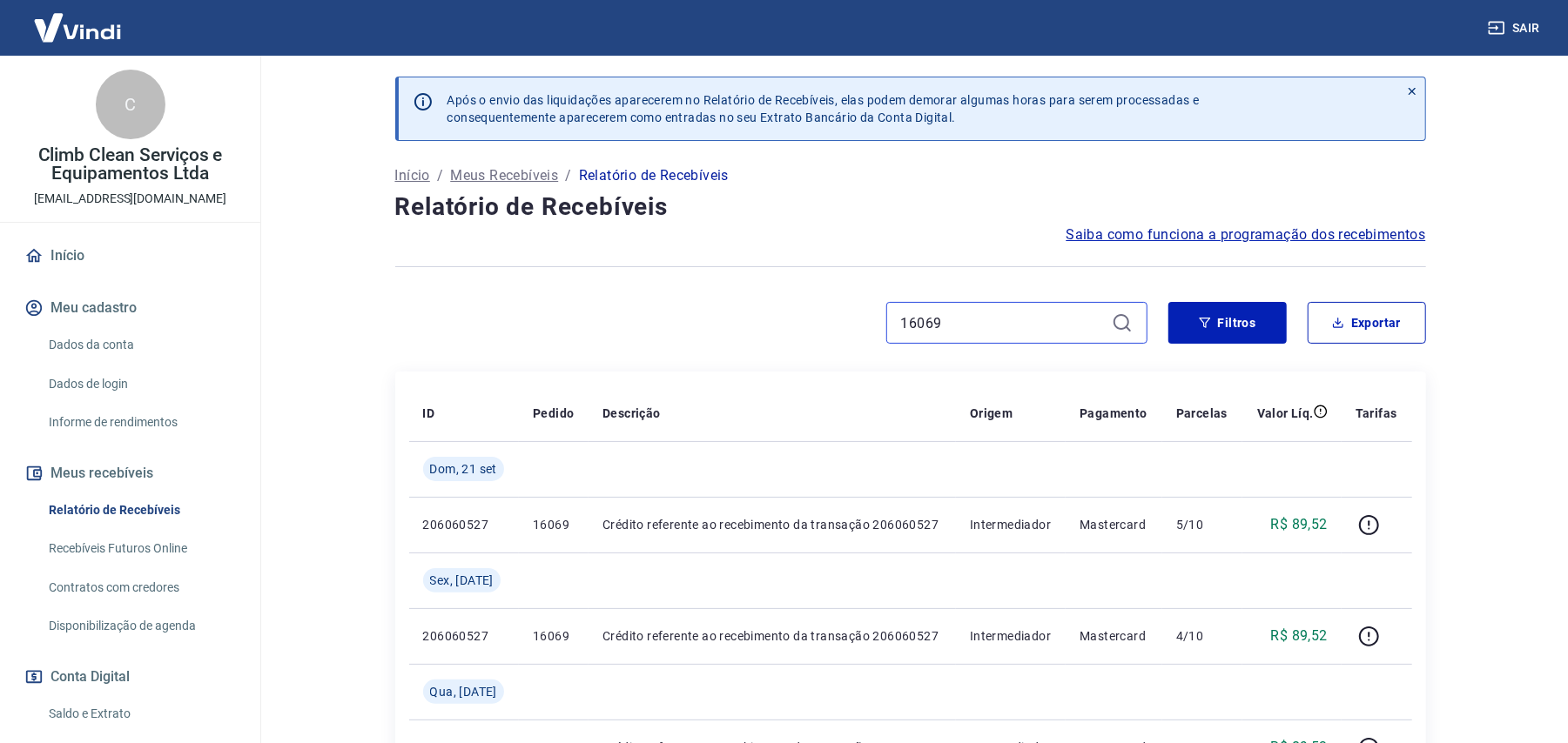
paste input "87"
click at [1002, 324] on input "16087" at bounding box center [1002, 322] width 204 height 26
paste input "109"
click at [944, 317] on input "16109" at bounding box center [1002, 322] width 204 height 26
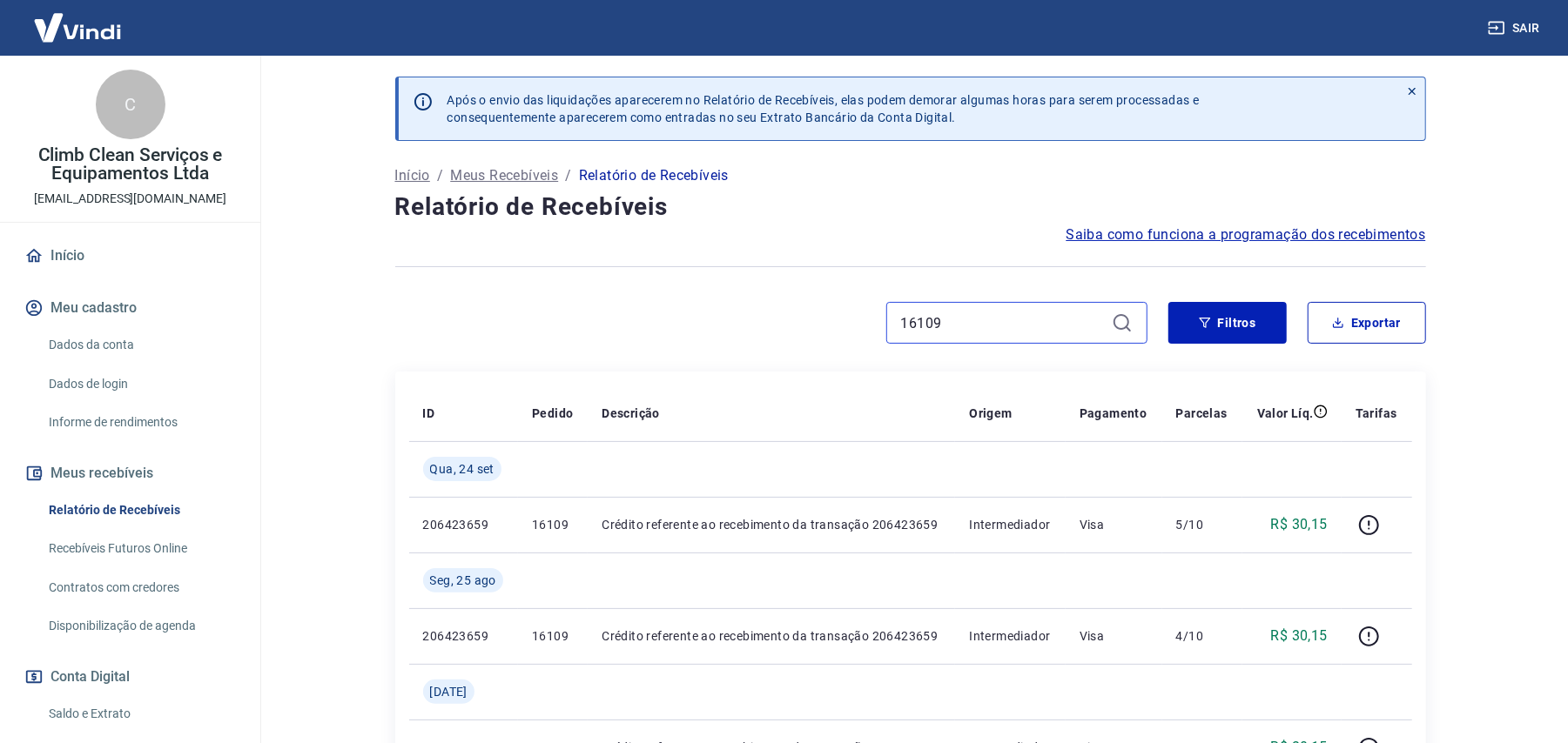
click at [944, 317] on input "16109" at bounding box center [1002, 322] width 204 height 26
paste input "33"
click at [962, 327] on input "16133" at bounding box center [1002, 322] width 204 height 26
paste input "9"
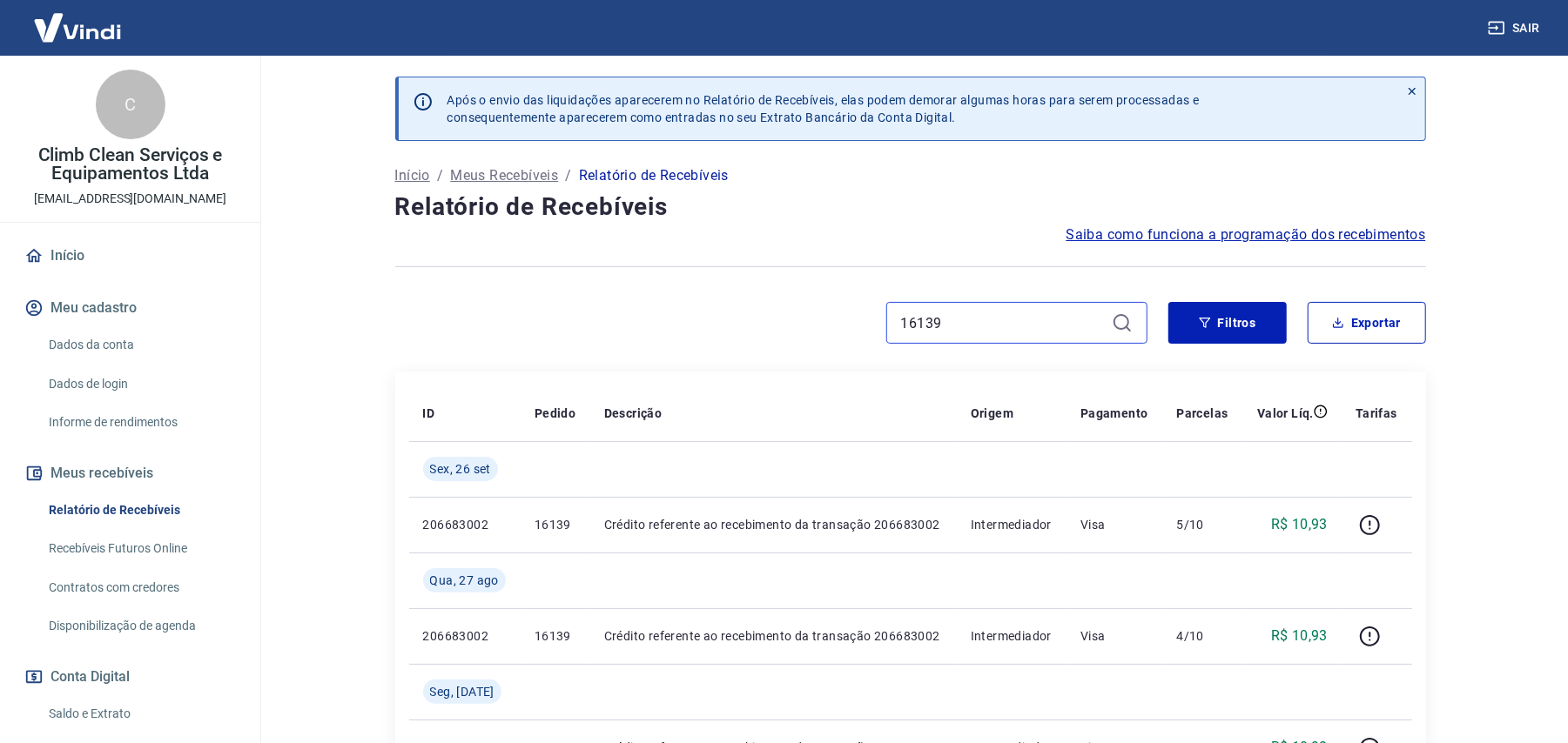
click at [969, 320] on input "16139" at bounding box center [1002, 322] width 204 height 26
paste input "8"
click at [965, 321] on input "16189" at bounding box center [1002, 322] width 204 height 26
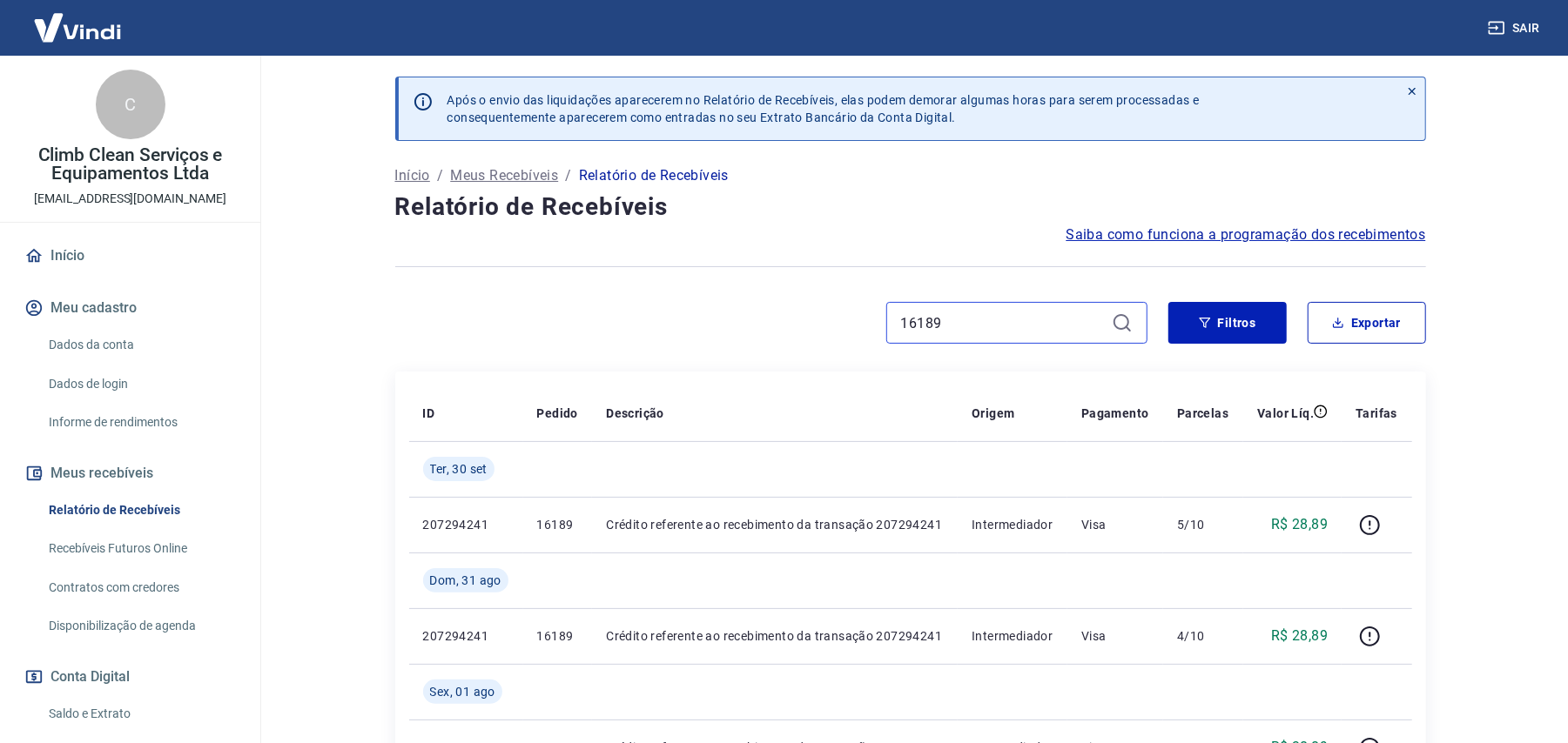
paste input "203"
click at [996, 328] on input "16203" at bounding box center [1002, 322] width 204 height 26
paste input "18"
click at [1060, 324] on input "16183" at bounding box center [1002, 322] width 204 height 26
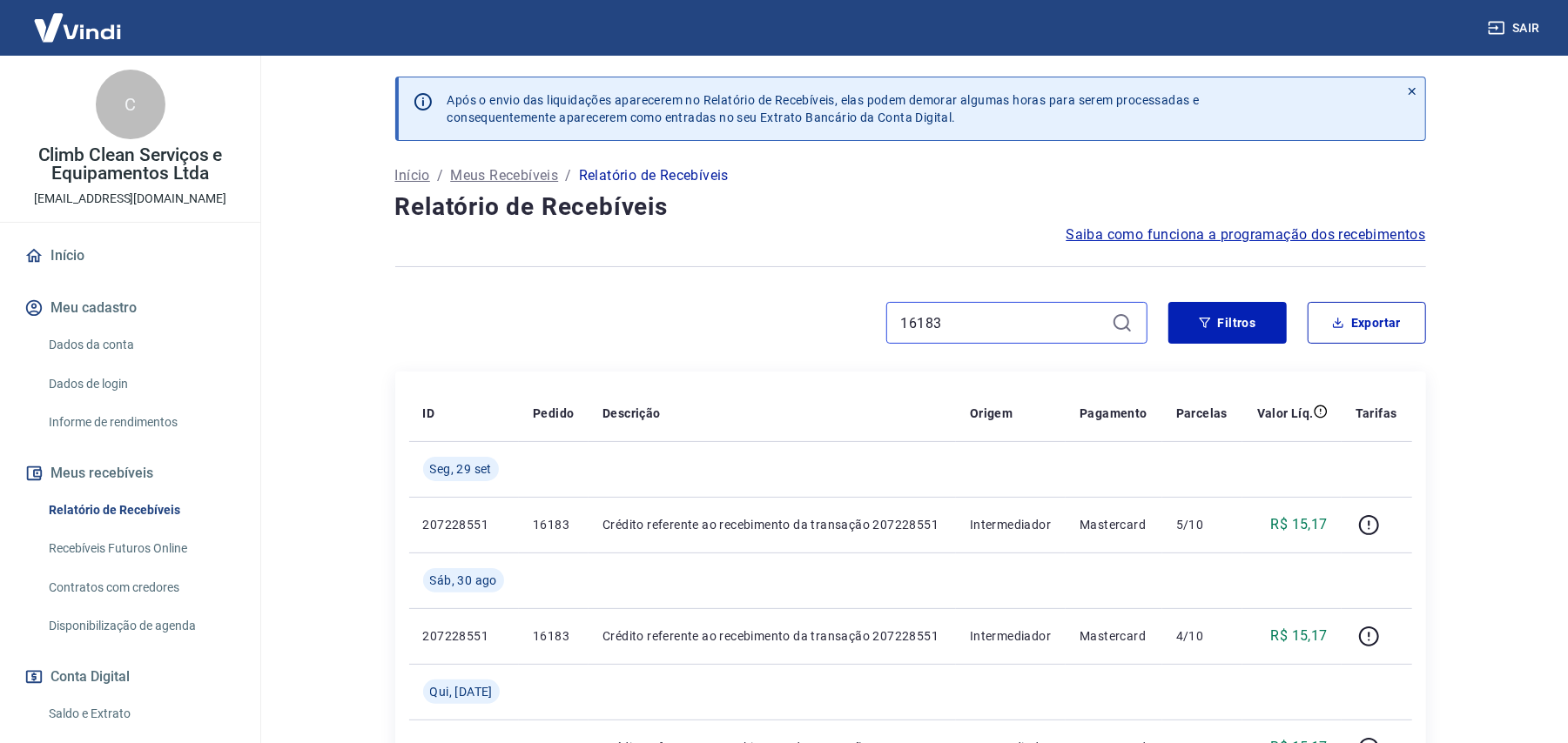
click at [1060, 324] on input "16183" at bounding box center [1002, 322] width 204 height 26
paste input "21"
click at [965, 325] on input "16213" at bounding box center [1002, 322] width 204 height 26
paste input "9"
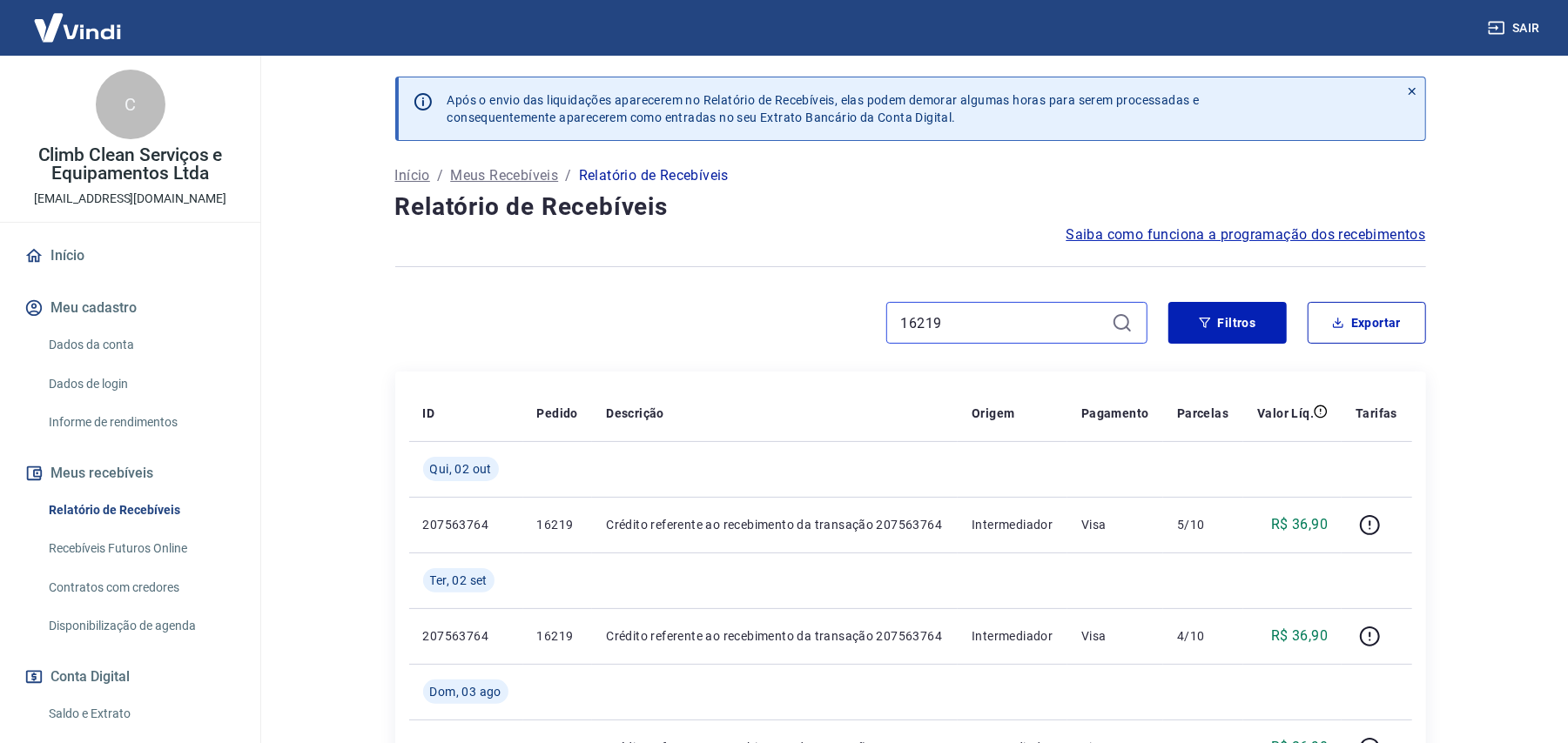
click at [959, 320] on input "16219" at bounding box center [1002, 322] width 204 height 26
paste input "75"
click at [1038, 318] on input "16275" at bounding box center [1002, 322] width 204 height 26
click at [1041, 318] on input "16275" at bounding box center [1002, 322] width 204 height 26
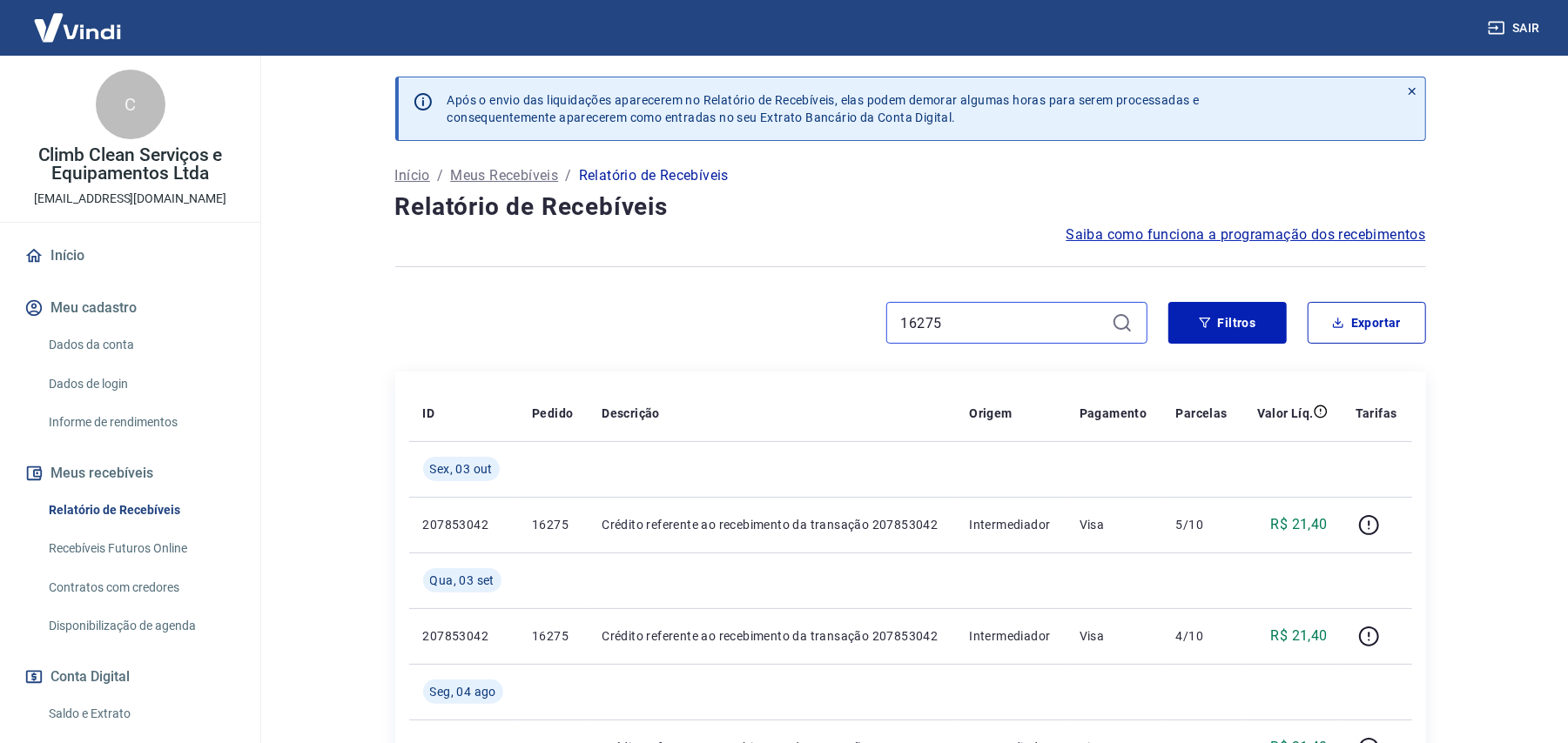
click at [1041, 318] on input "16275" at bounding box center [1002, 322] width 204 height 26
click at [1039, 317] on input "16275" at bounding box center [1002, 322] width 204 height 26
paste input "69"
click at [965, 329] on input "16269" at bounding box center [1002, 322] width 204 height 26
click at [965, 328] on input "16269" at bounding box center [1002, 322] width 204 height 26
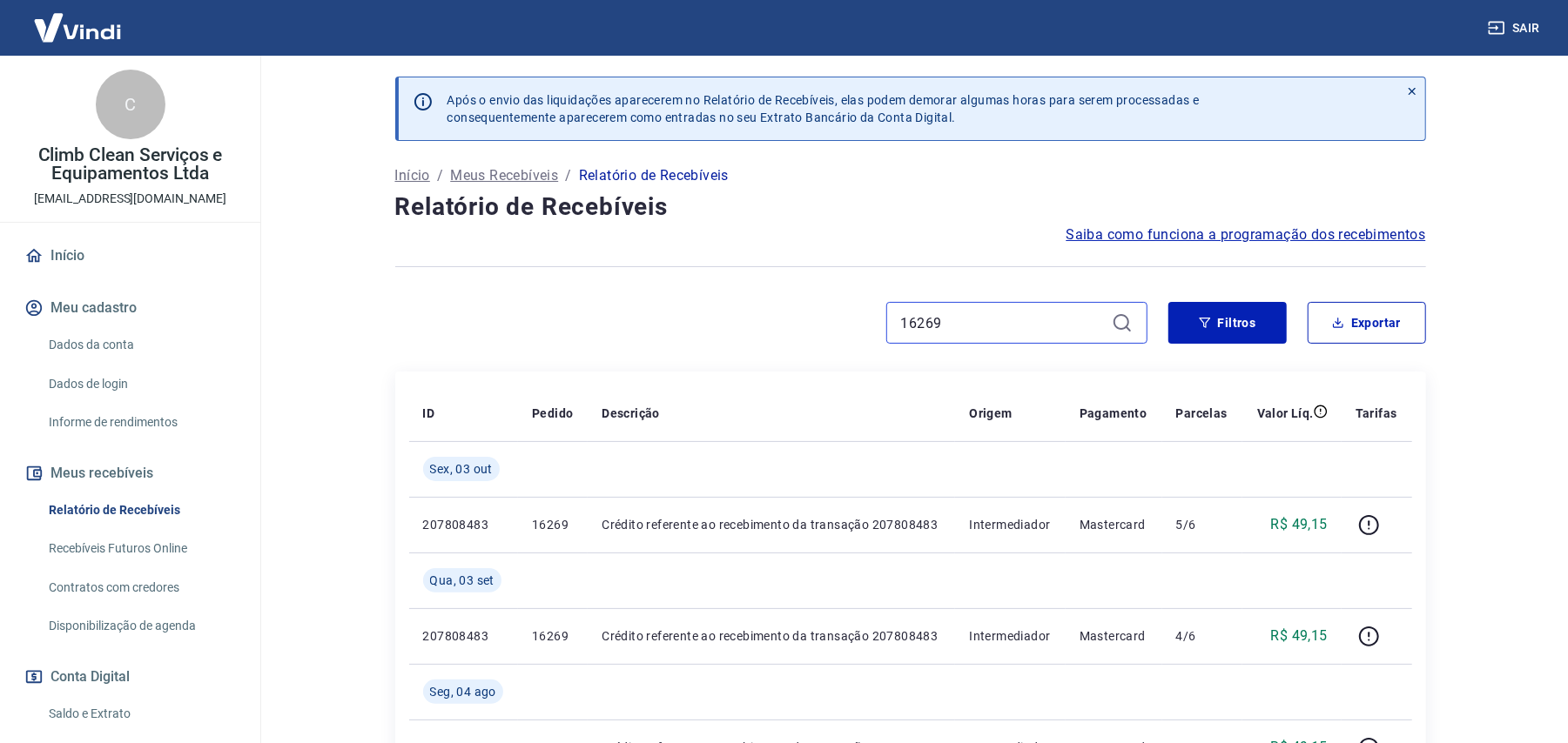
paste input "93"
type input "16293"
click at [979, 321] on input "16293" at bounding box center [1002, 322] width 204 height 26
paste input "1"
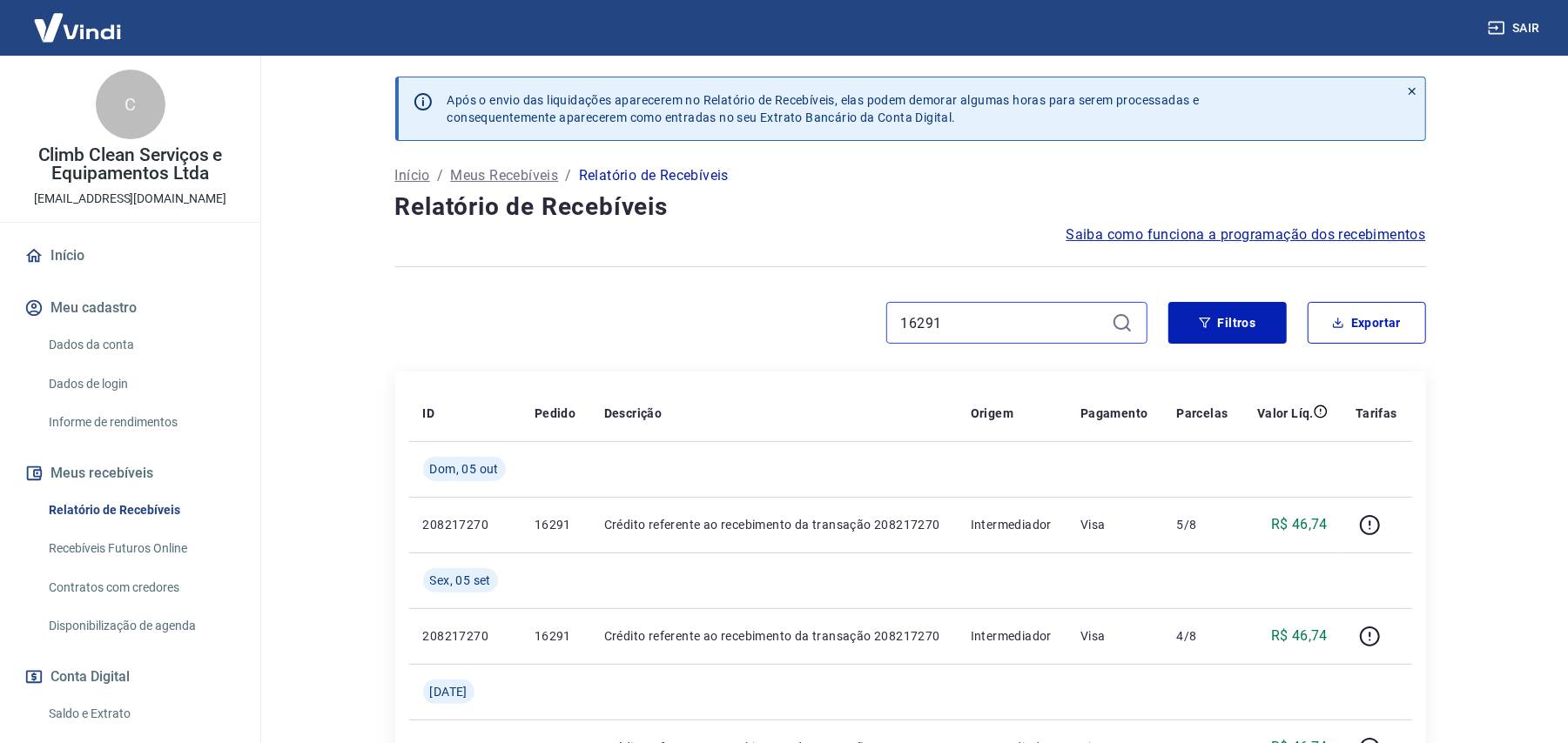
click at [934, 317] on input "16291" at bounding box center [1002, 322] width 204 height 26
paste input "32"
click at [983, 320] on input "16321" at bounding box center [1002, 322] width 204 height 26
click at [983, 318] on input "16321" at bounding box center [1002, 322] width 204 height 26
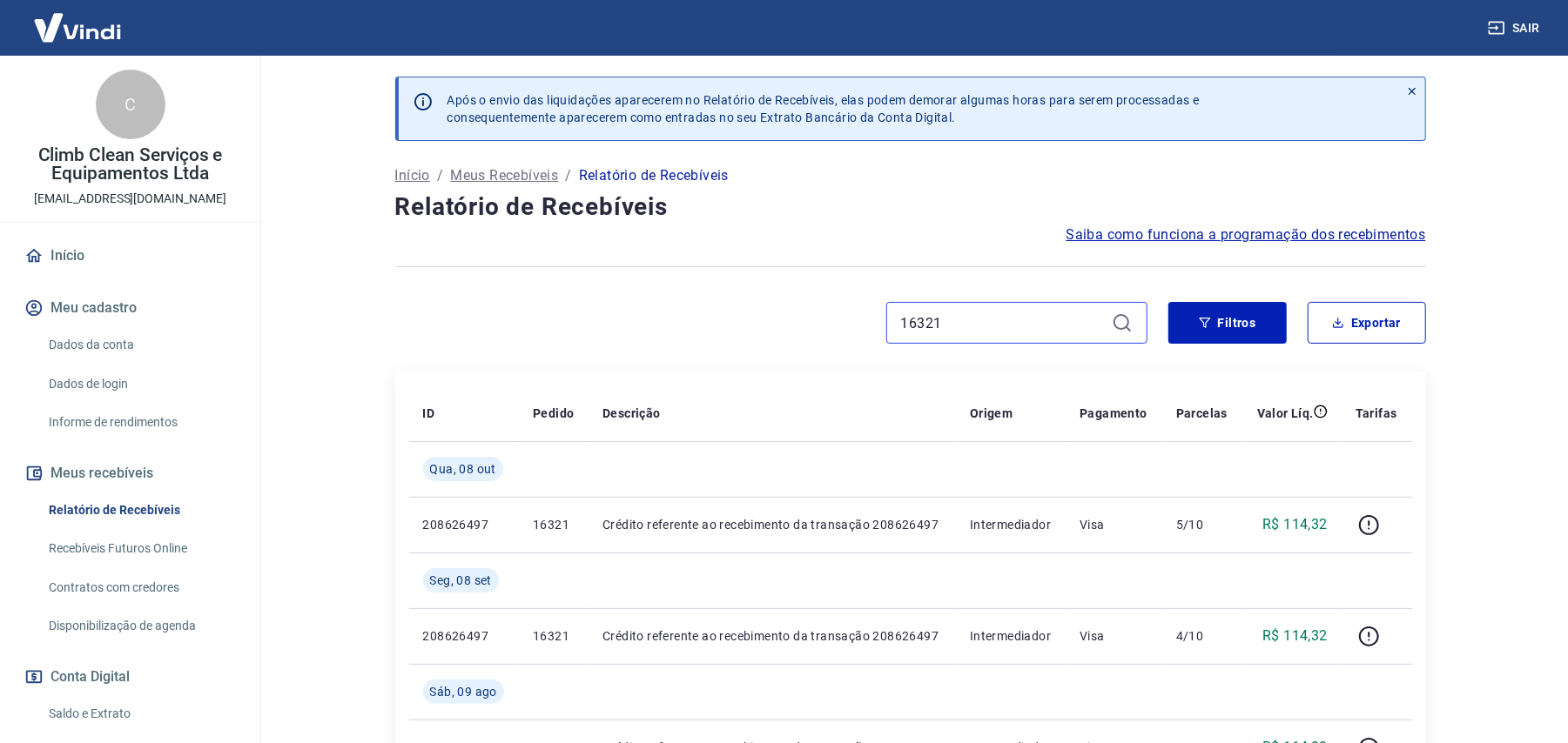
paste input "5"
click at [1002, 309] on input "16325" at bounding box center [1002, 322] width 204 height 26
paste input "53"
click at [962, 326] on input "16353" at bounding box center [1002, 322] width 204 height 26
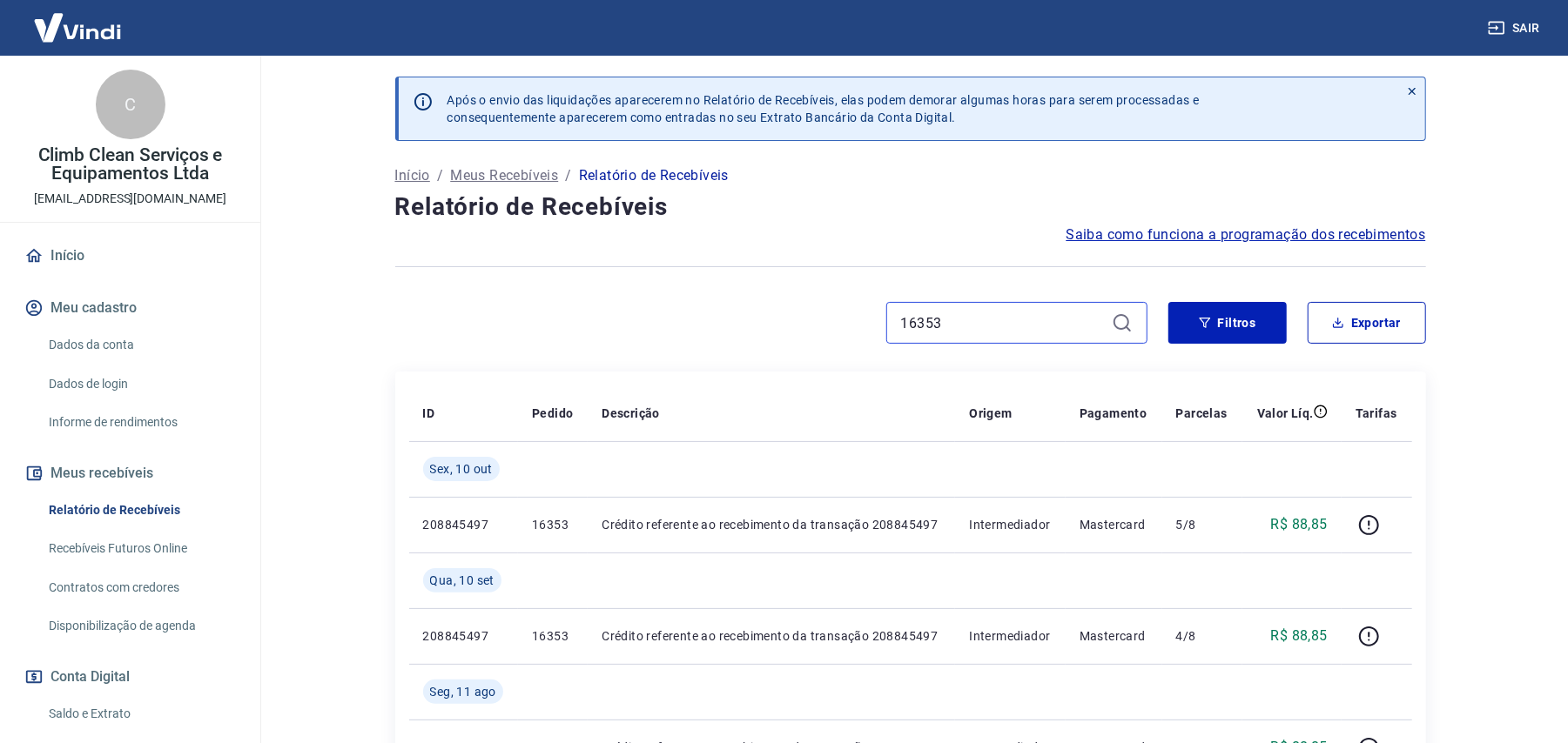
click at [962, 326] on input "16353" at bounding box center [1002, 322] width 204 height 26
paste input "35"
click at [962, 325] on input "16335" at bounding box center [1002, 322] width 204 height 26
paste input "5"
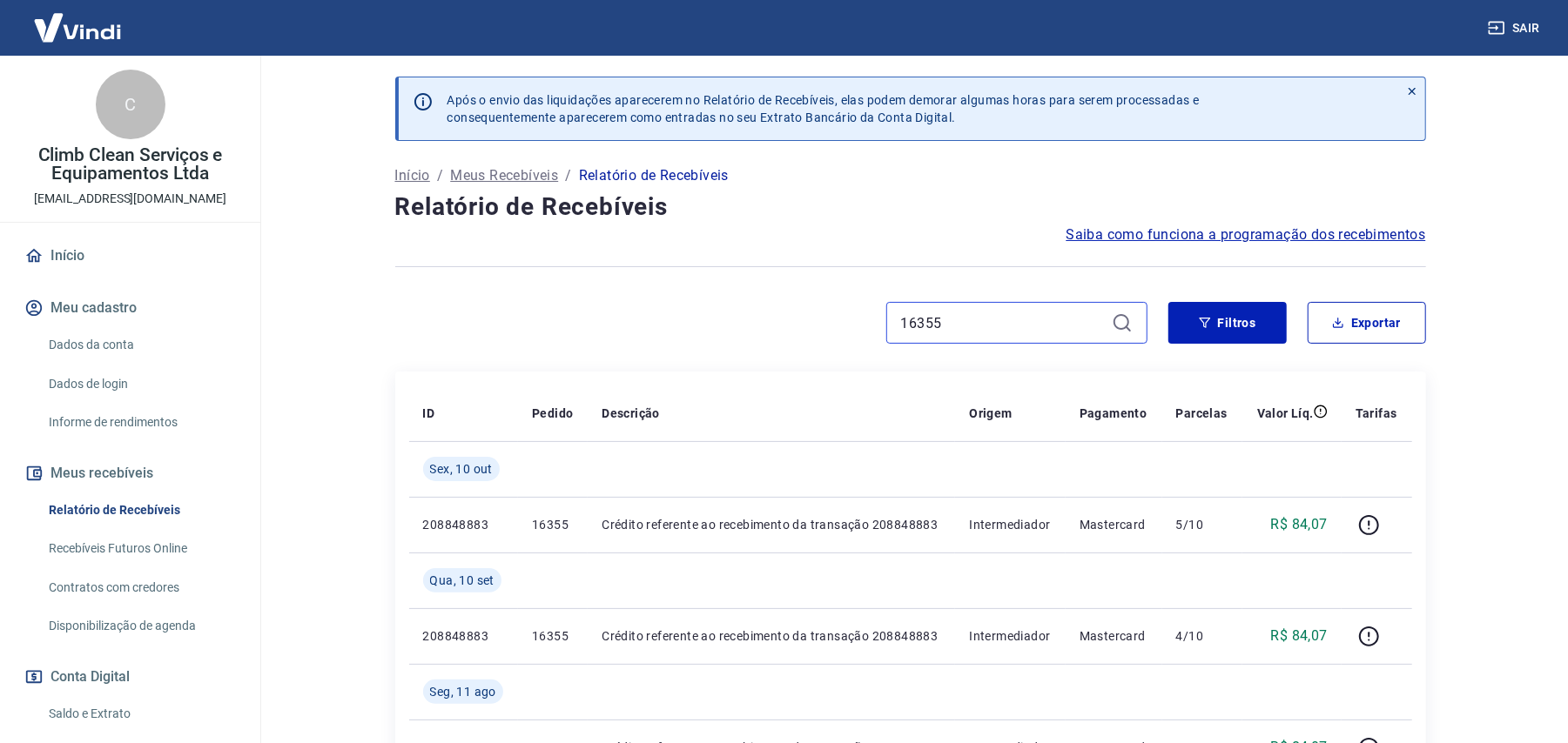
click at [979, 313] on input "16355" at bounding box center [1002, 322] width 204 height 26
paste input "31"
click at [979, 311] on input "16331" at bounding box center [1002, 322] width 204 height 26
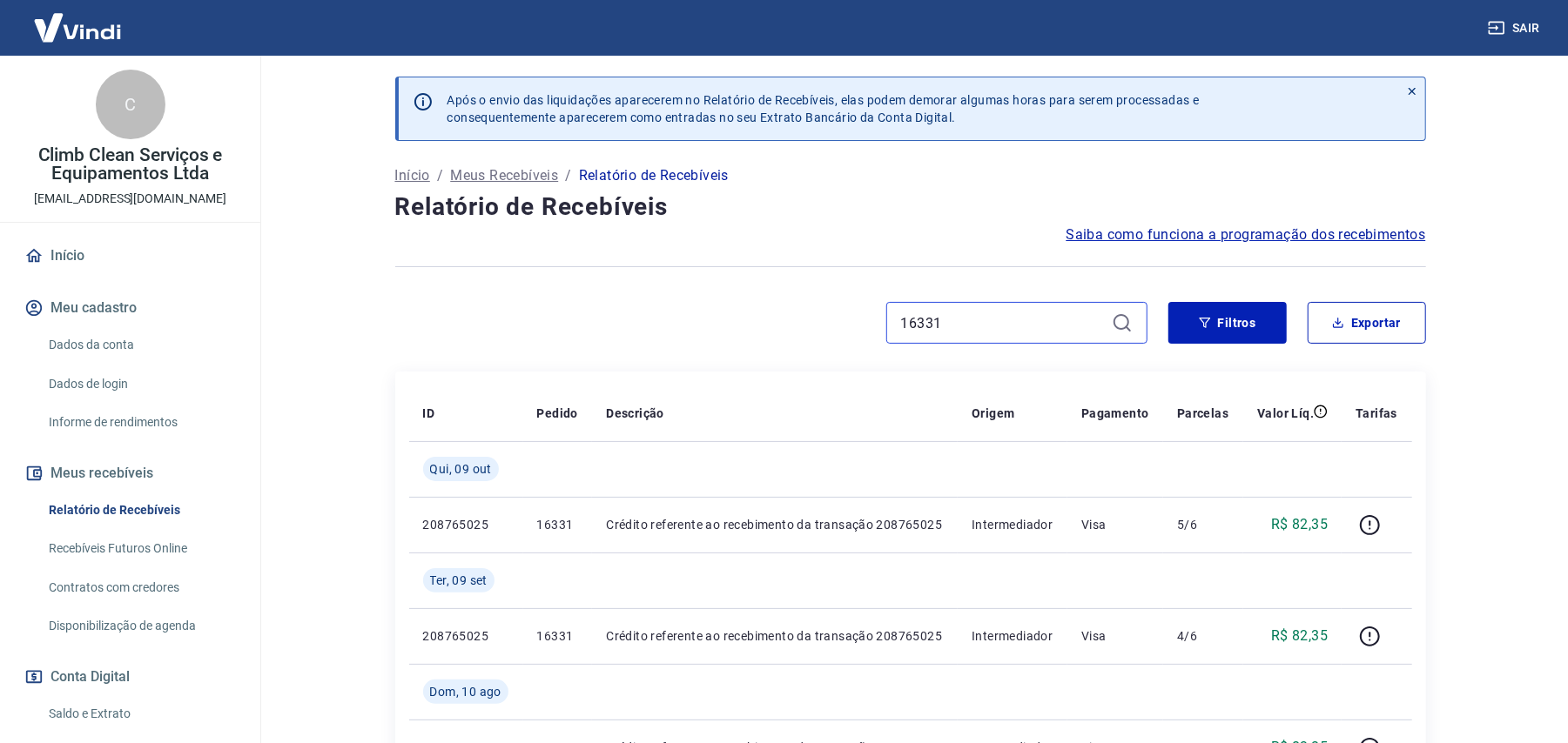
paste input "67"
click at [972, 315] on input "16367" at bounding box center [1002, 322] width 204 height 26
paste input "9"
click at [962, 335] on input "16369" at bounding box center [1002, 322] width 204 height 26
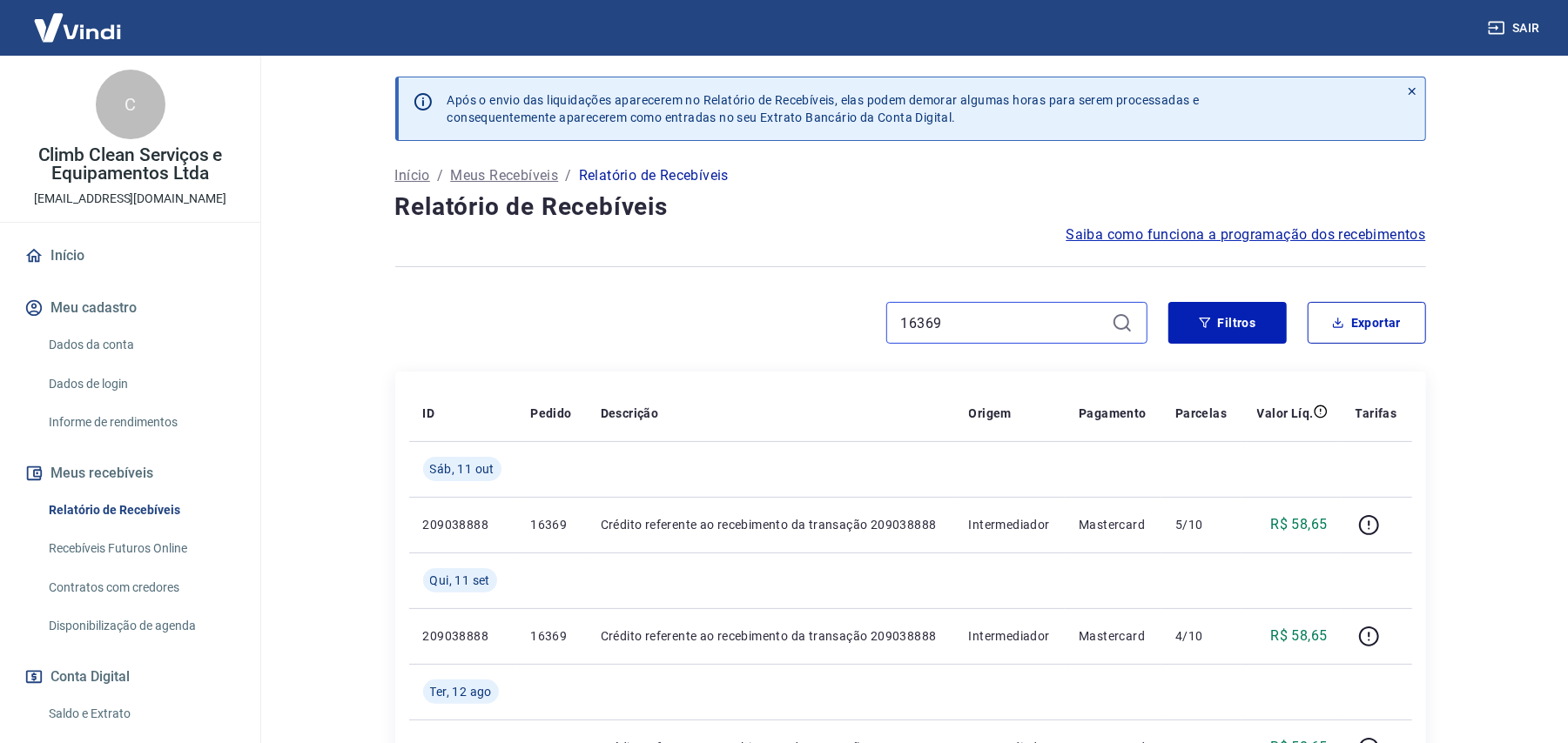
click at [962, 335] on input "16369" at bounding box center [1002, 322] width 204 height 26
paste input "75"
click at [947, 325] on input "16375" at bounding box center [1002, 322] width 204 height 26
click at [947, 324] on input "16375" at bounding box center [1002, 322] width 204 height 26
paste input "93"
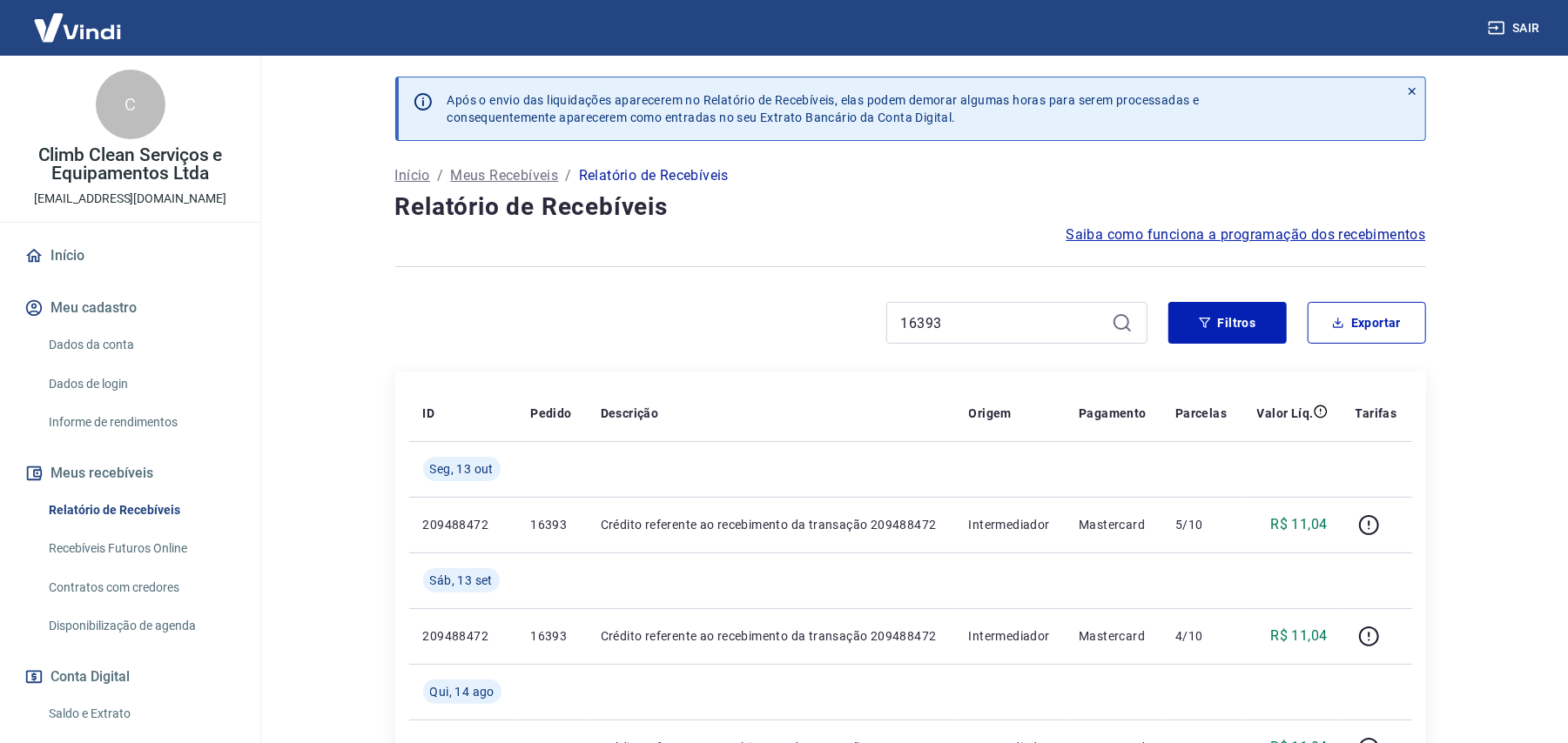
click at [1040, 308] on div "16393" at bounding box center [1016, 323] width 261 height 42
drag, startPoint x: 1040, startPoint y: 308, endPoint x: 1035, endPoint y: 317, distance: 10.3
click at [1039, 311] on div "16393" at bounding box center [1016, 323] width 261 height 42
click at [1035, 317] on input "16393" at bounding box center [1002, 322] width 204 height 26
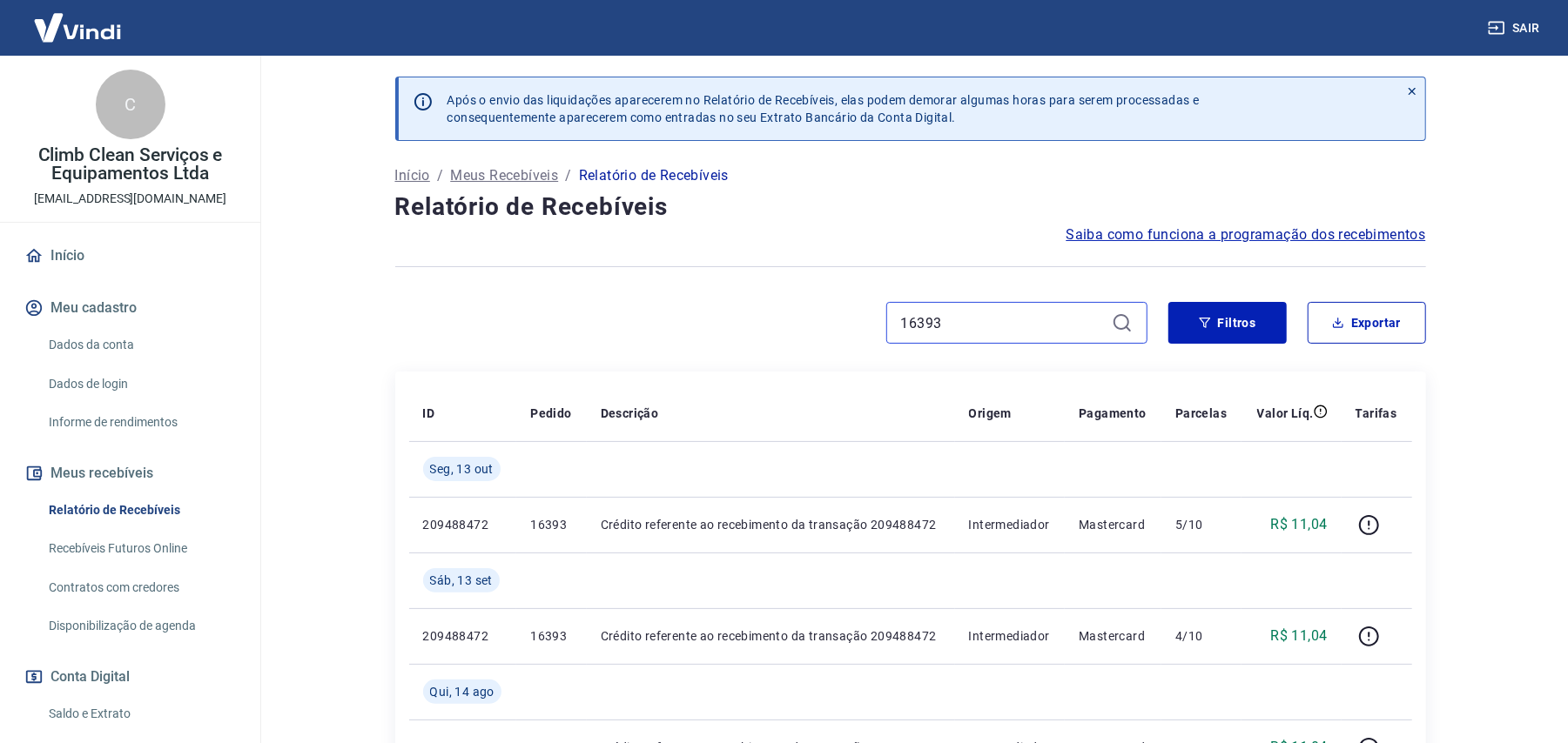
click at [1017, 322] on input "16393" at bounding box center [1002, 322] width 204 height 26
drag, startPoint x: 1017, startPoint y: 322, endPoint x: 994, endPoint y: 322, distance: 23.0
click at [994, 322] on input "16393" at bounding box center [1002, 322] width 204 height 26
paste input "5"
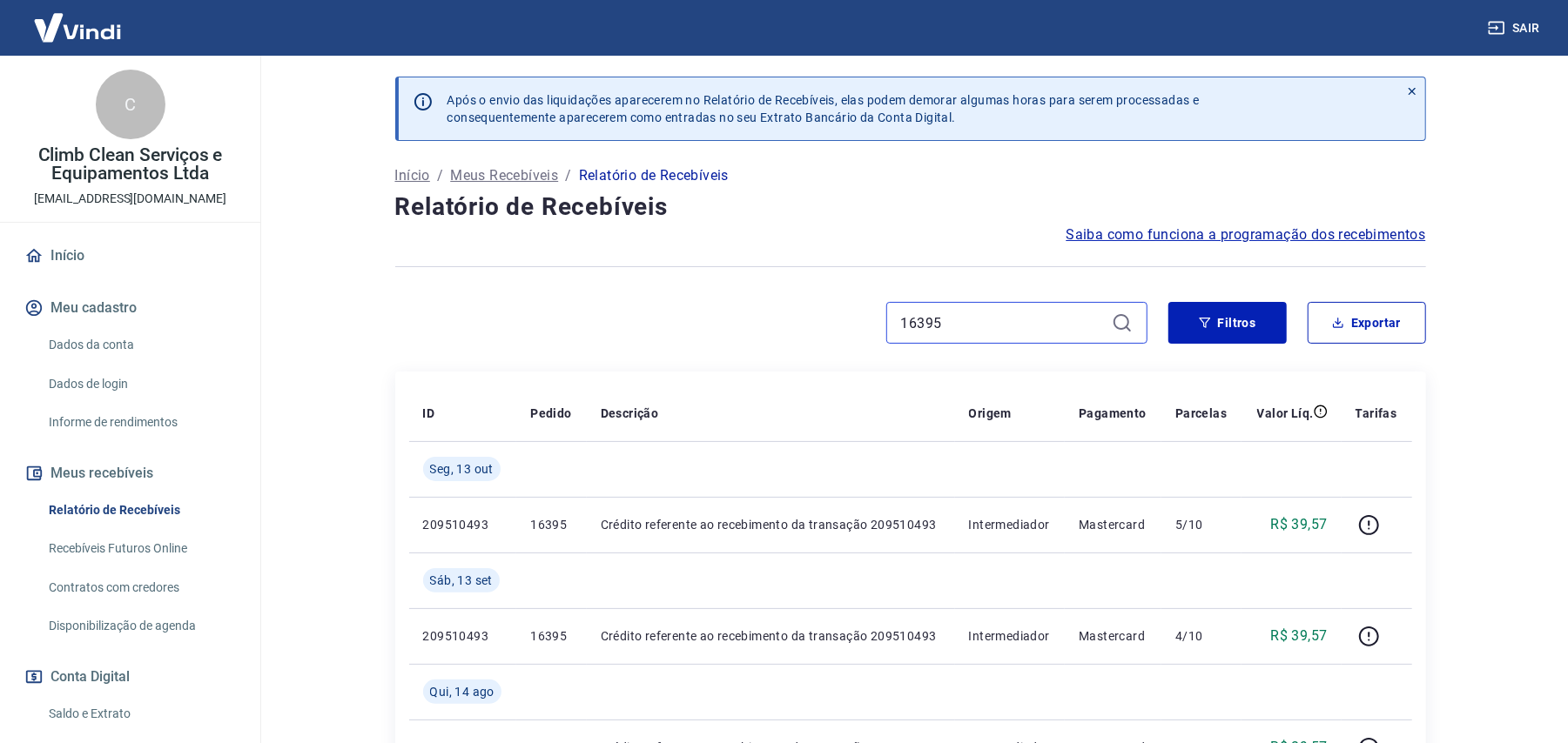
click at [934, 317] on input "16395" at bounding box center [1002, 322] width 204 height 26
click at [936, 317] on input "16395" at bounding box center [1002, 322] width 204 height 26
paste input "7"
click at [992, 317] on input "16397" at bounding box center [1002, 322] width 204 height 26
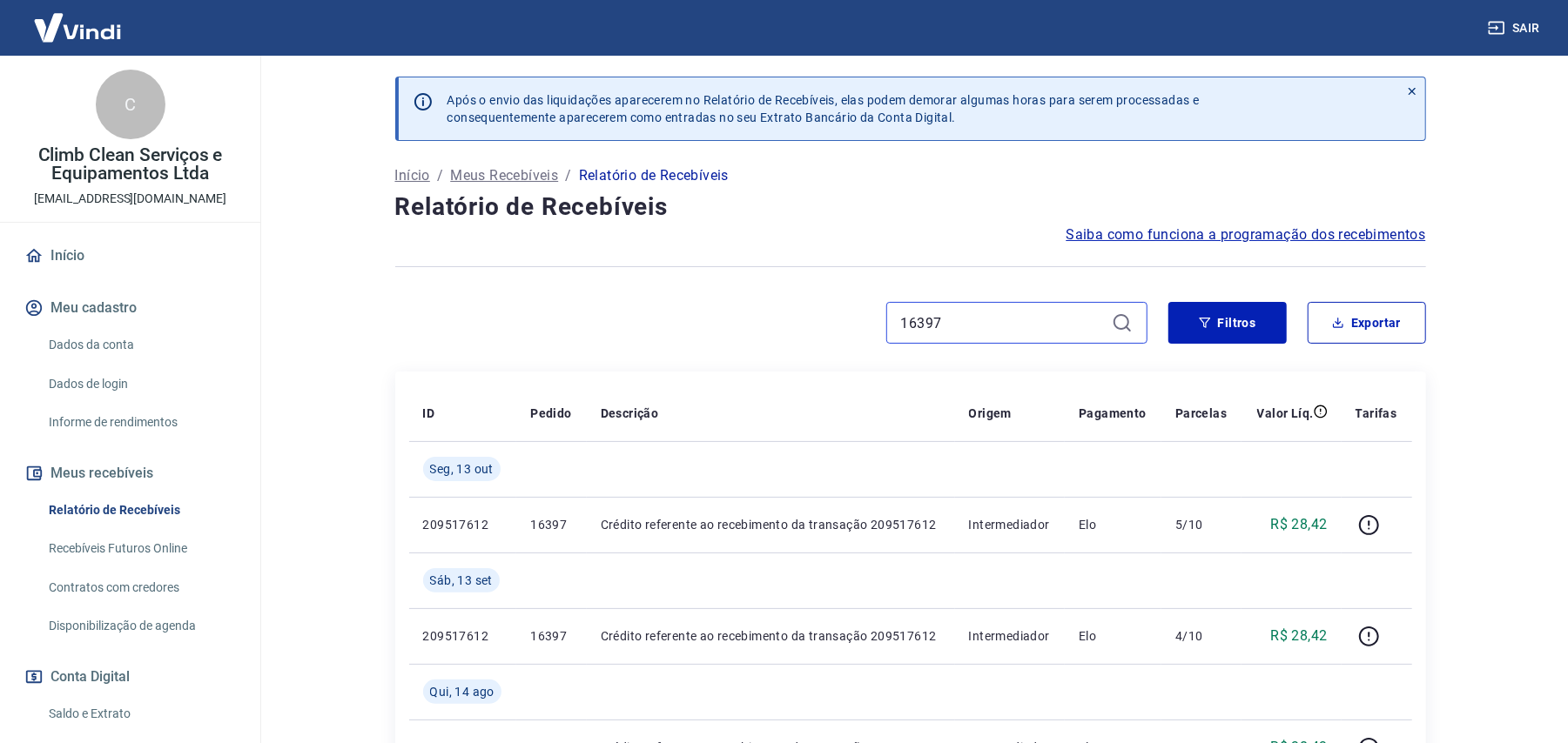
paste input "403"
click at [957, 331] on input "16403" at bounding box center [1002, 322] width 204 height 26
paste input "37"
click at [991, 317] on input "16437" at bounding box center [1002, 322] width 204 height 26
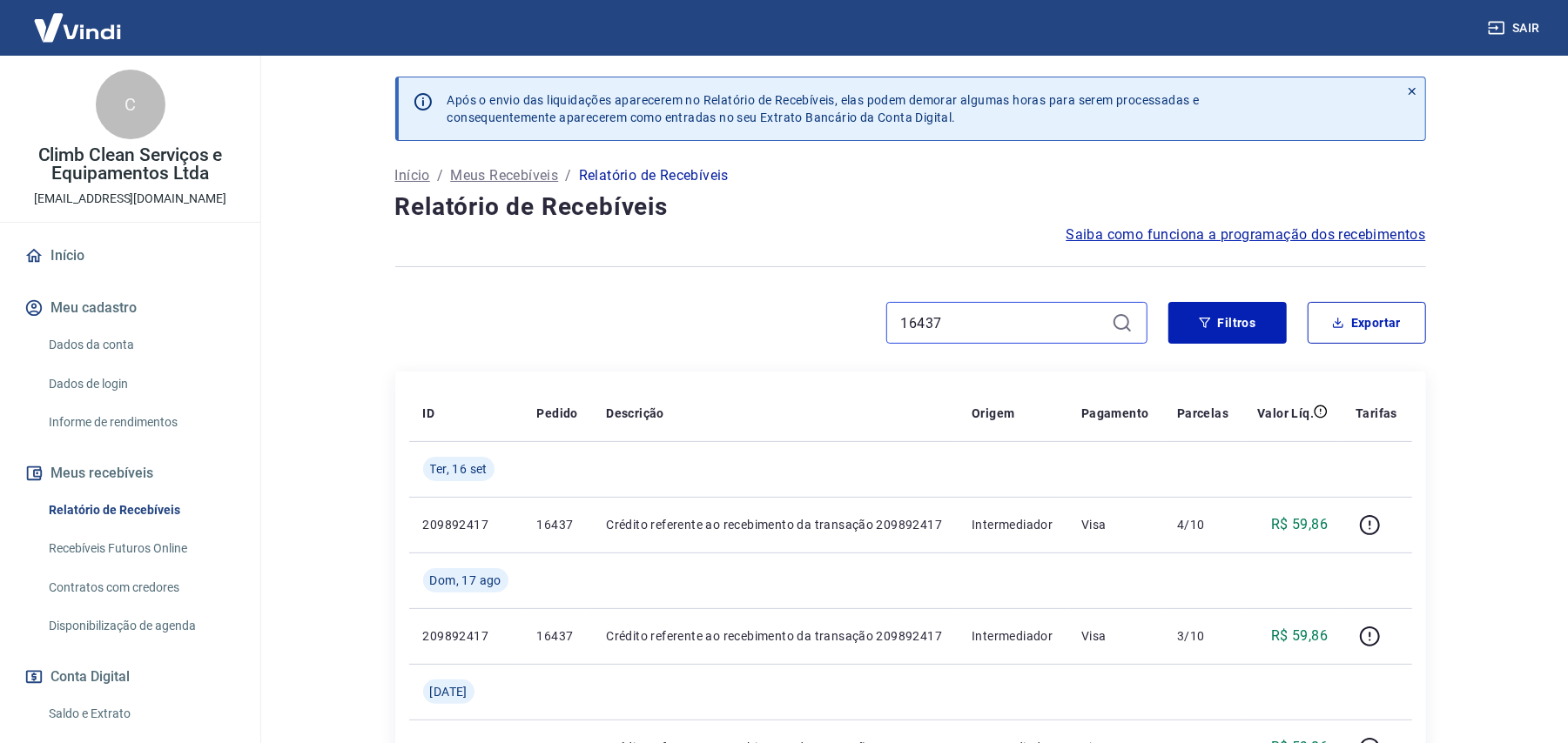
click at [991, 317] on input "16437" at bounding box center [1002, 322] width 204 height 26
paste input "29"
click at [1008, 327] on input "16429" at bounding box center [1002, 322] width 204 height 26
click at [1008, 326] on input "16429" at bounding box center [1002, 322] width 204 height 26
paste input "43"
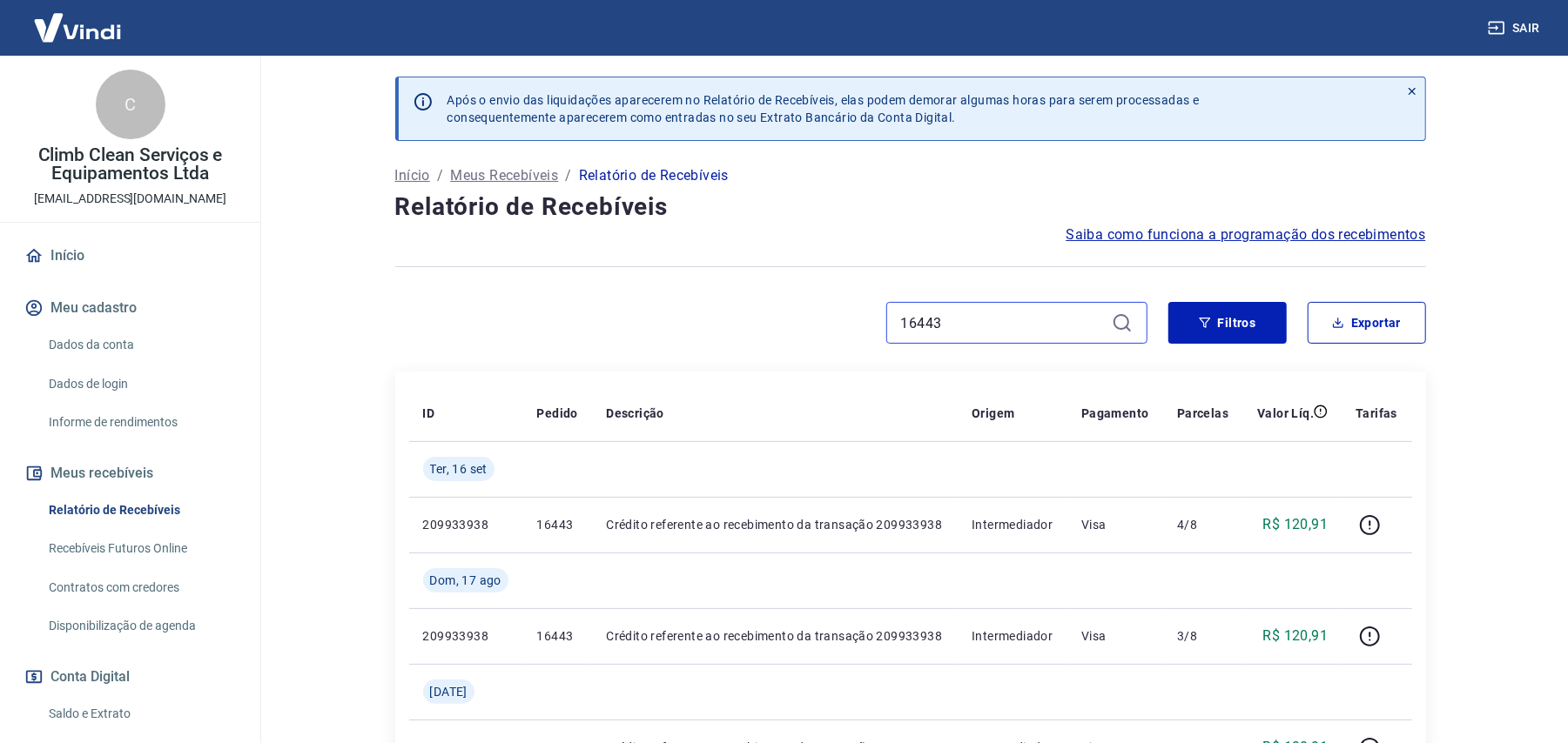
click at [957, 321] on input "16443" at bounding box center [1002, 322] width 204 height 26
paste input "5"
click at [938, 321] on input "16445" at bounding box center [1002, 322] width 204 height 26
click at [940, 318] on input "16445" at bounding box center [1002, 322] width 204 height 26
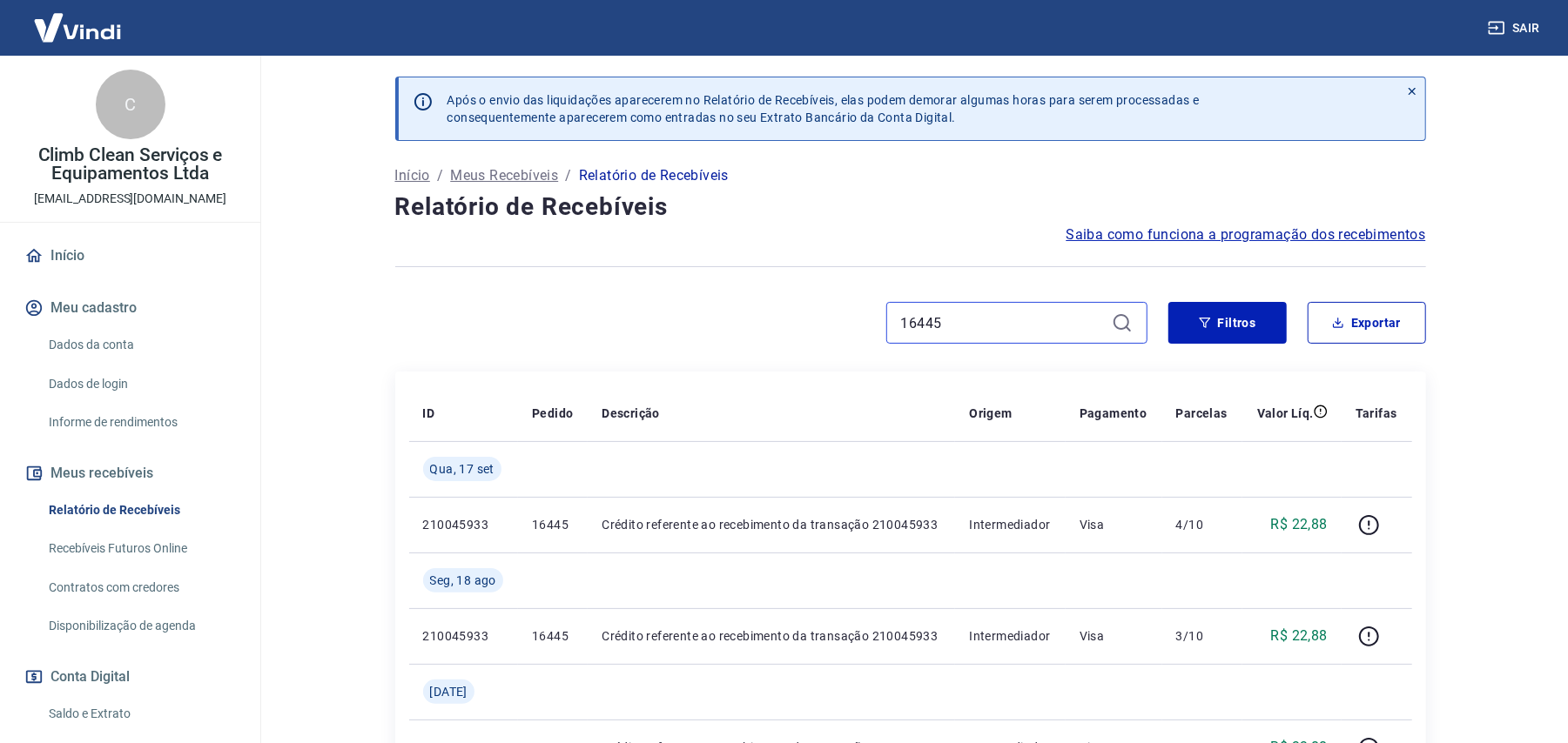
click at [940, 318] on input "16445" at bounding box center [1002, 322] width 204 height 26
paste input "83"
click at [1004, 317] on input "16483" at bounding box center [1002, 322] width 204 height 26
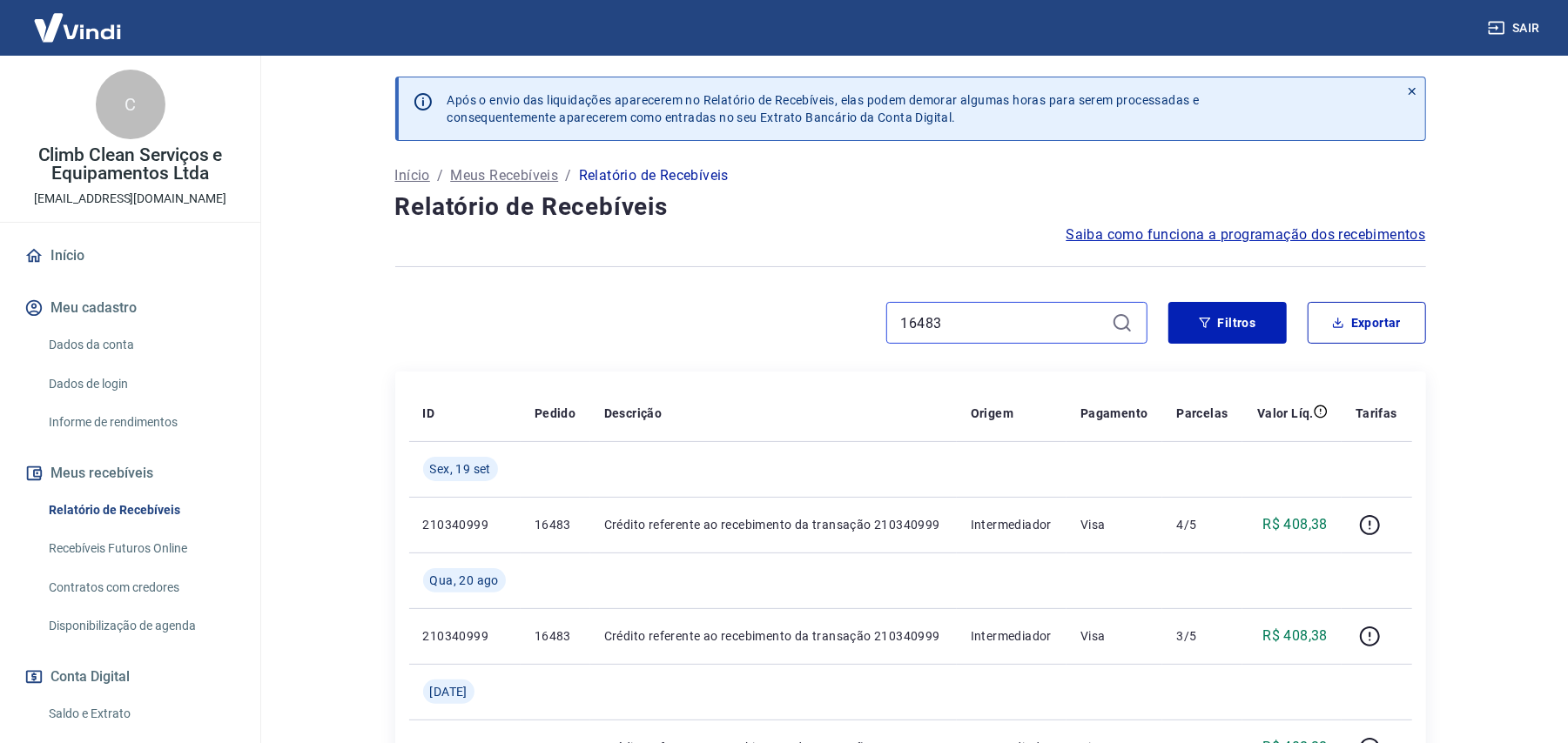
paste input "399"
click at [964, 311] on input "16399" at bounding box center [1002, 322] width 204 height 26
click at [965, 311] on input "16399" at bounding box center [1002, 322] width 204 height 26
paste input "7"
click at [944, 330] on input "16379" at bounding box center [1002, 322] width 204 height 26
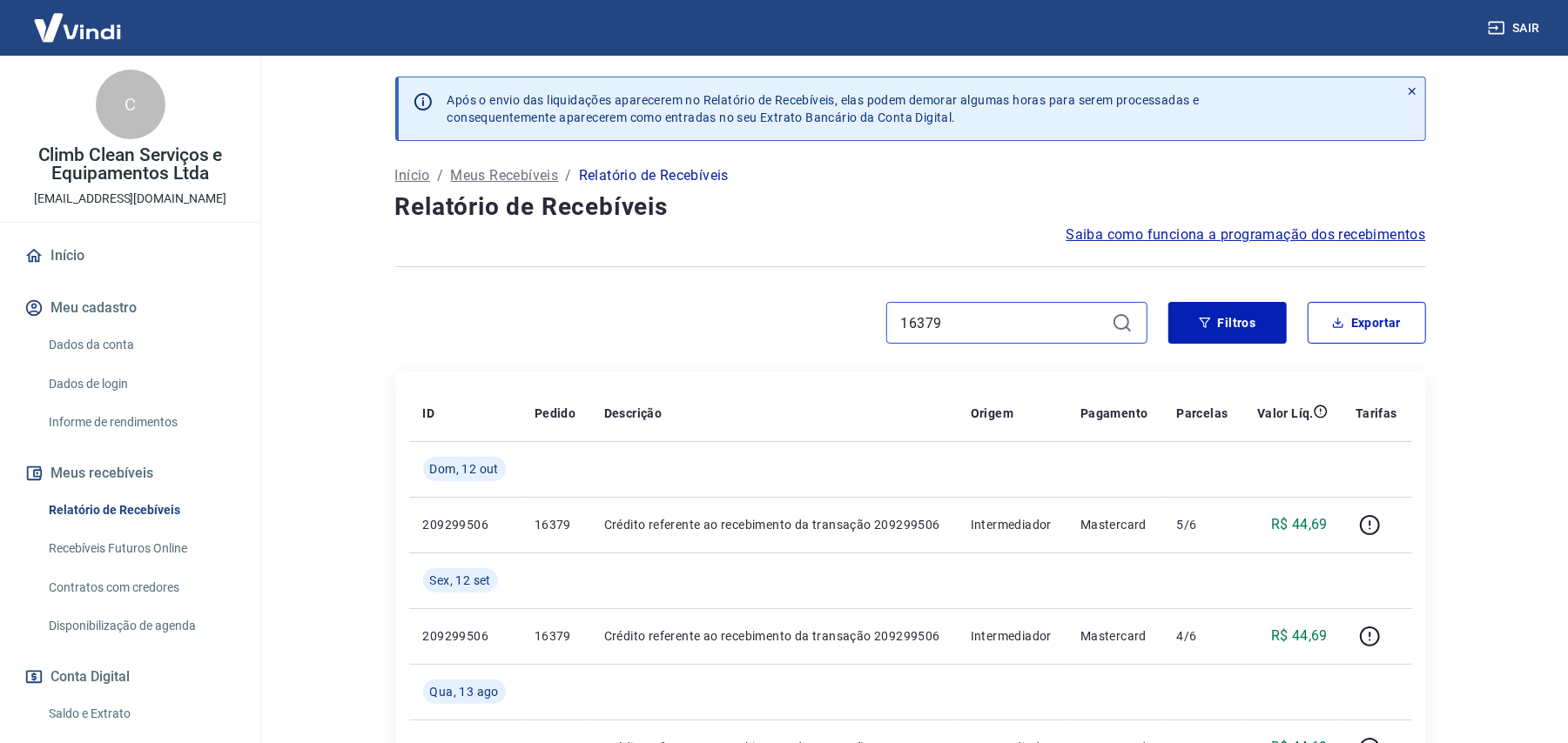
click at [944, 330] on input "16379" at bounding box center [1002, 322] width 204 height 26
paste input "493"
type input "16493"
click at [972, 324] on input "16493" at bounding box center [1002, 322] width 204 height 26
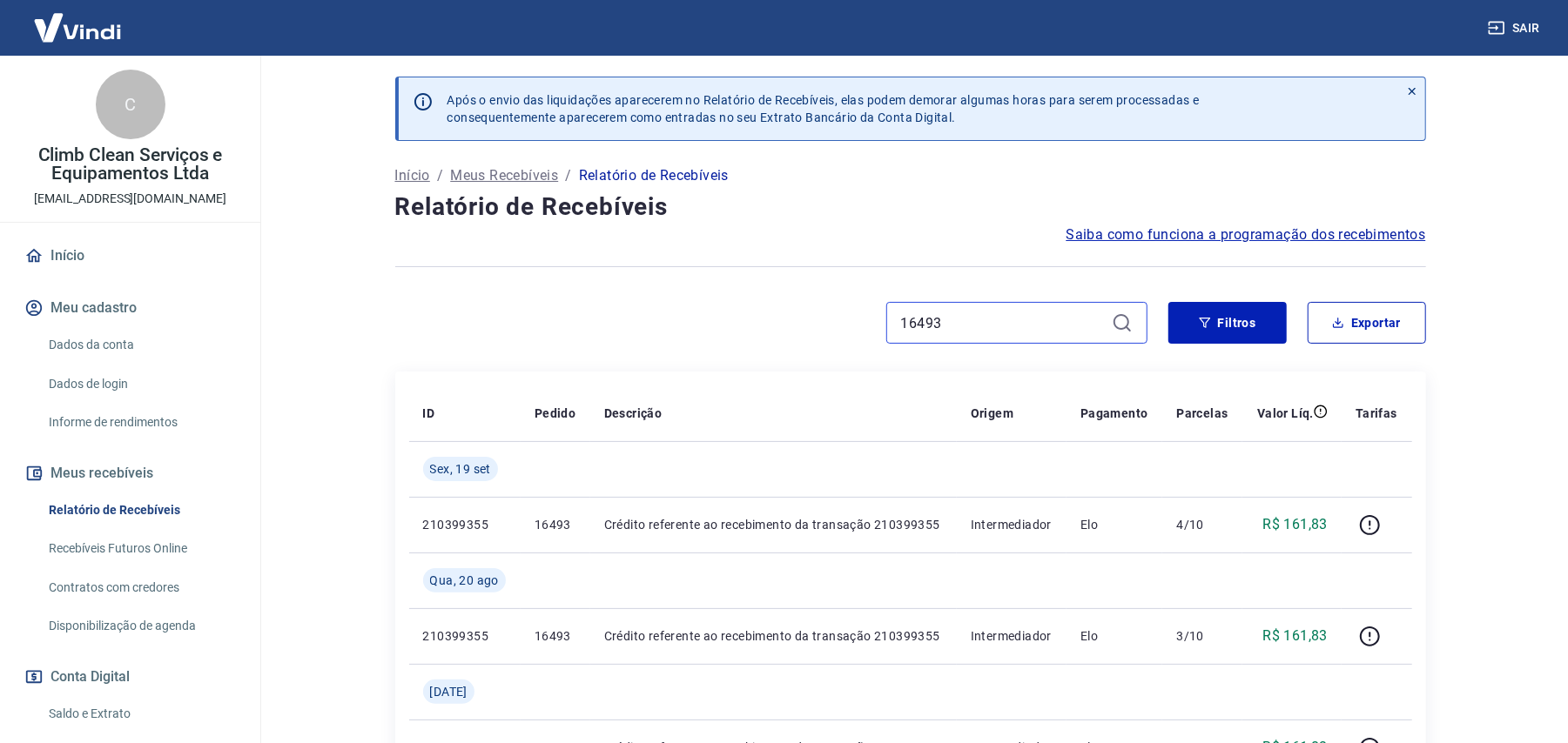
paste input "5"
click at [955, 325] on input "16495" at bounding box center [1002, 322] width 204 height 26
click at [955, 324] on input "16495" at bounding box center [1002, 322] width 204 height 26
paste input "7"
click at [941, 310] on input "16497" at bounding box center [1002, 322] width 204 height 26
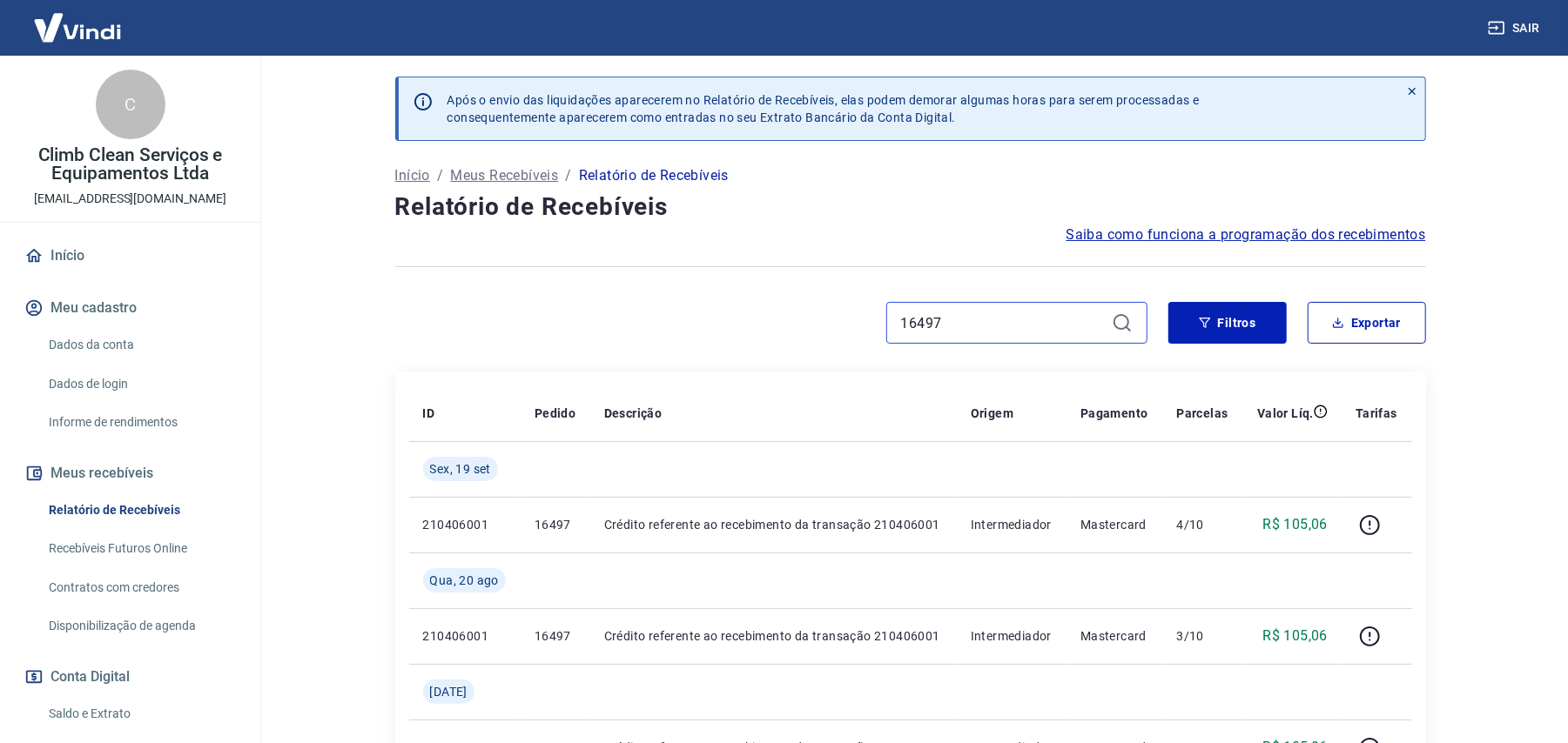
click at [941, 310] on input "16497" at bounding box center [1002, 322] width 204 height 26
paste input "52"
click at [968, 322] on input "16527" at bounding box center [1002, 322] width 204 height 26
click at [968, 321] on input "16527" at bounding box center [1002, 322] width 204 height 26
paste input "11"
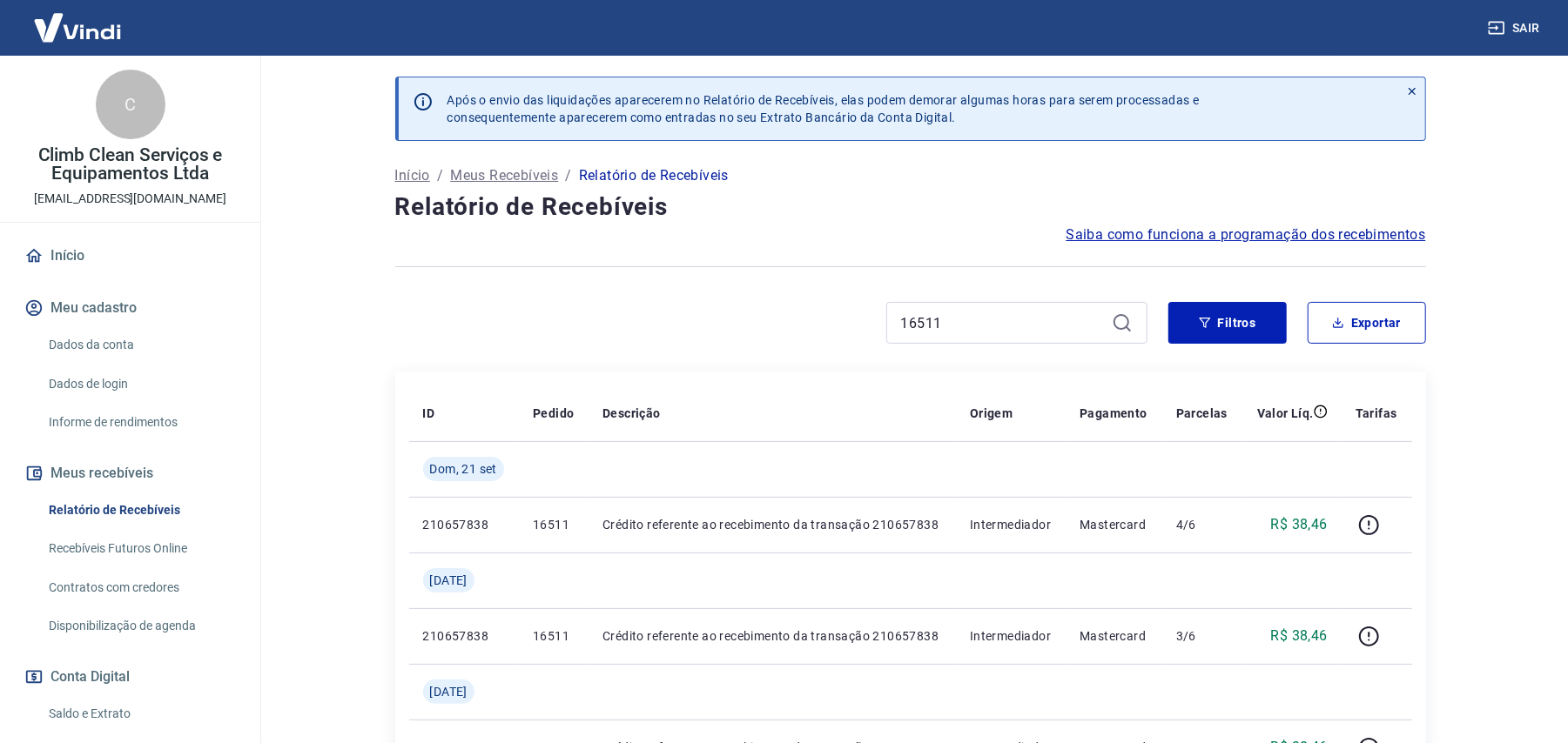
click at [945, 308] on div "16511" at bounding box center [1016, 323] width 261 height 42
click at [943, 321] on input "16511" at bounding box center [1002, 322] width 204 height 26
paste input "59"
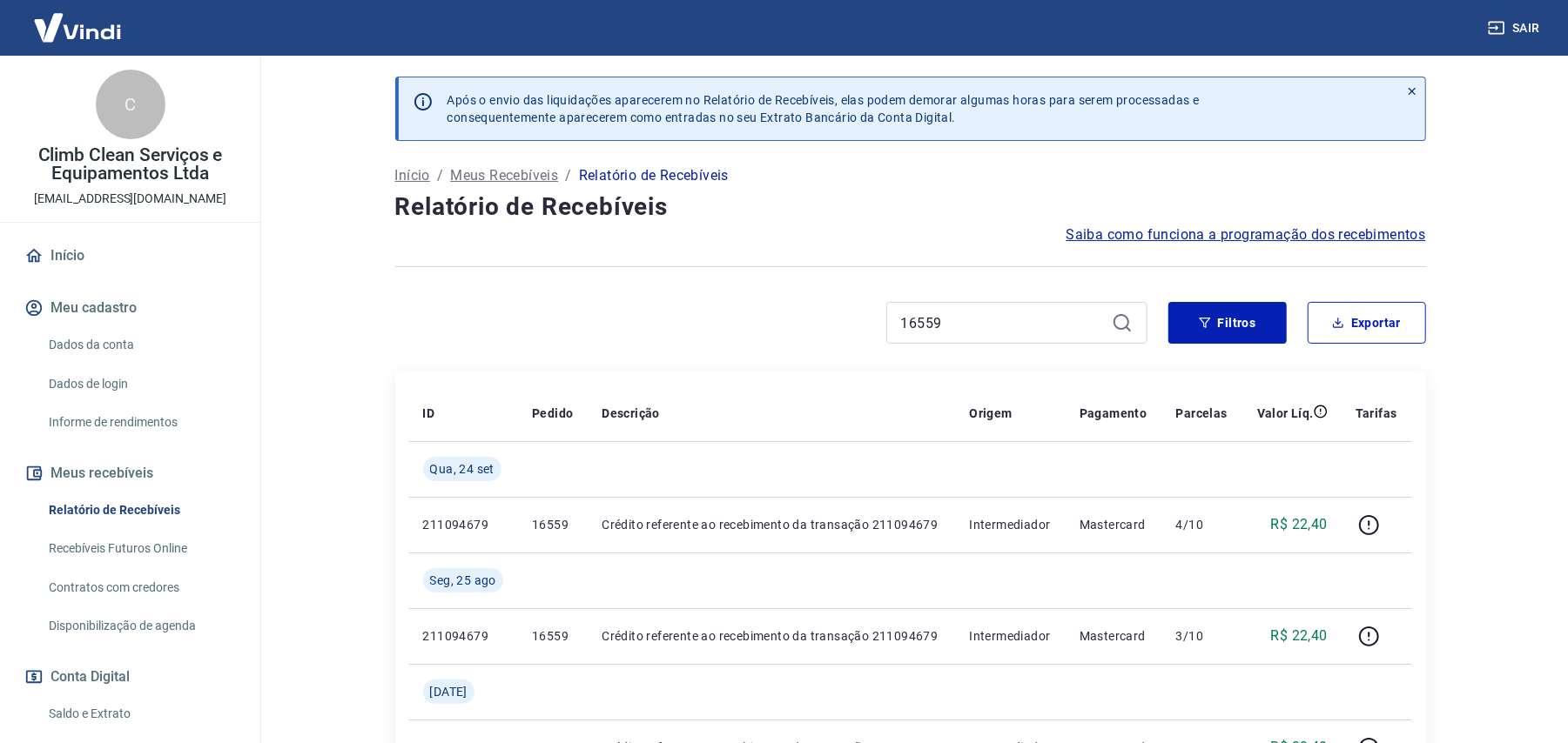
click at [948, 308] on div "16559" at bounding box center [1016, 323] width 261 height 42
click at [944, 311] on input "16559" at bounding box center [1002, 322] width 204 height 26
paste input "67"
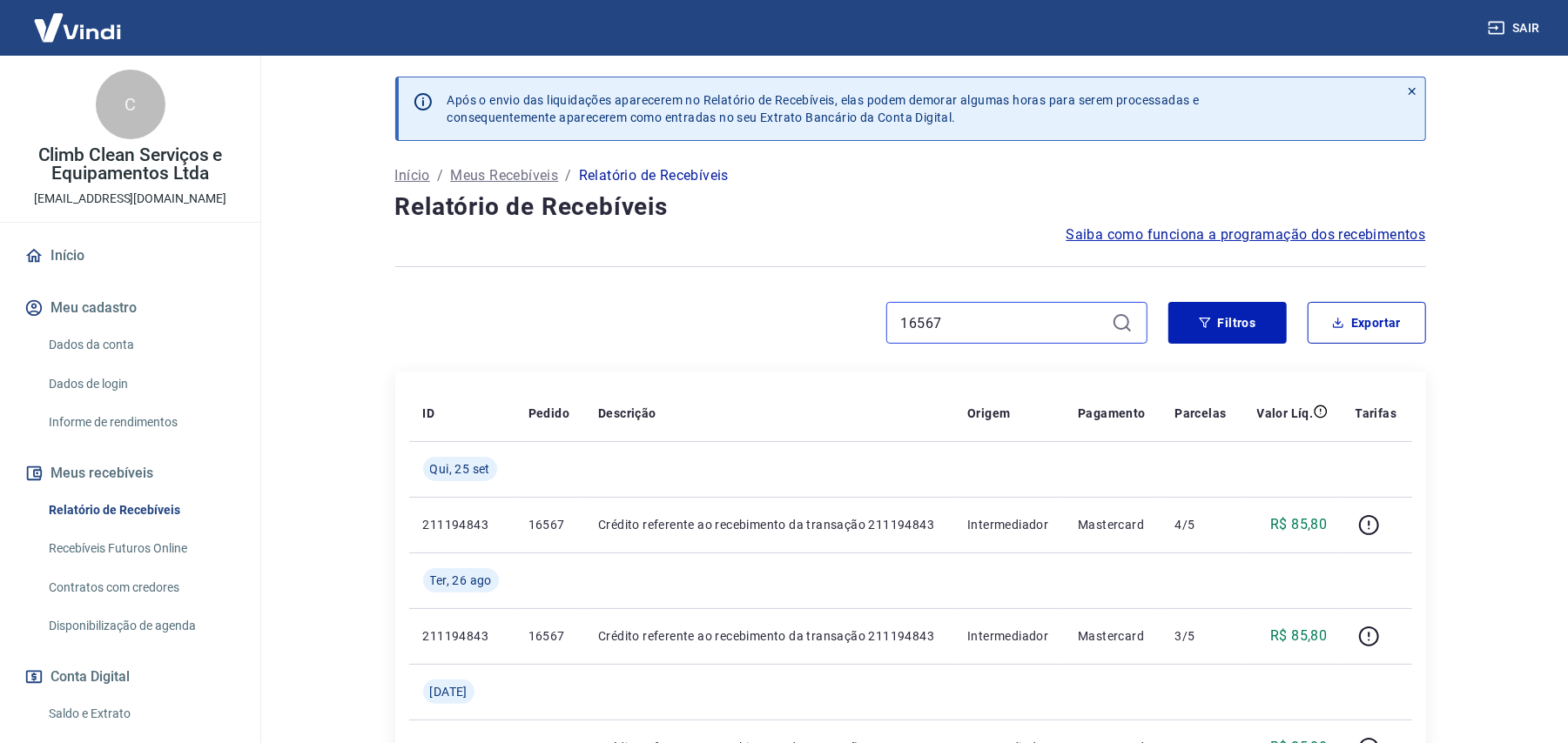
click at [962, 311] on input "16567" at bounding box center [1002, 322] width 204 height 26
paste input "73"
click at [977, 317] on input "16573" at bounding box center [1002, 322] width 204 height 26
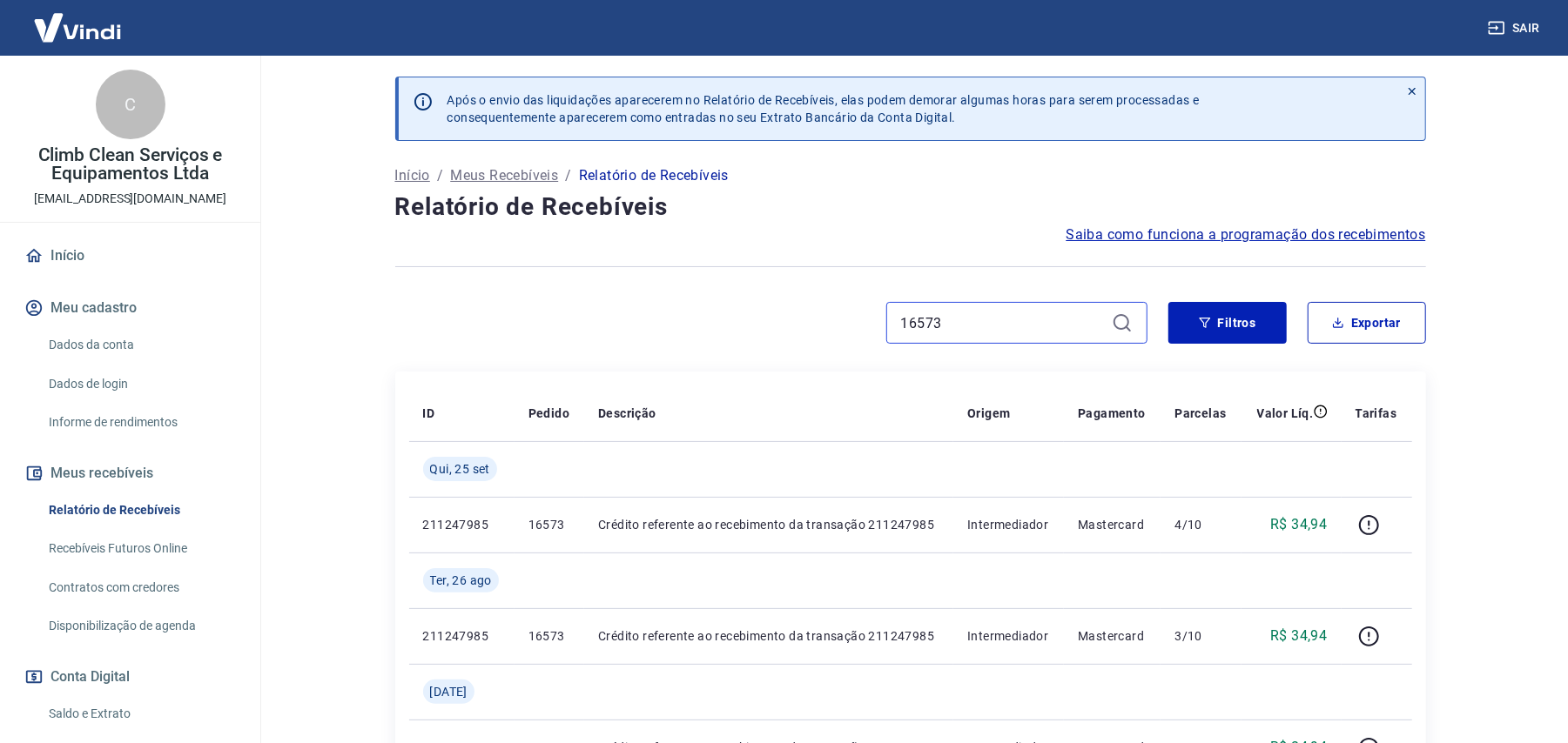
paste input "41"
type input "16541"
